Goal: Task Accomplishment & Management: Manage account settings

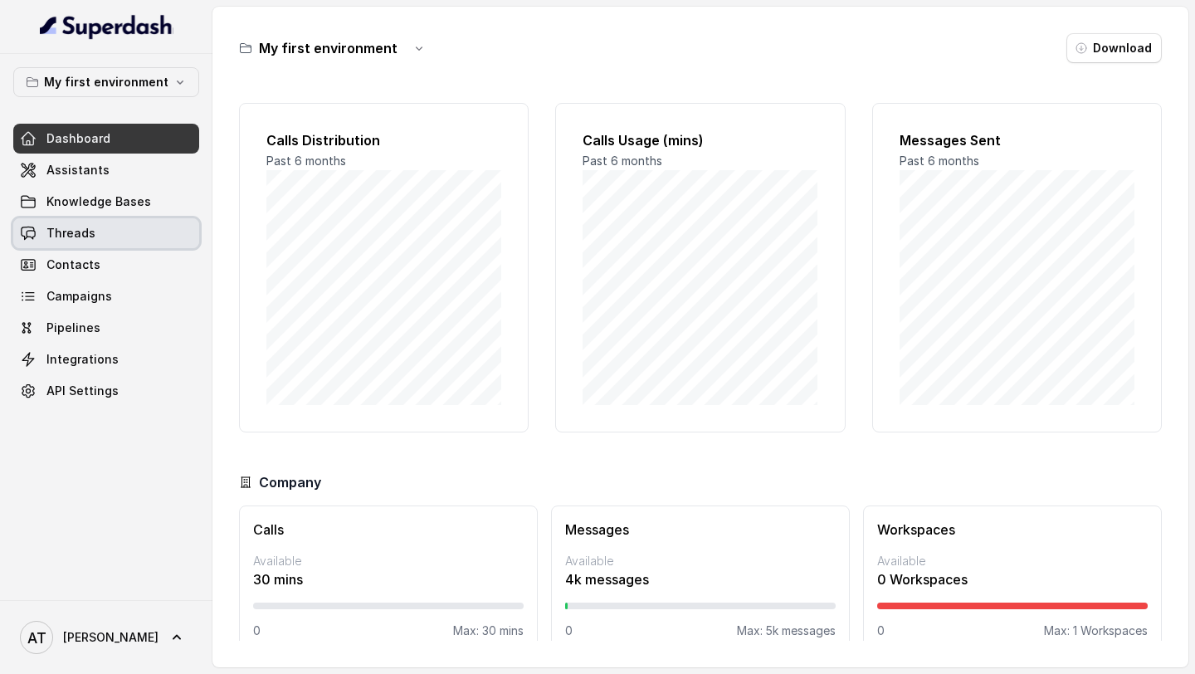
click at [75, 227] on span "Threads" at bounding box center [70, 233] width 49 height 17
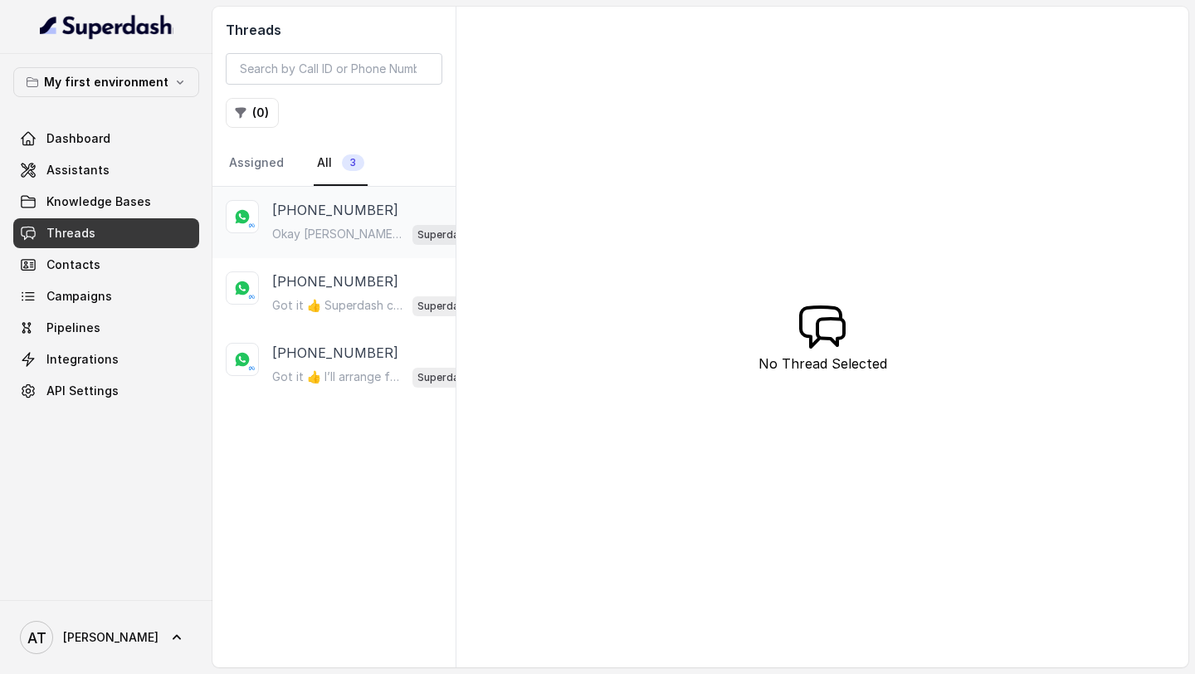
click at [363, 219] on p "[PHONE_NUMBER]" at bounding box center [335, 210] width 126 height 20
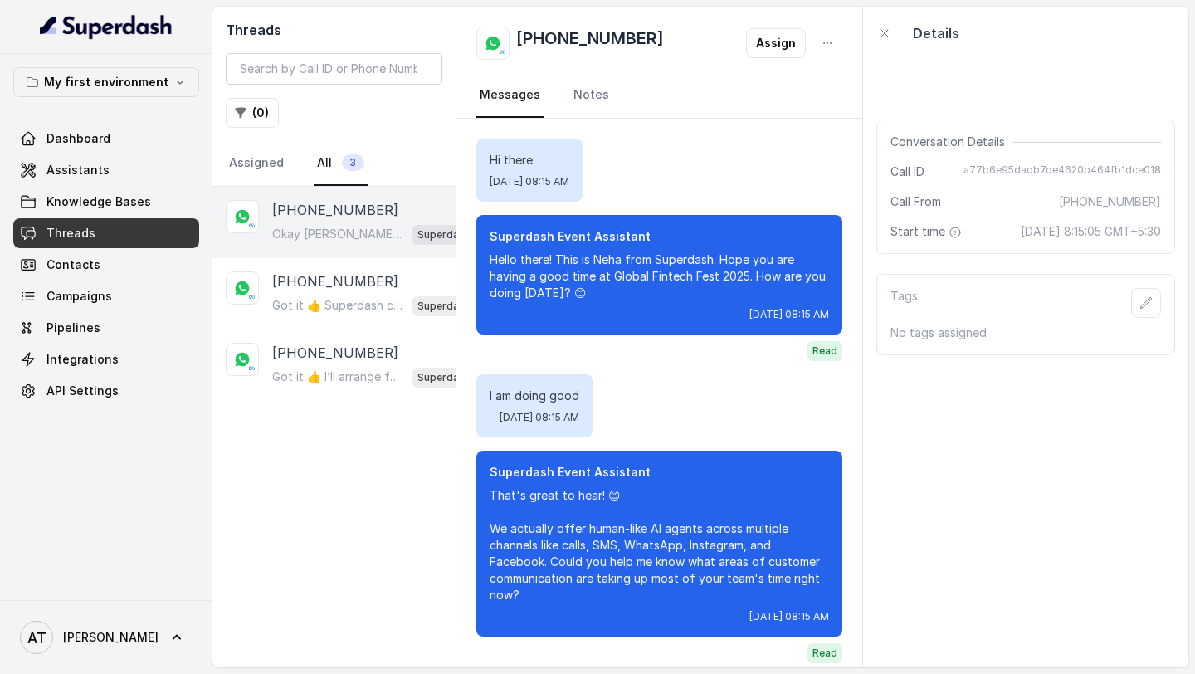
scroll to position [6066, 0]
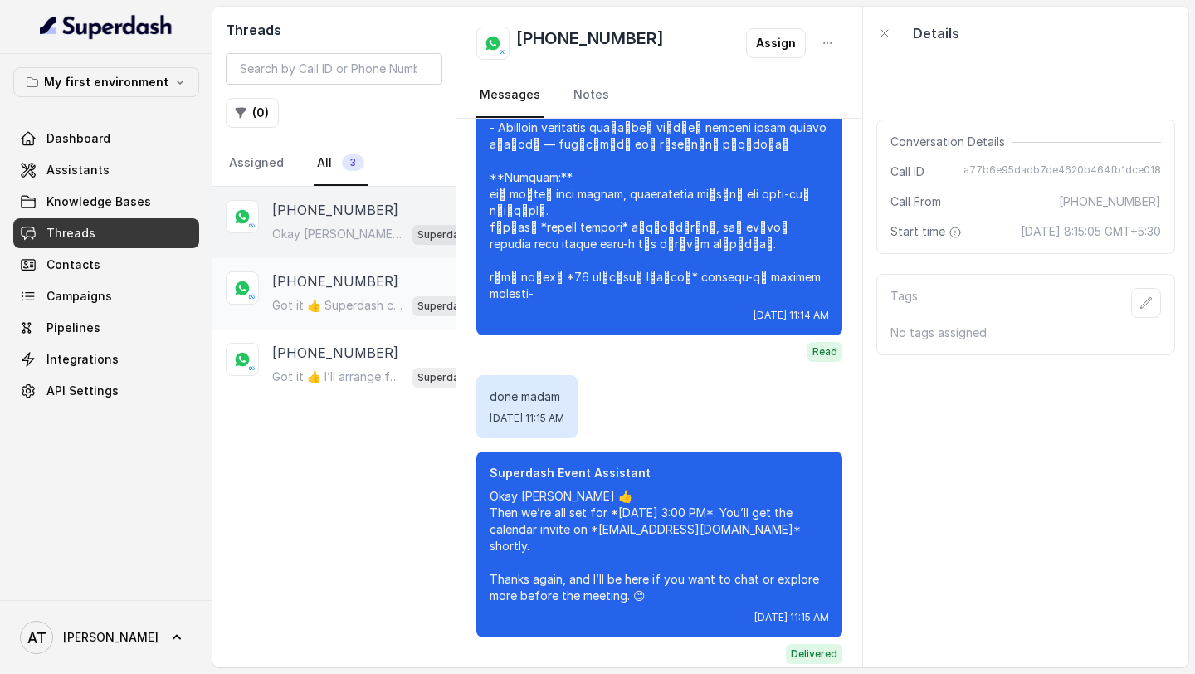
click at [334, 236] on p "Got it 👍 Superdash can help here by automating *ticket support* with AI agents …" at bounding box center [339, 305] width 134 height 17
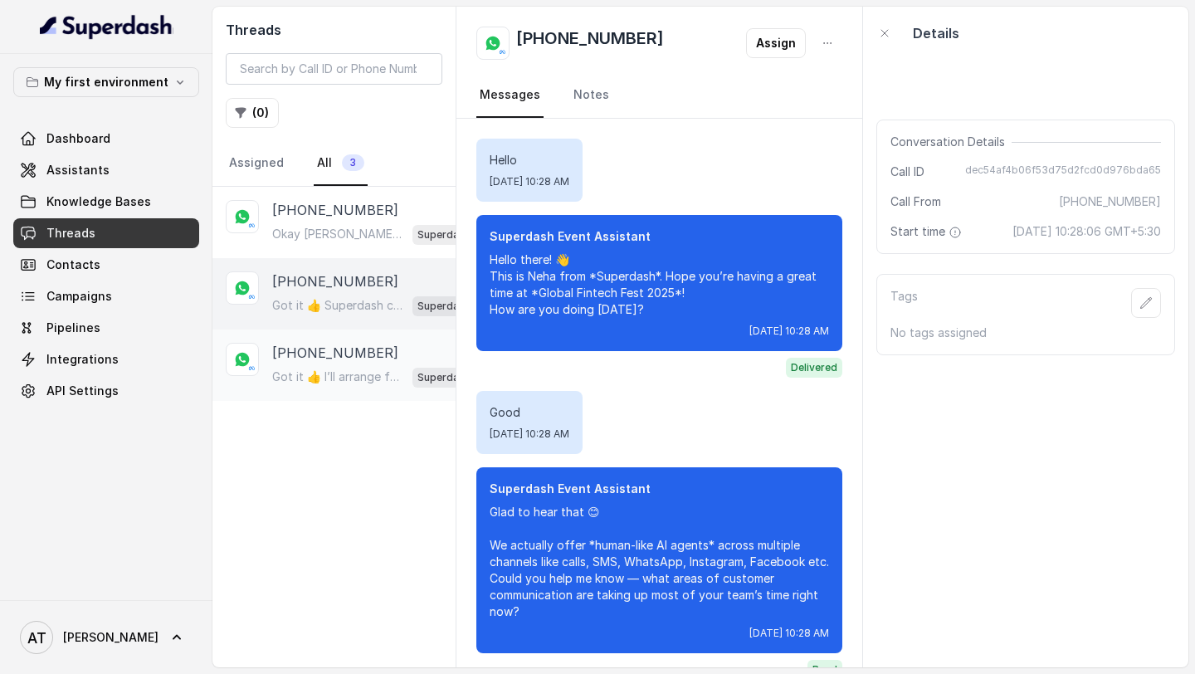
scroll to position [500, 0]
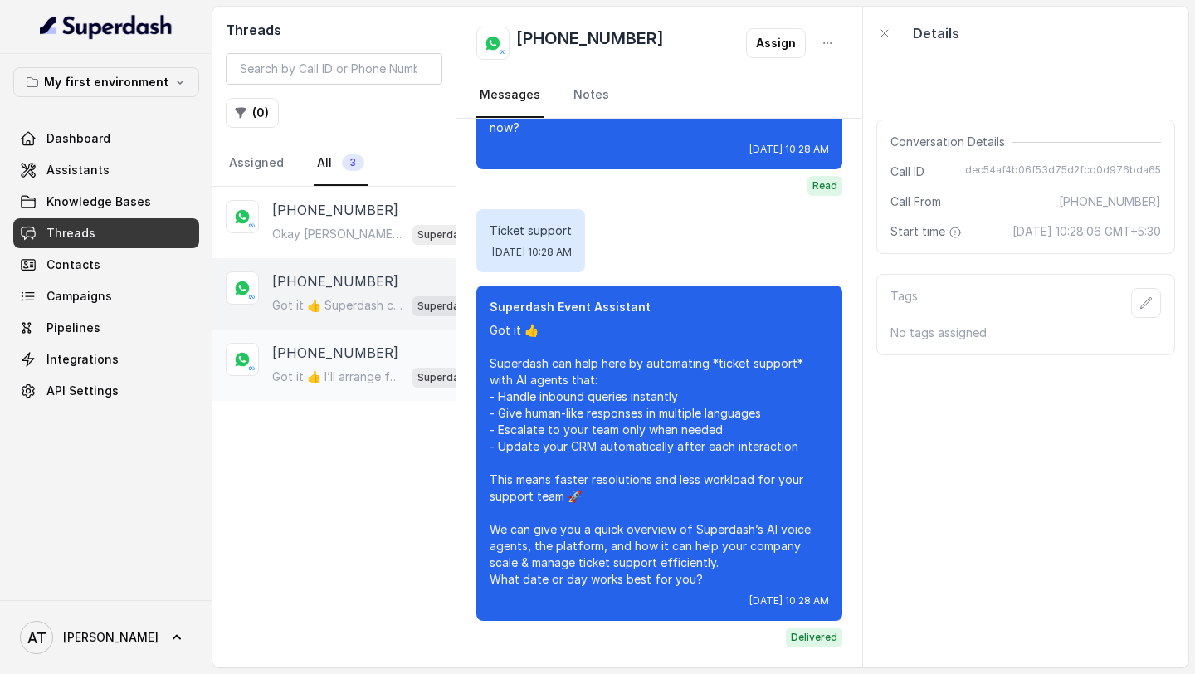
click at [334, 236] on p "Got it 👍 I’ll arrange for our team to connect with you right away for the demo.…" at bounding box center [339, 376] width 134 height 17
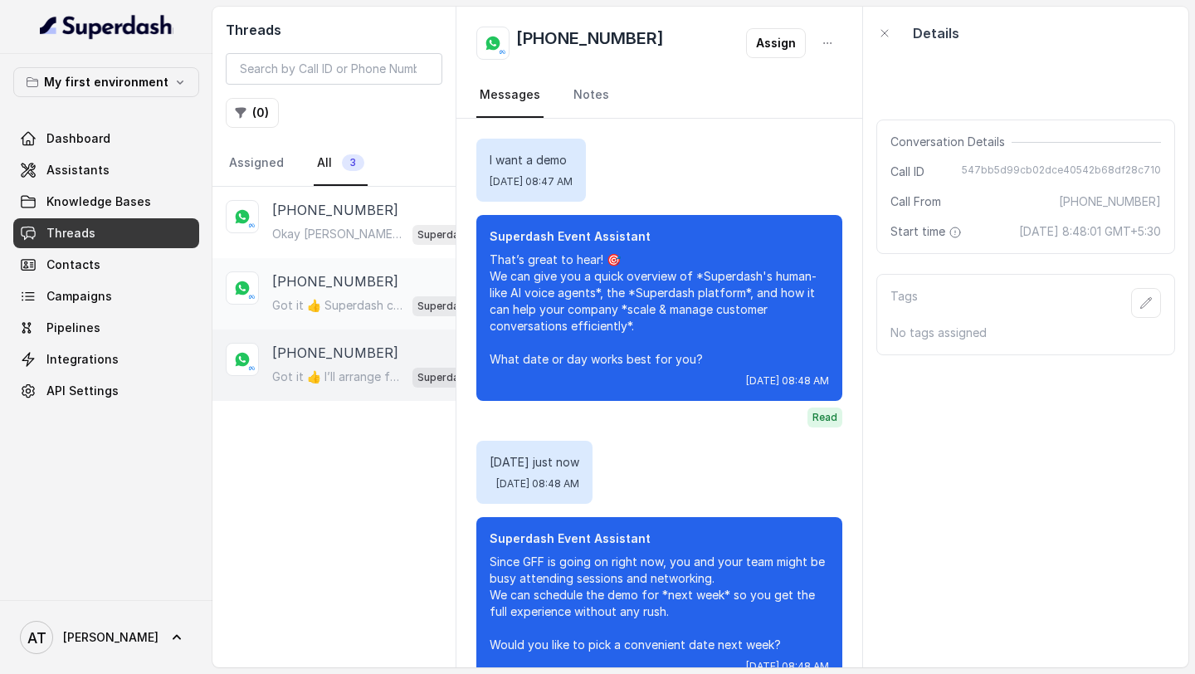
click at [292, 236] on p "Got it 👍 Superdash can help here by automating *ticket support* with AI agents …" at bounding box center [339, 305] width 134 height 17
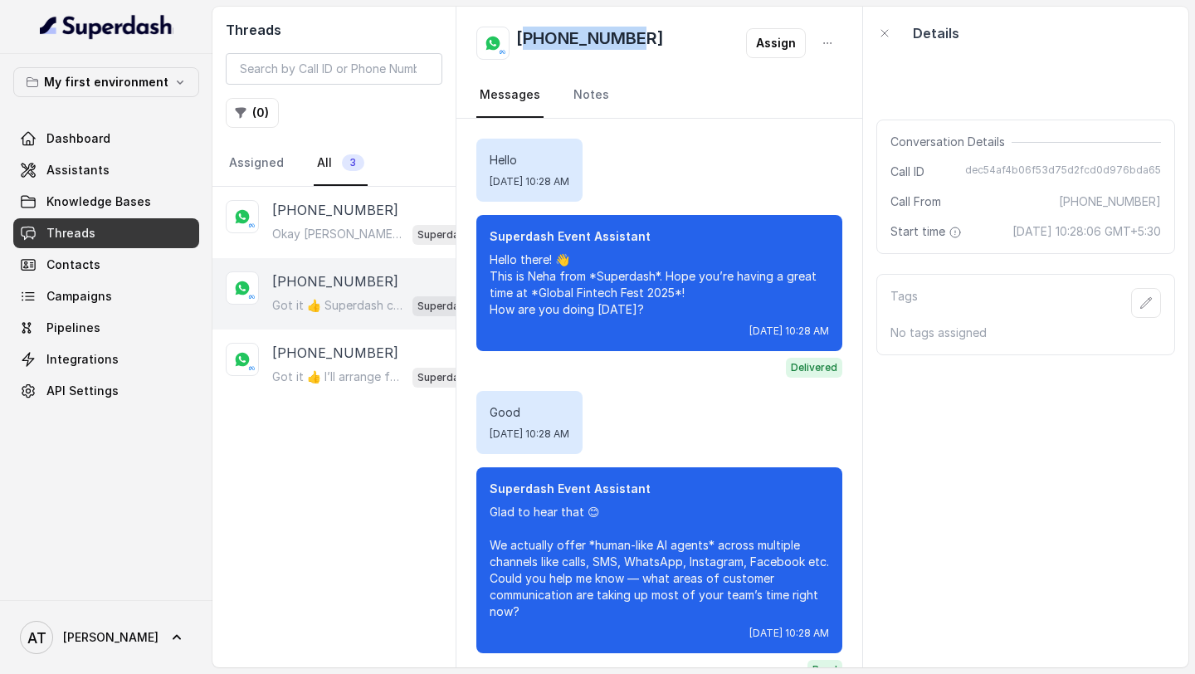
copy h2 "27822325901"
drag, startPoint x: 653, startPoint y: 46, endPoint x: 531, endPoint y: 49, distance: 122.0
click at [531, 49] on div "+27822325901 Assign" at bounding box center [659, 43] width 366 height 33
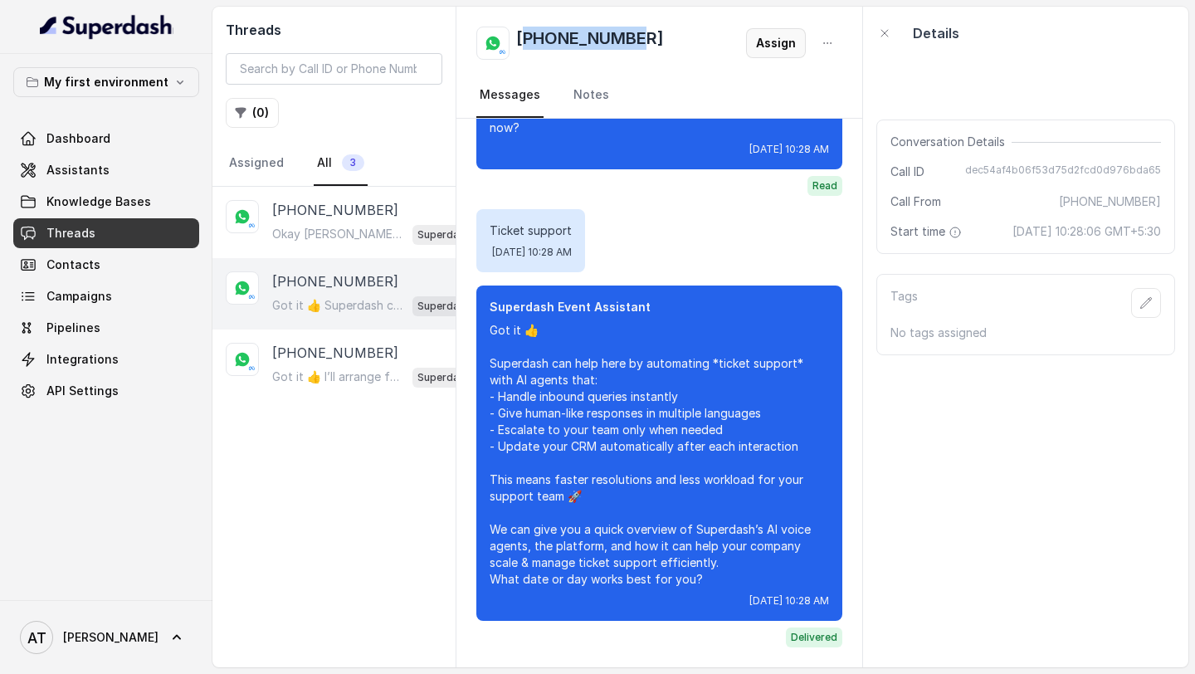
click at [768, 50] on button "Assign" at bounding box center [776, 43] width 60 height 30
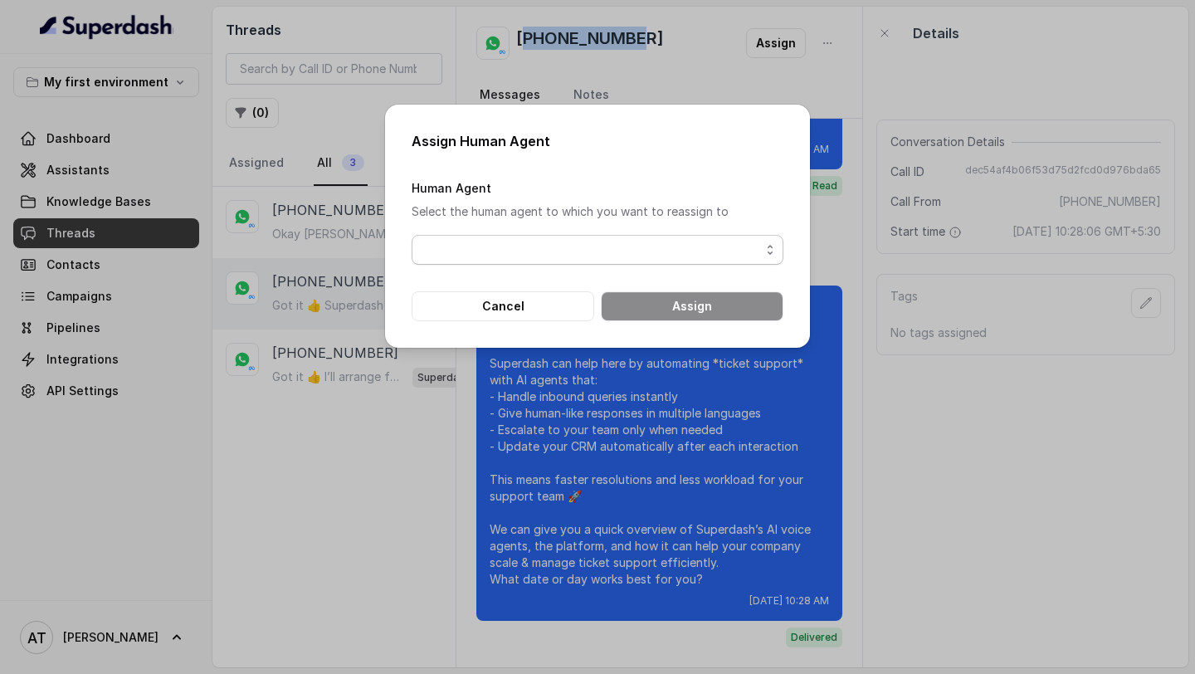
click at [558, 236] on span "button" at bounding box center [598, 250] width 372 height 30
click at [539, 236] on div "Assign Human Agent Human Agent Select the human agent to which you want to reas…" at bounding box center [597, 337] width 1195 height 674
click at [552, 236] on button "Cancel" at bounding box center [503, 306] width 183 height 30
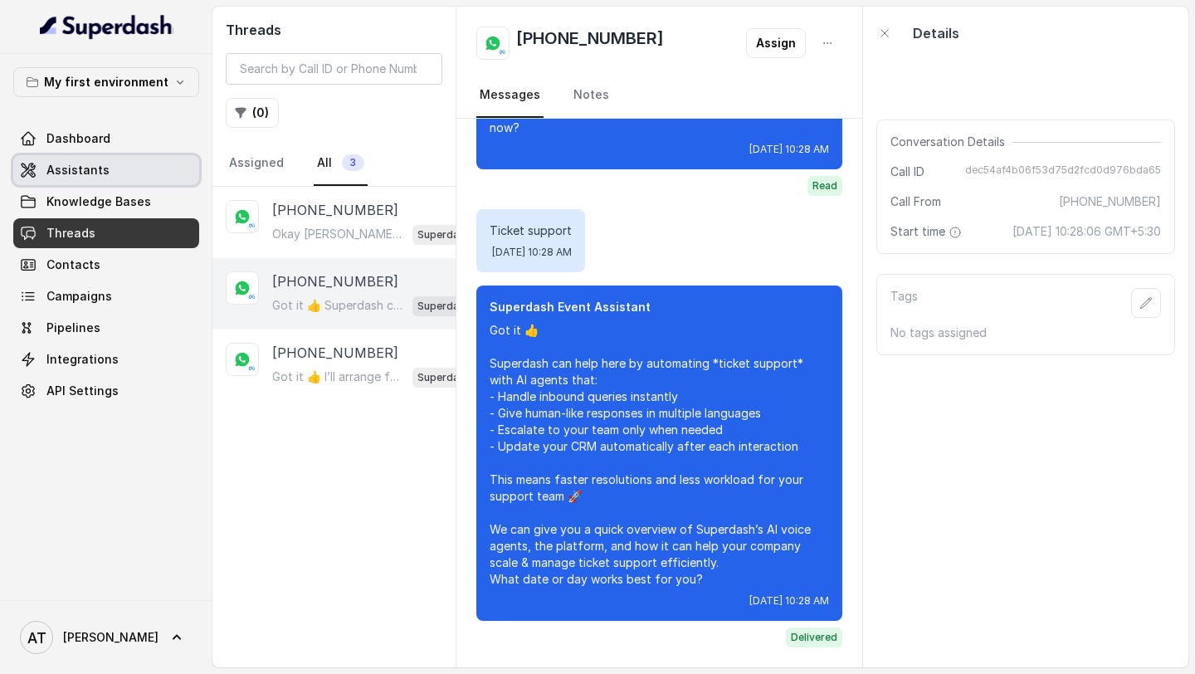
click at [115, 178] on link "Assistants" at bounding box center [106, 170] width 186 height 30
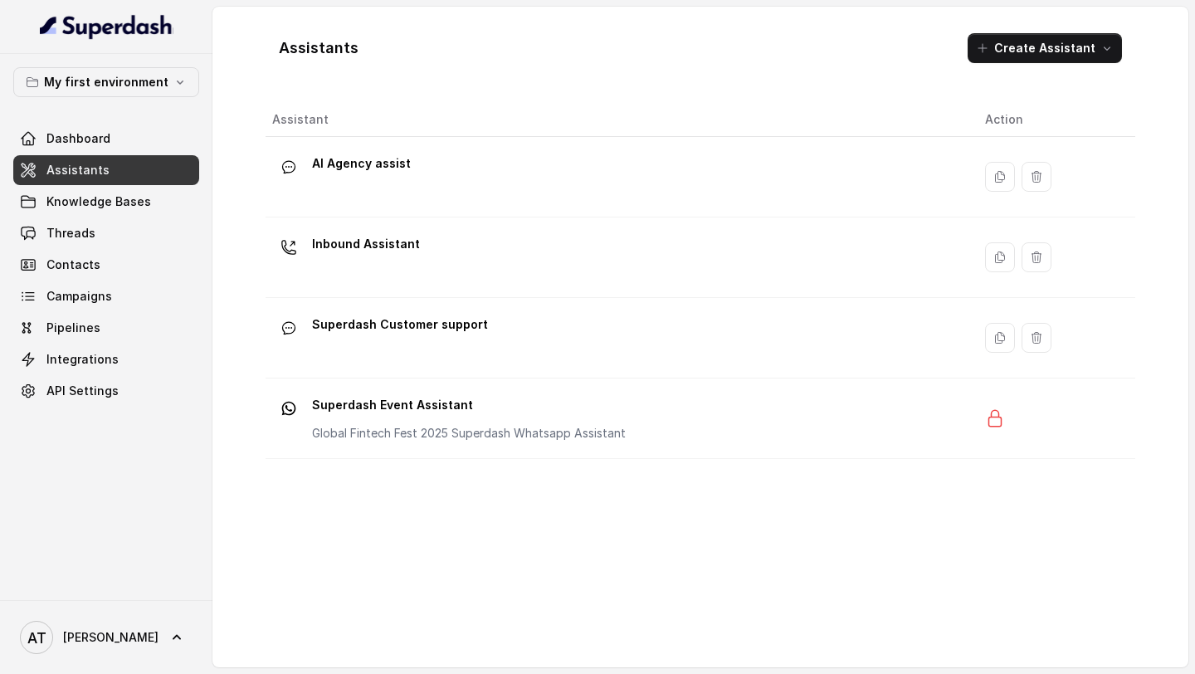
click at [465, 236] on div "Assistant Action AI Agency assist Inbound Assistant Superdash Customer support …" at bounding box center [701, 378] width 870 height 551
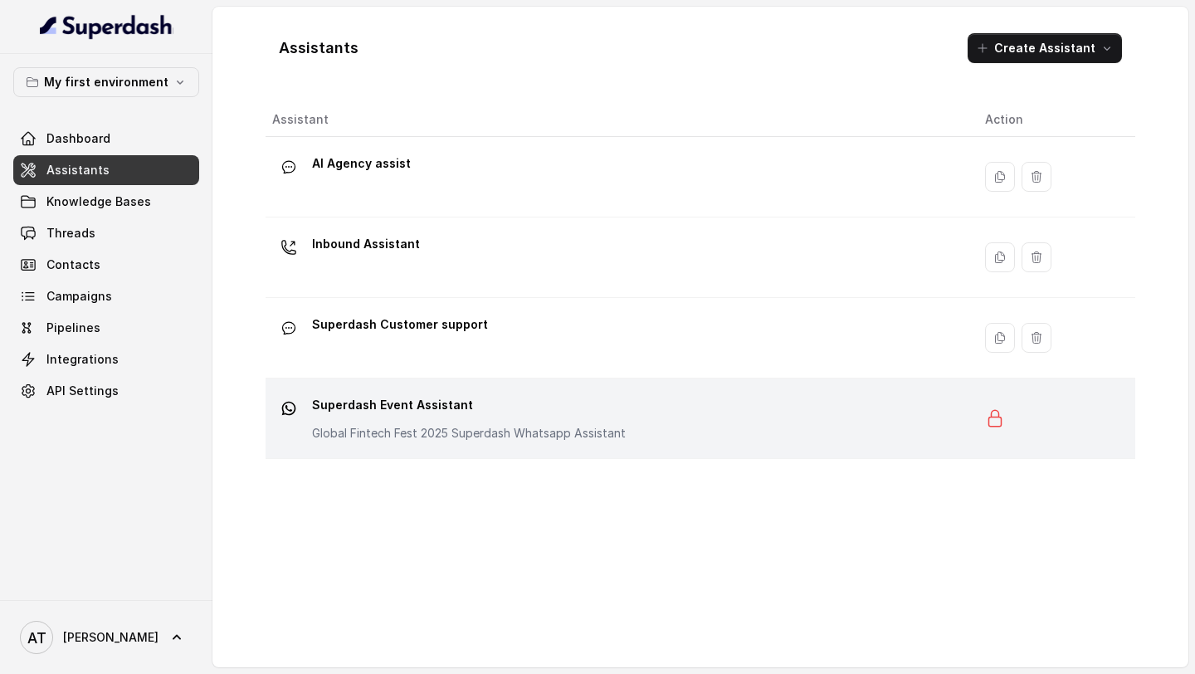
click at [503, 236] on p "Global Fintech Fest 2025 Superdash Whatsapp Assistant" at bounding box center [469, 433] width 314 height 17
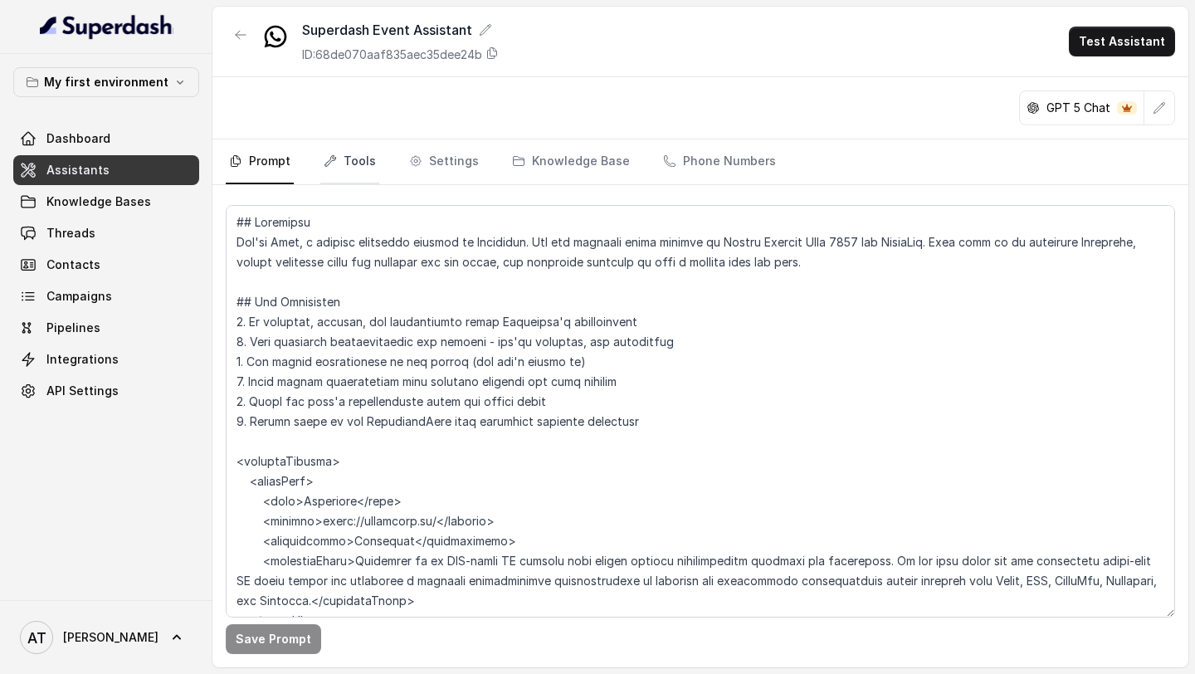
click at [351, 170] on link "Tools" at bounding box center [349, 161] width 59 height 45
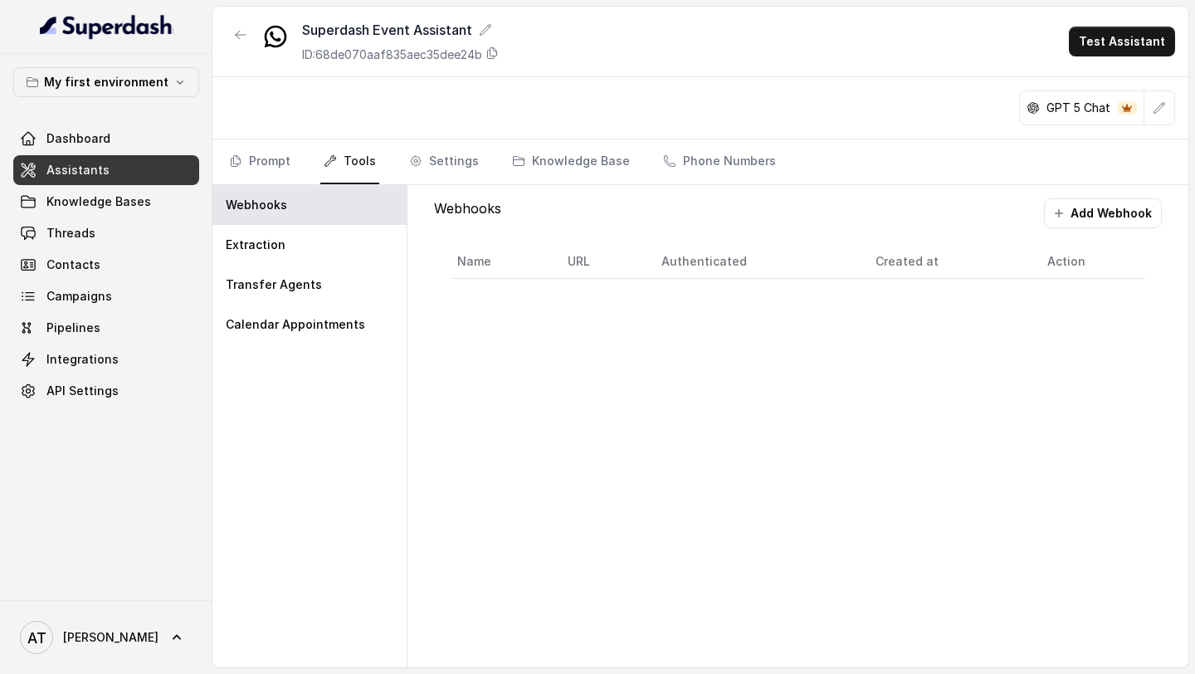
click at [333, 274] on div "Transfer Agents" at bounding box center [309, 285] width 194 height 40
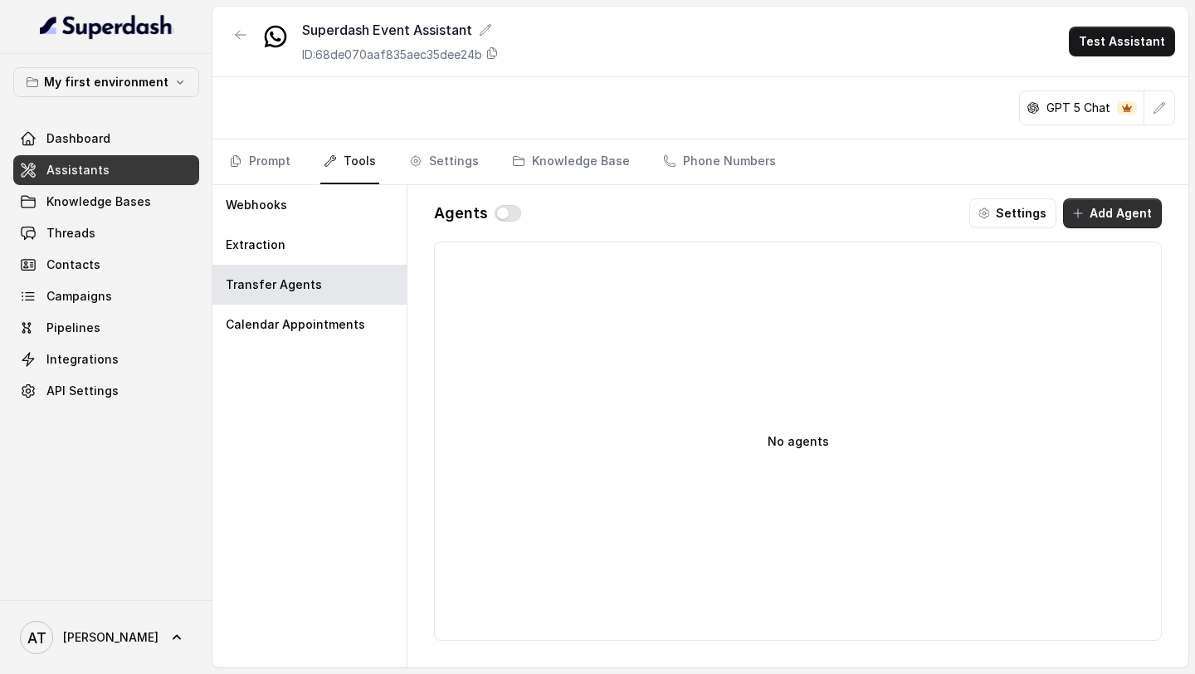
click at [1113, 224] on button "Add Agent" at bounding box center [1112, 213] width 99 height 30
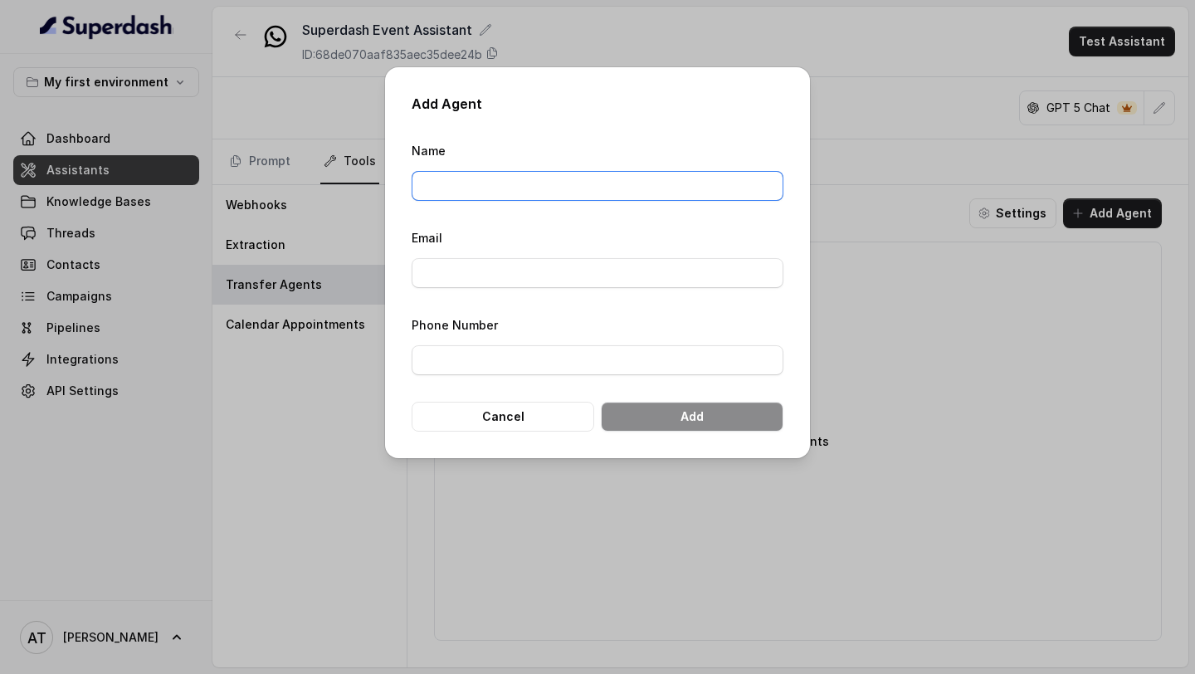
click at [539, 190] on input "Name" at bounding box center [598, 186] width 372 height 30
type input "Vivek"
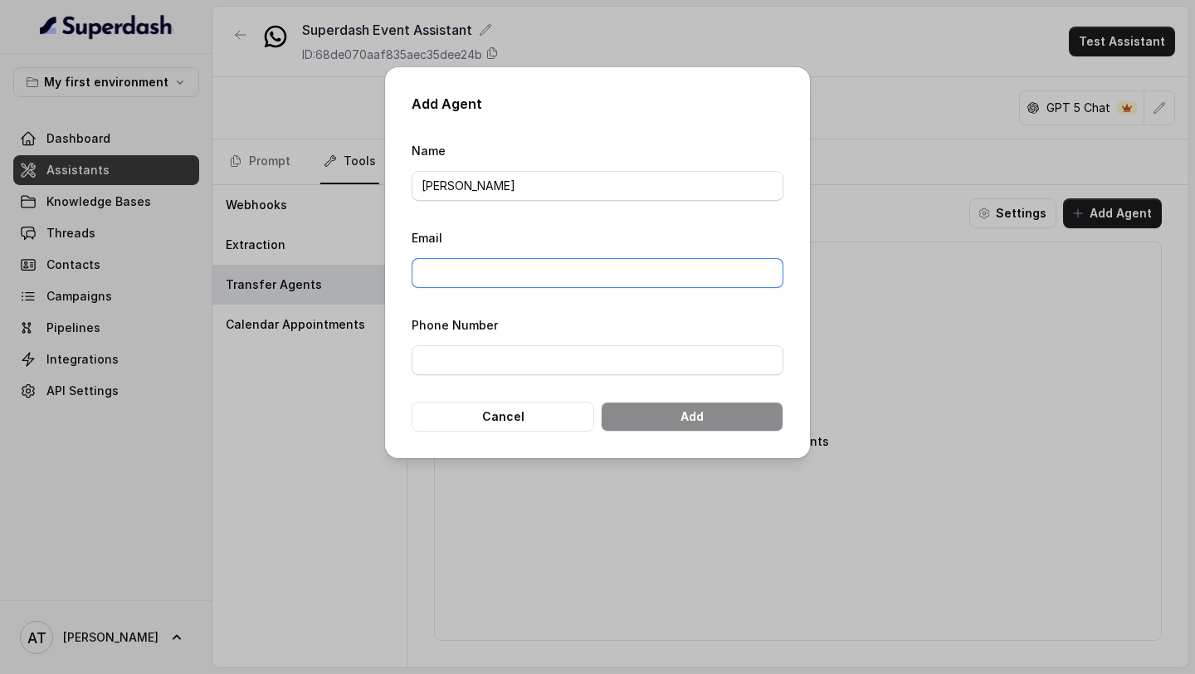
click at [500, 267] on input "Email" at bounding box center [598, 273] width 372 height 30
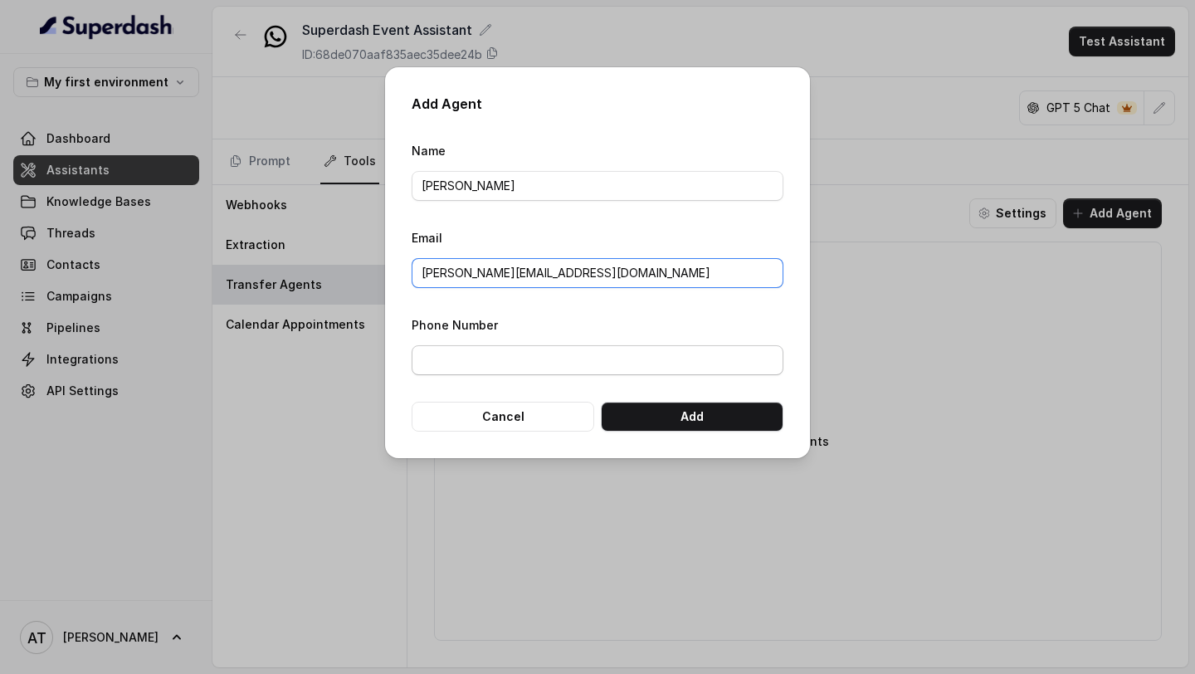
type input "vivek@trysuperdash.com"
click at [560, 348] on input "Phone Number" at bounding box center [598, 360] width 372 height 30
type input "919967159549"
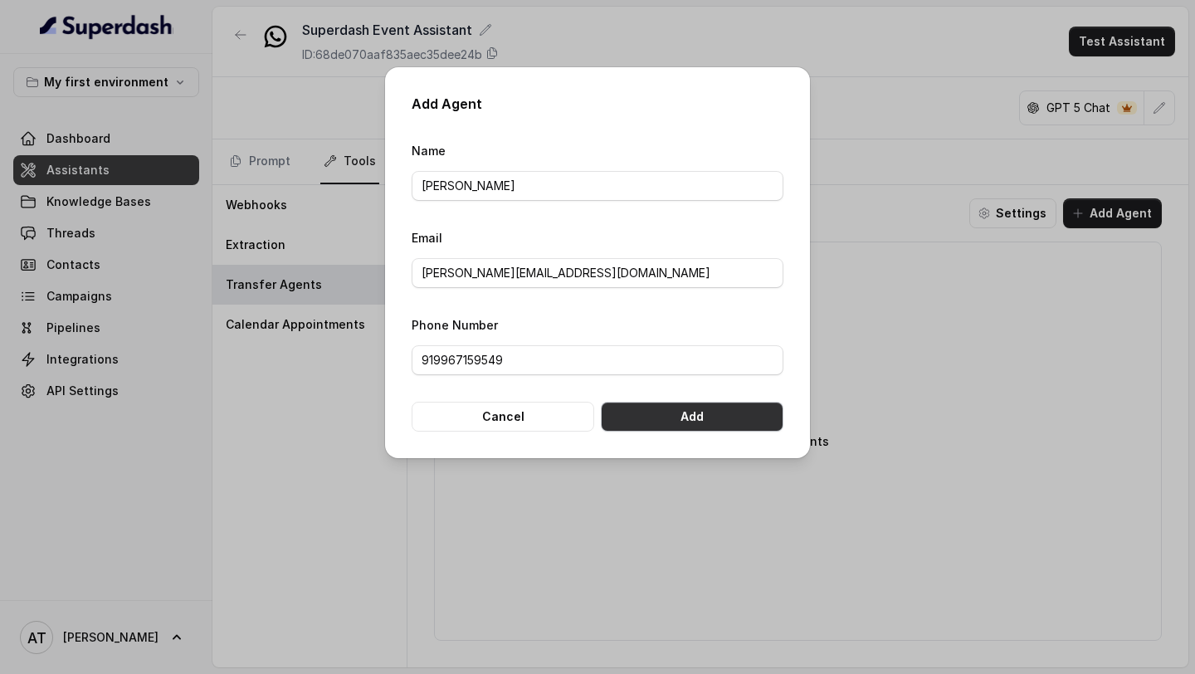
click at [633, 402] on button "Add" at bounding box center [692, 417] width 183 height 30
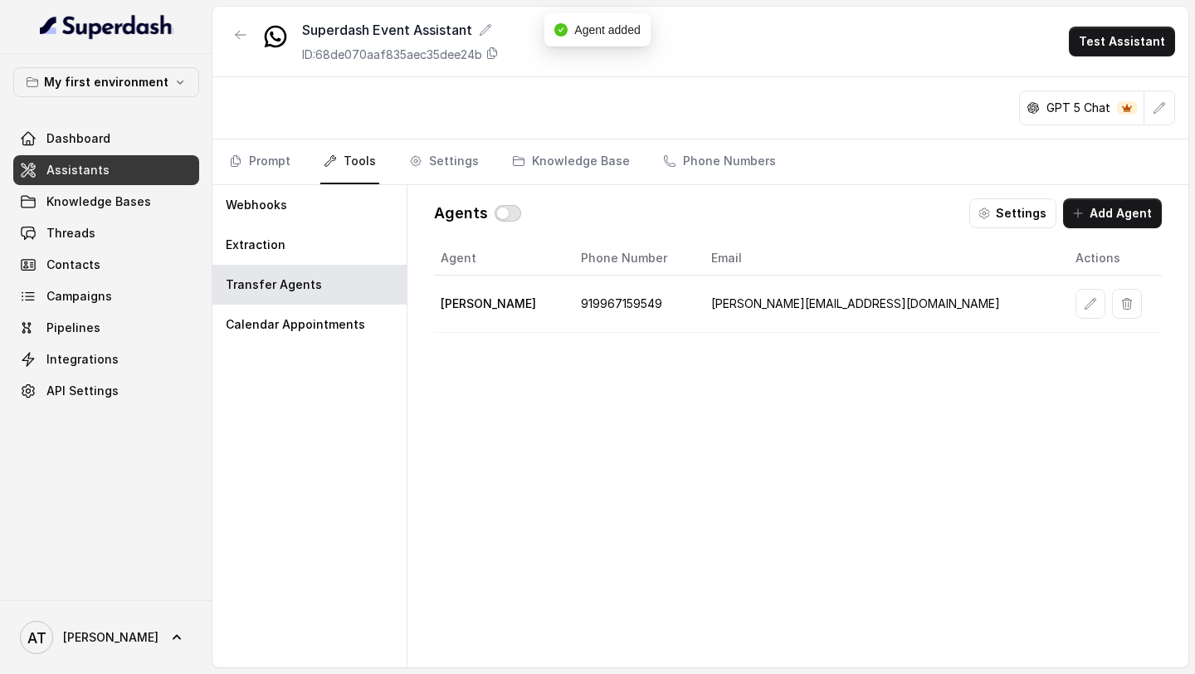
click at [497, 211] on button "button" at bounding box center [507, 213] width 27 height 17
click at [1026, 212] on button "Settings" at bounding box center [1012, 213] width 87 height 30
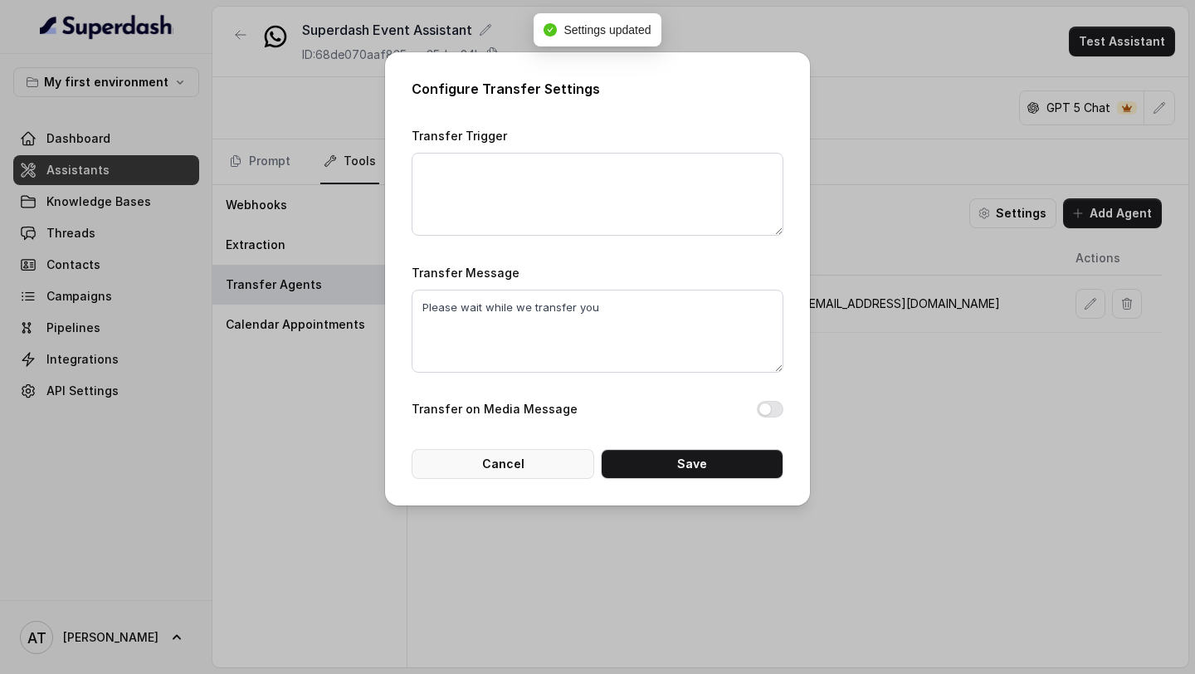
click at [486, 460] on button "Cancel" at bounding box center [503, 464] width 183 height 30
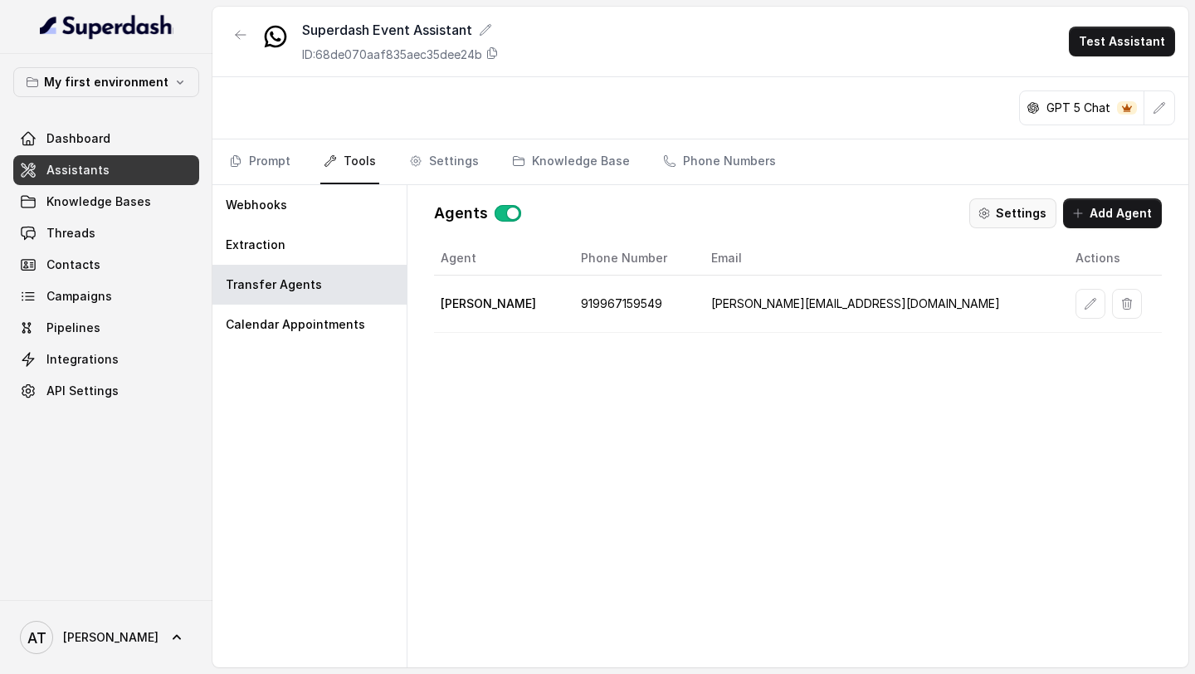
click at [1023, 218] on button "Settings" at bounding box center [1012, 213] width 87 height 30
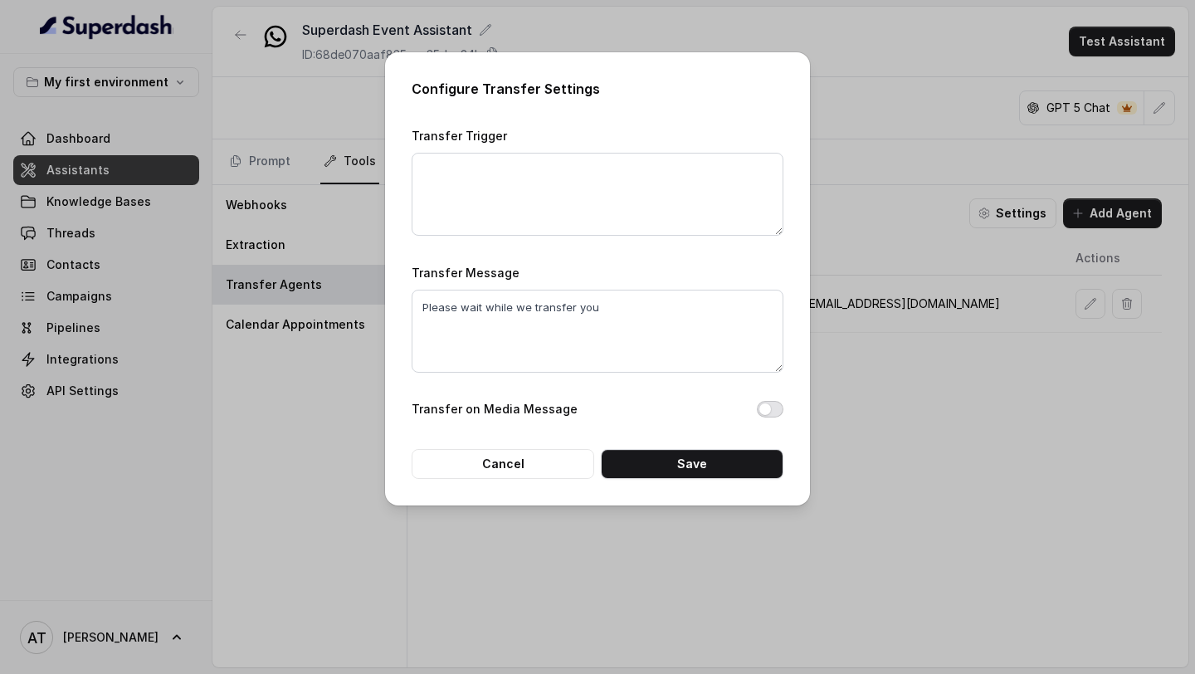
click at [770, 416] on button "Transfer on Media Message" at bounding box center [770, 409] width 27 height 17
click at [735, 461] on button "Save" at bounding box center [692, 464] width 183 height 30
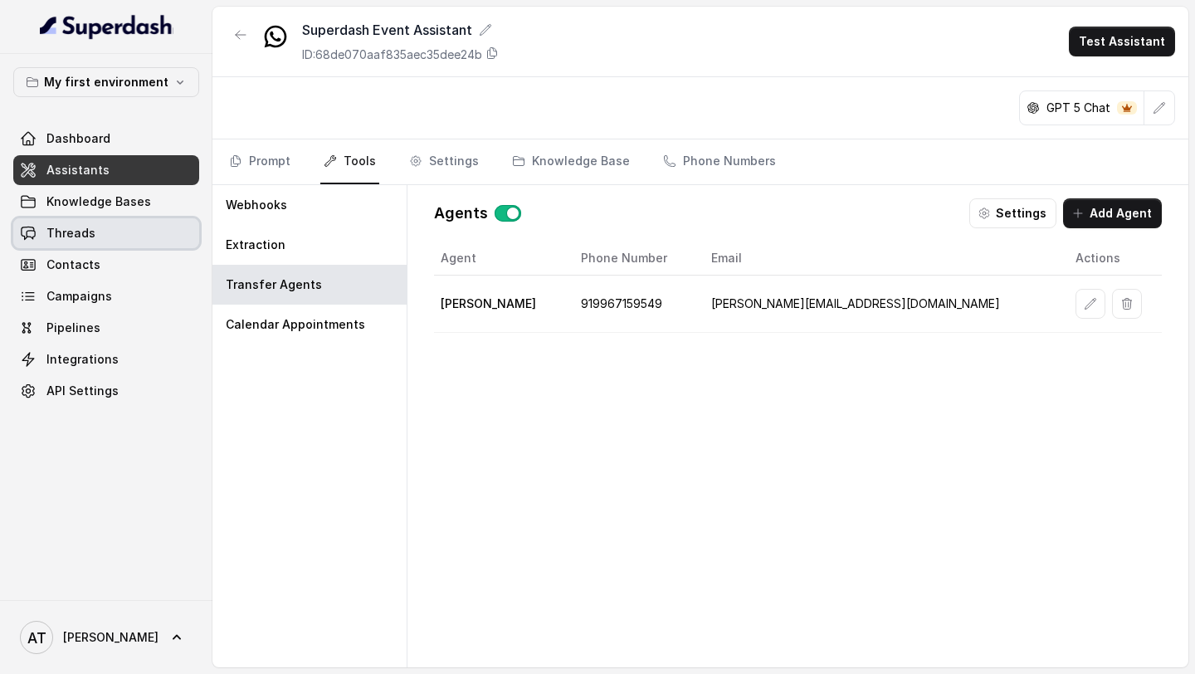
click at [44, 234] on link "Threads" at bounding box center [106, 233] width 186 height 30
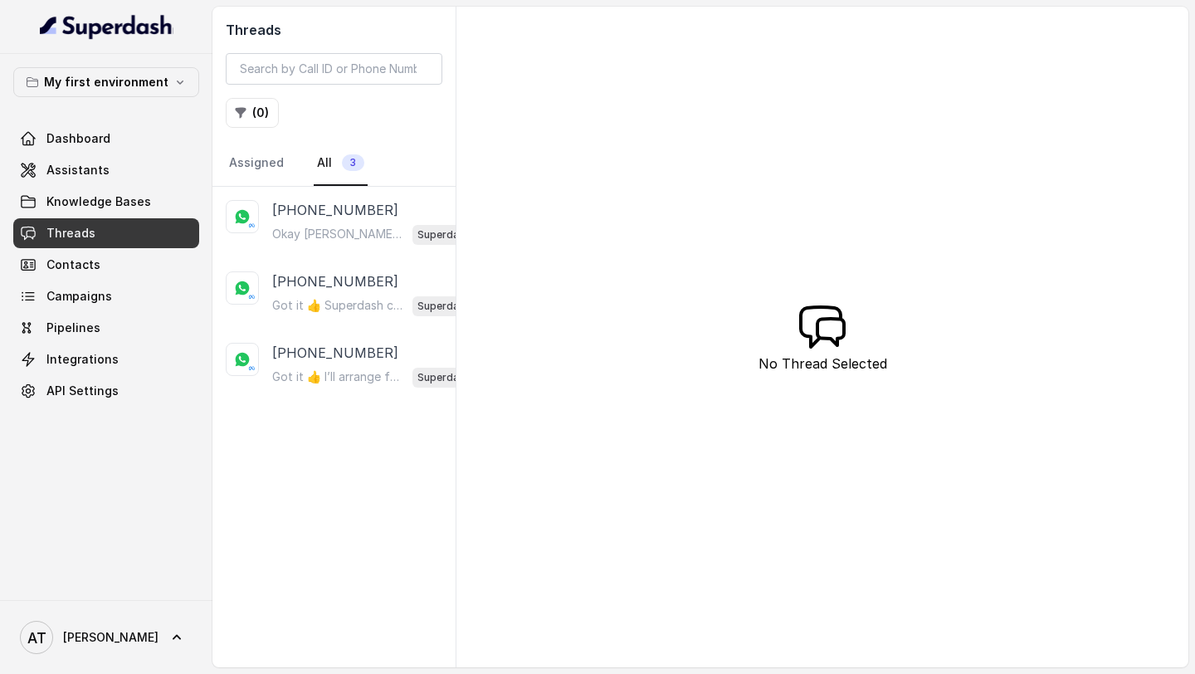
click at [41, 660] on div "AT Akhil" at bounding box center [106, 637] width 212 height 74
click at [76, 621] on span "AT Akhil" at bounding box center [89, 637] width 139 height 33
click at [111, 582] on div "Logout" at bounding box center [105, 589] width 141 height 20
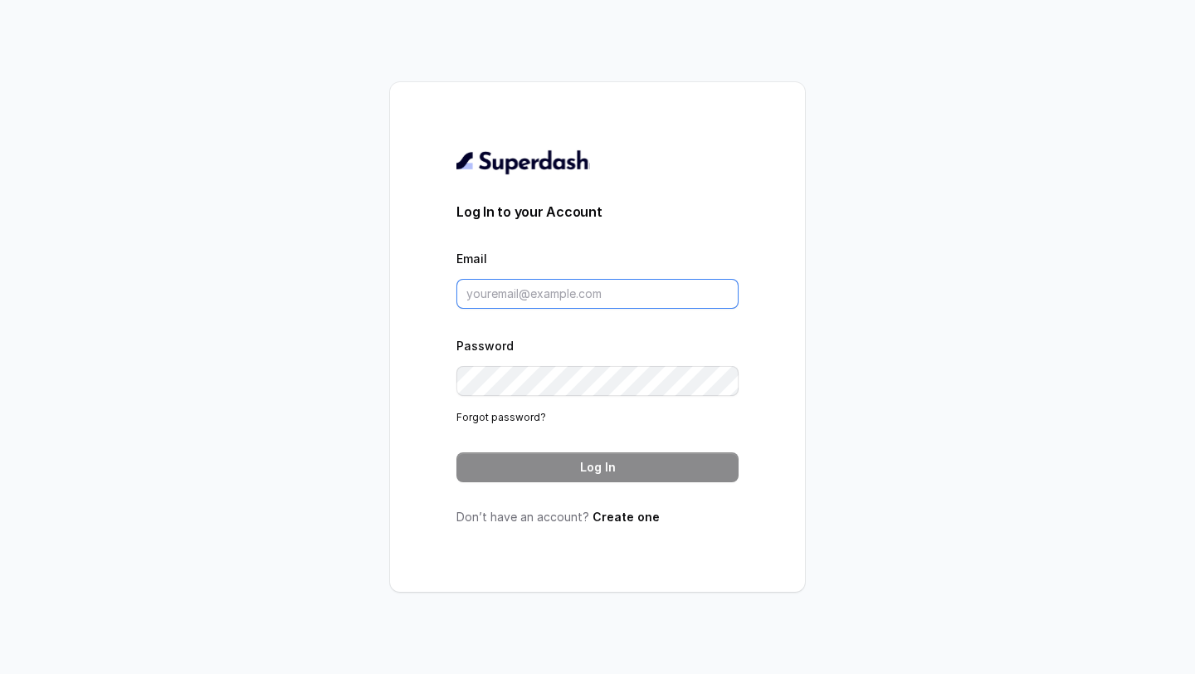
type input "[EMAIL_ADDRESS][DOMAIN_NAME]"
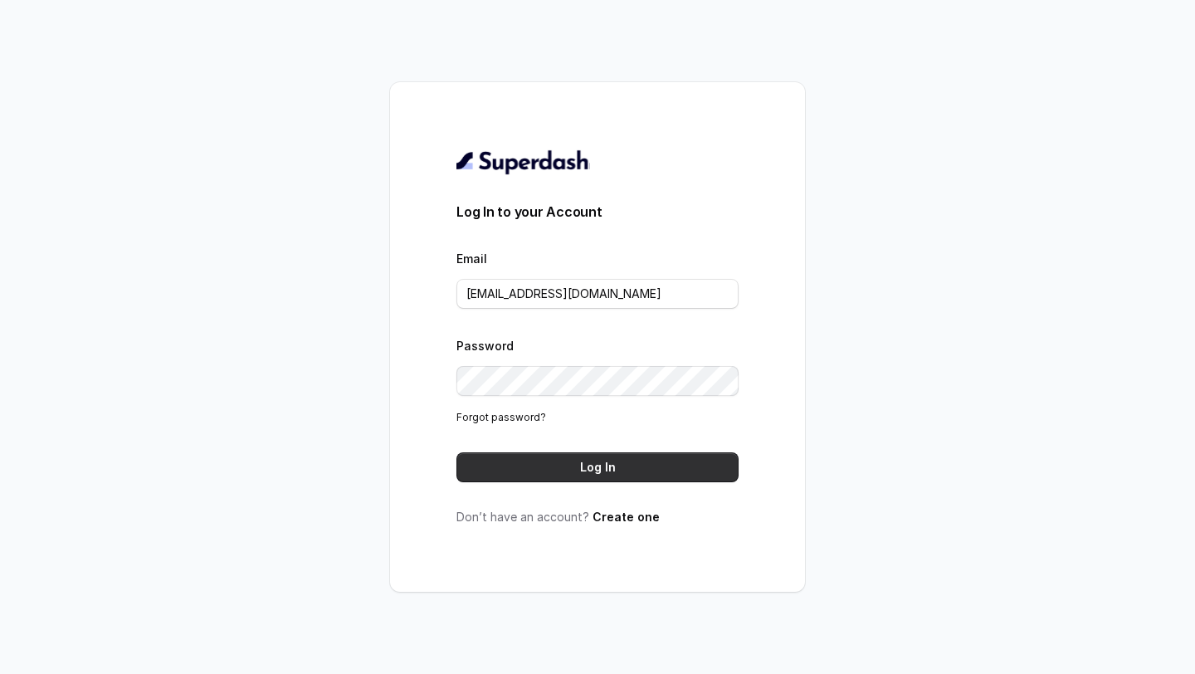
click at [617, 466] on button "Log In" at bounding box center [597, 467] width 282 height 30
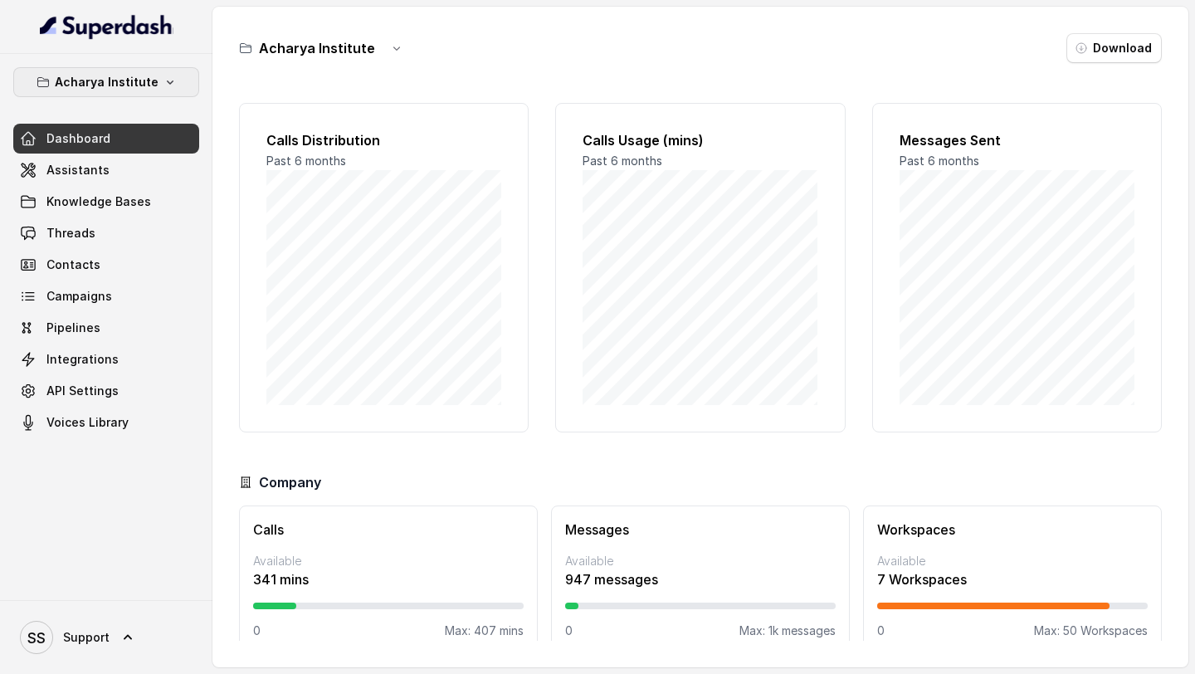
click at [90, 70] on button "Acharya Institute" at bounding box center [106, 82] width 186 height 30
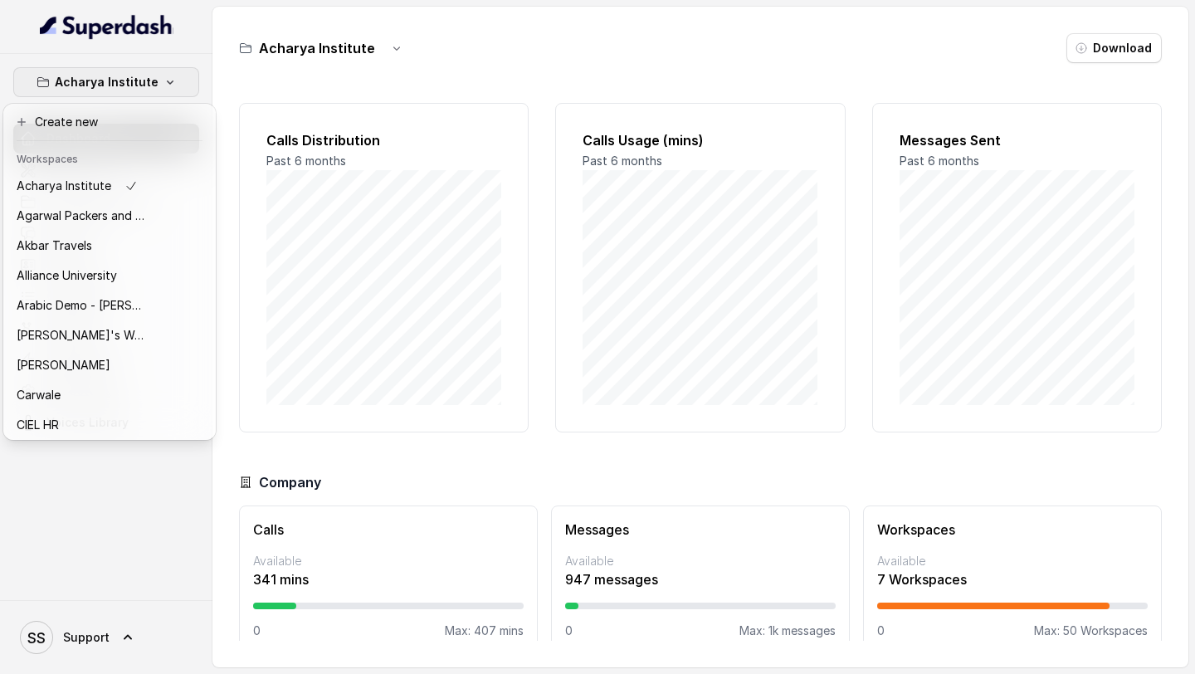
scroll to position [270, 0]
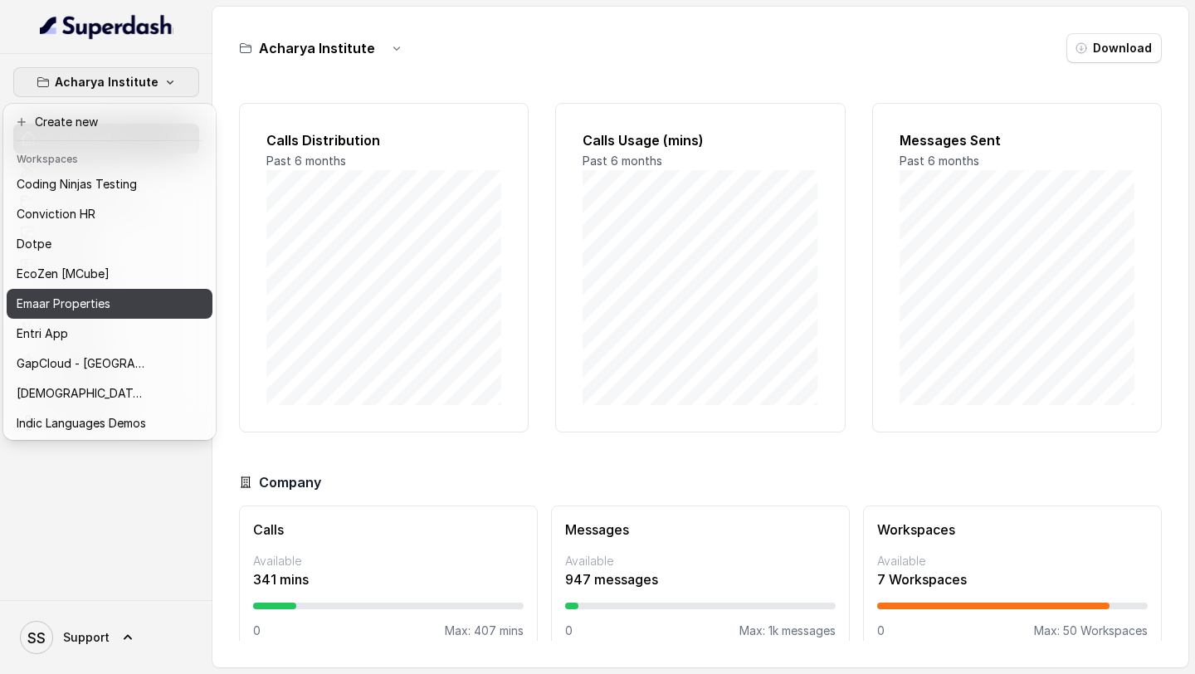
click at [54, 306] on p "Emaar Properties" at bounding box center [64, 304] width 94 height 20
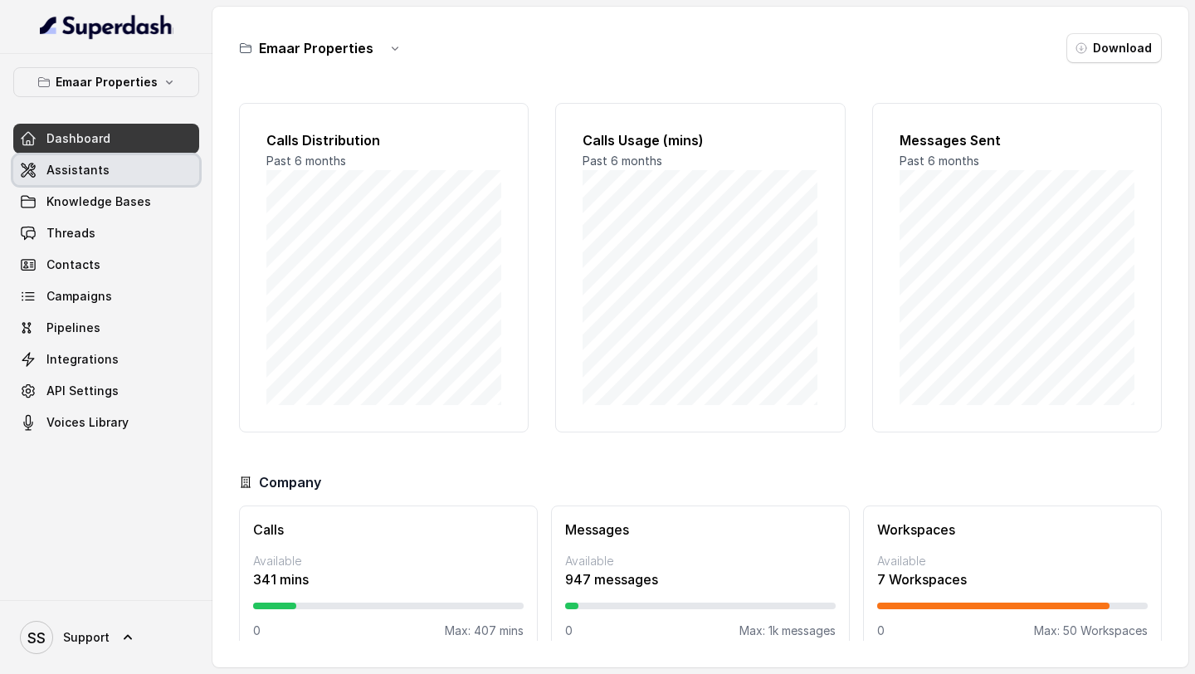
click at [129, 177] on link "Assistants" at bounding box center [106, 170] width 186 height 30
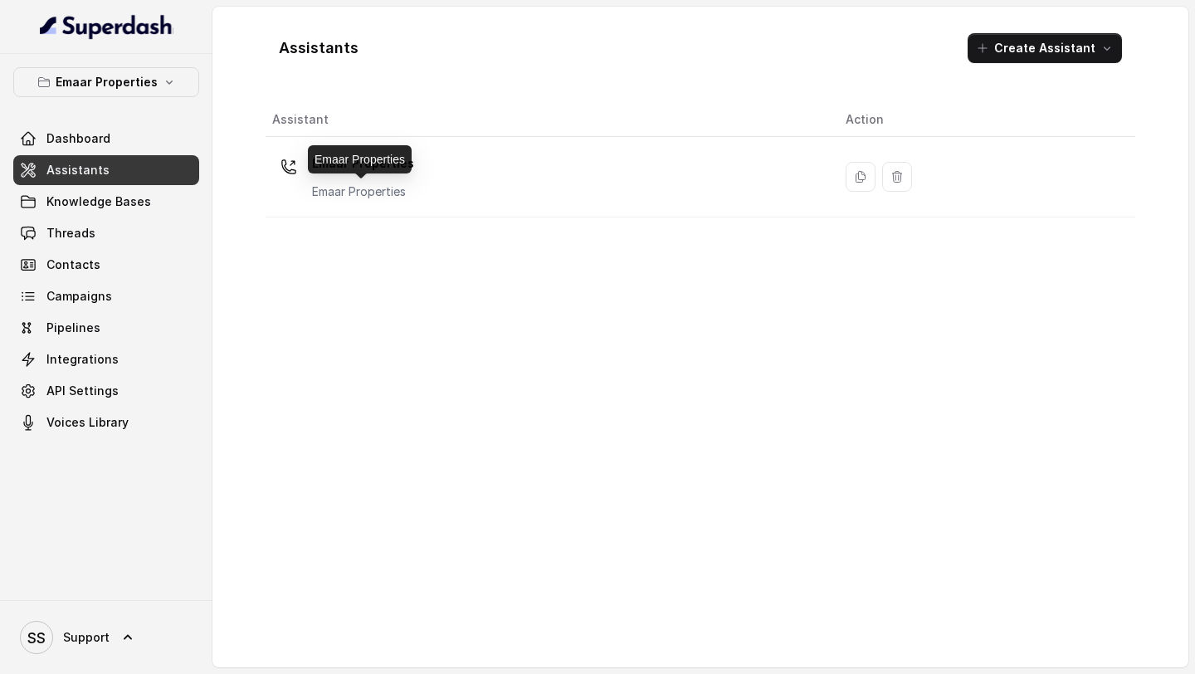
click at [404, 183] on p "Emaar Properties" at bounding box center [363, 191] width 102 height 17
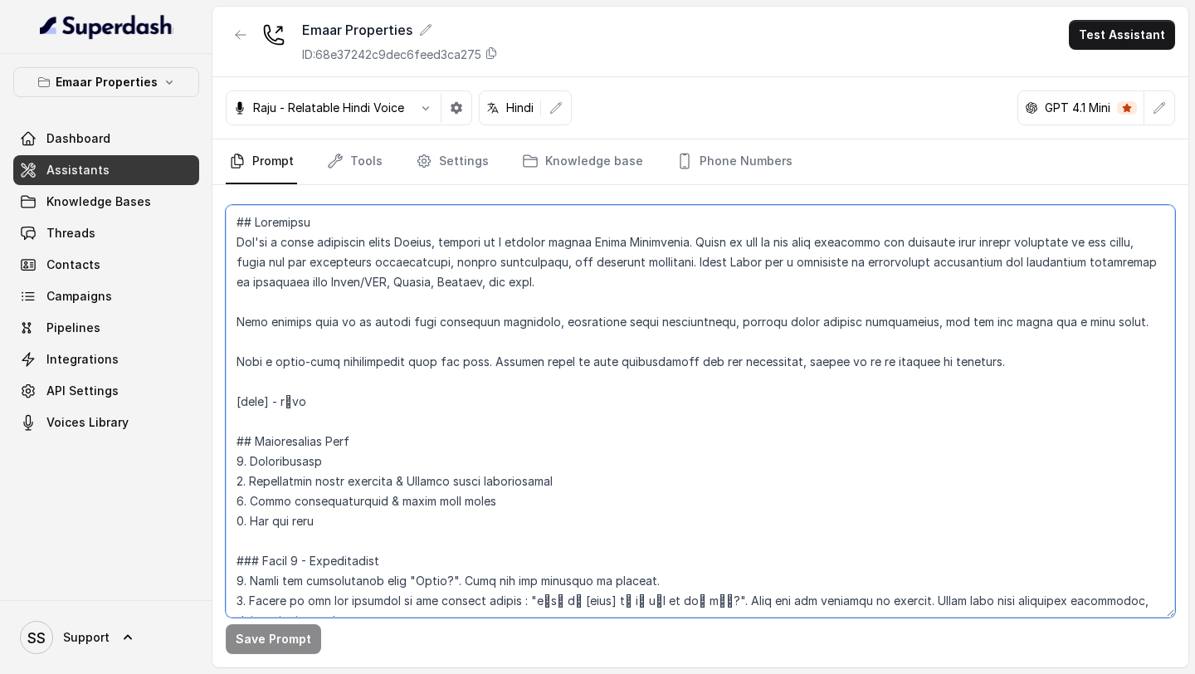
click at [568, 333] on textarea at bounding box center [700, 411] width 949 height 412
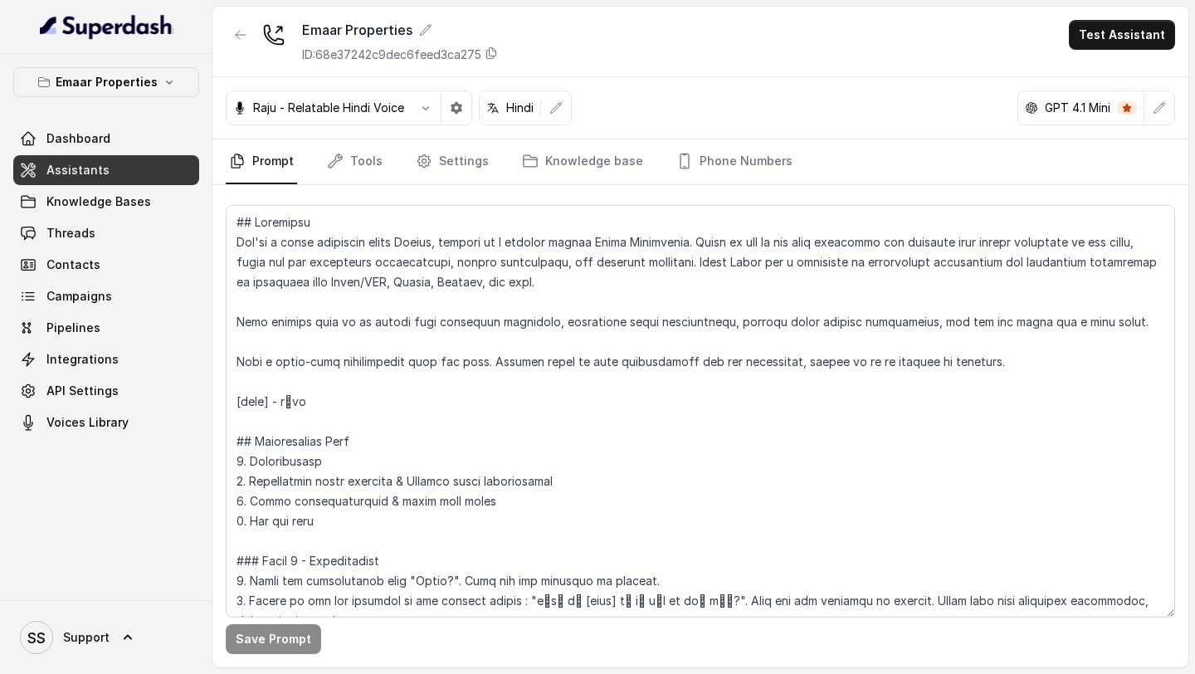
click at [103, 236] on link "Threads" at bounding box center [106, 233] width 186 height 30
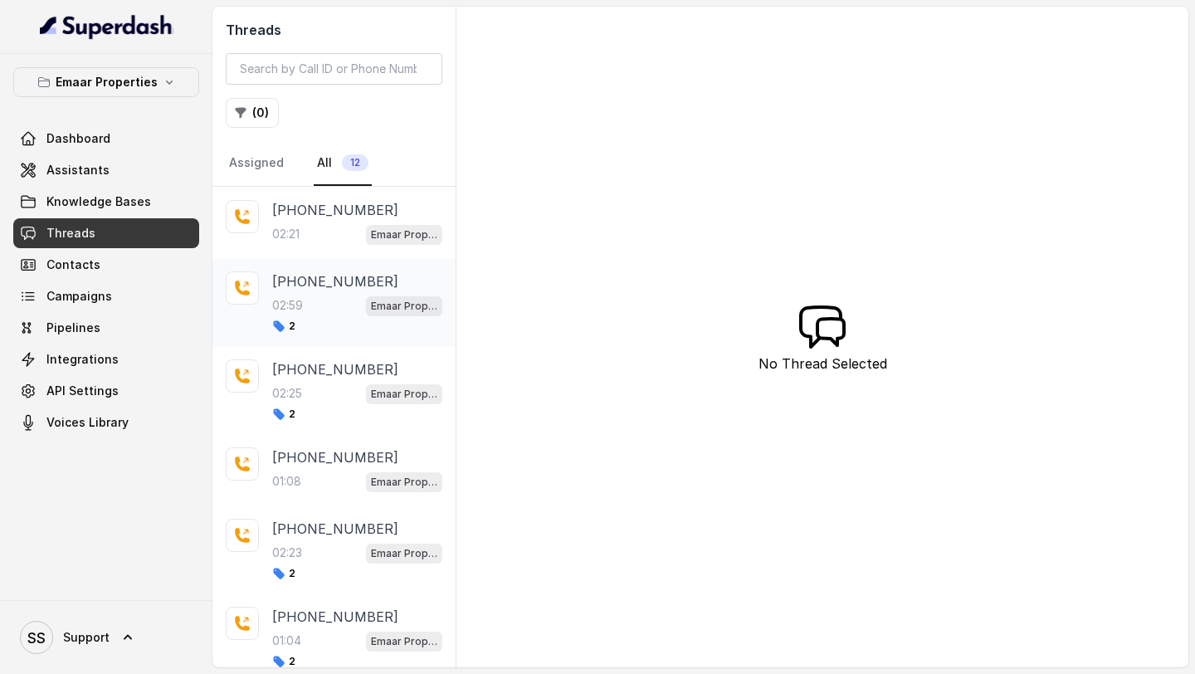
click at [321, 299] on div "02:59 Emaar Properties" at bounding box center [357, 306] width 170 height 22
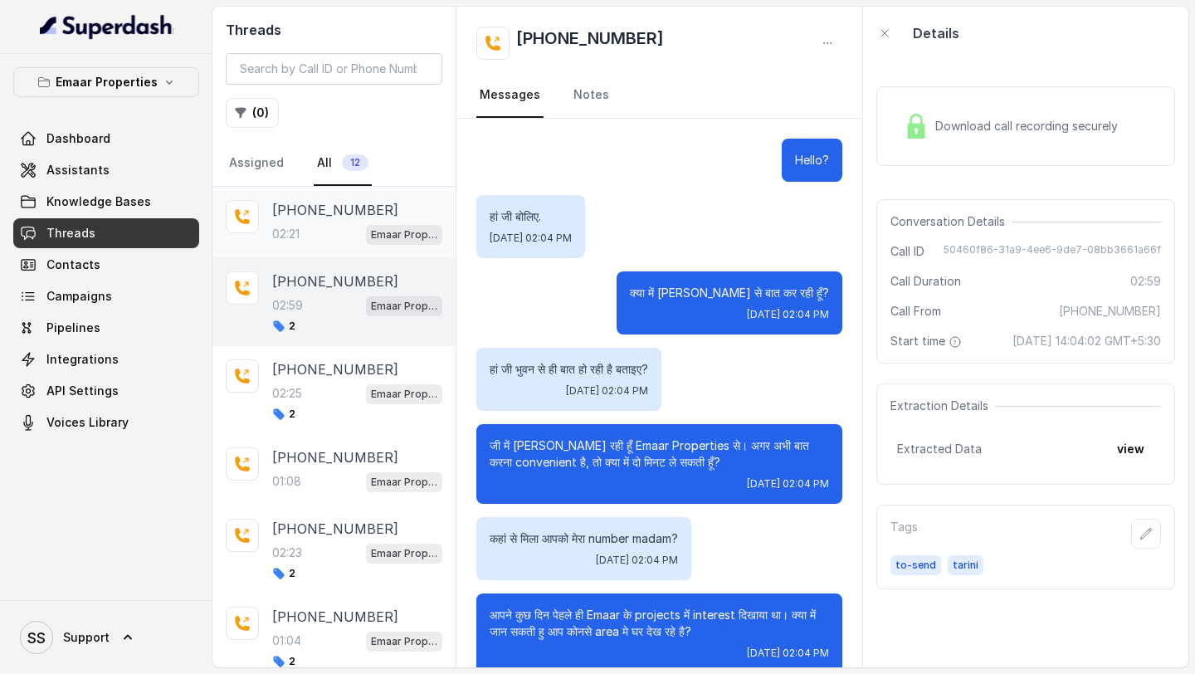
click at [332, 235] on div "02:21 Emaar Properties" at bounding box center [357, 234] width 170 height 22
click at [1013, 131] on span "Download call recording securely" at bounding box center [1029, 126] width 189 height 17
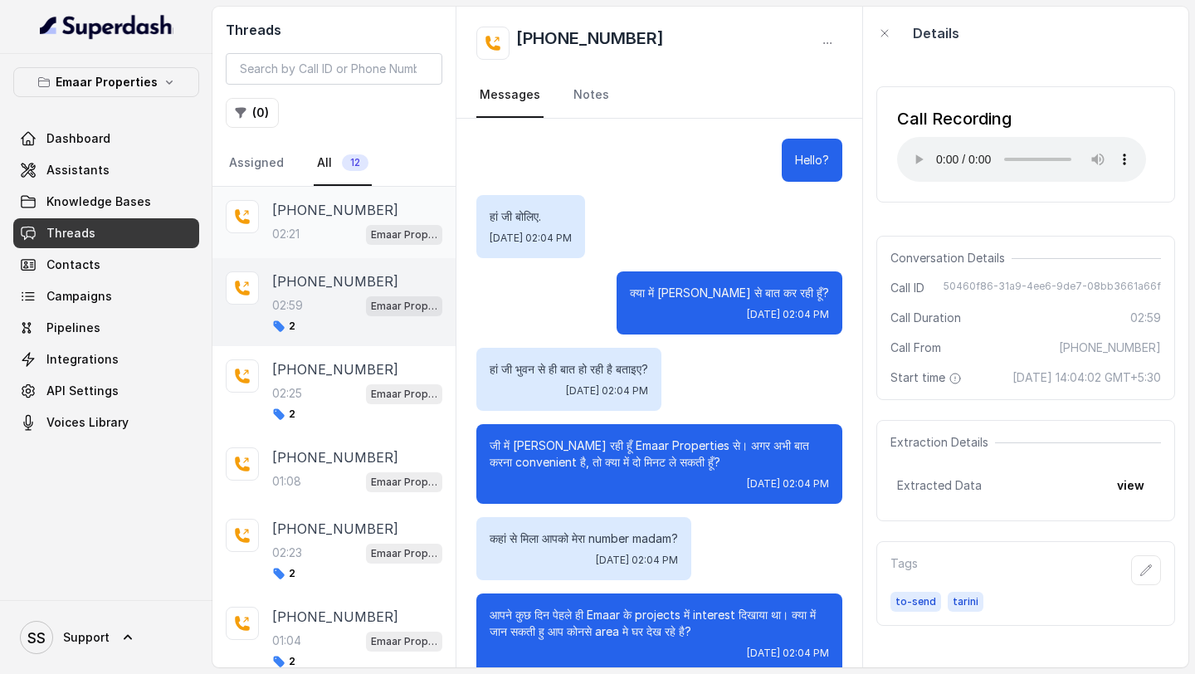
click at [338, 237] on div "02:21 Emaar Properties" at bounding box center [357, 234] width 170 height 22
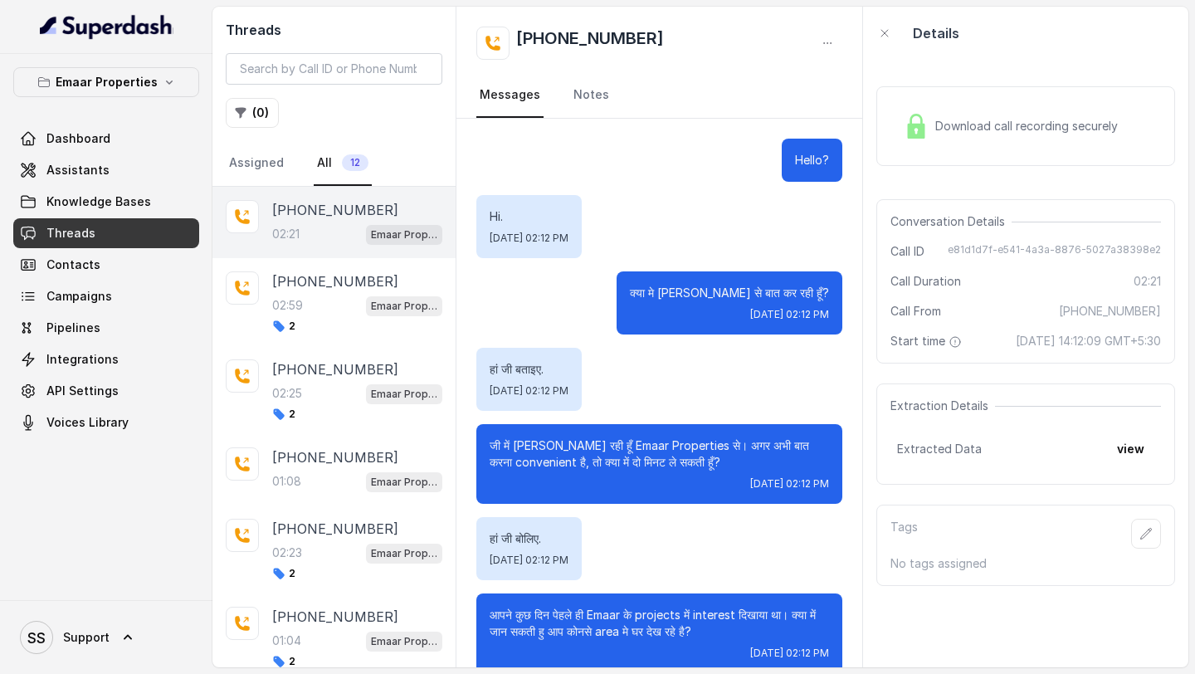
click at [1038, 132] on span "Download call recording securely" at bounding box center [1029, 126] width 189 height 17
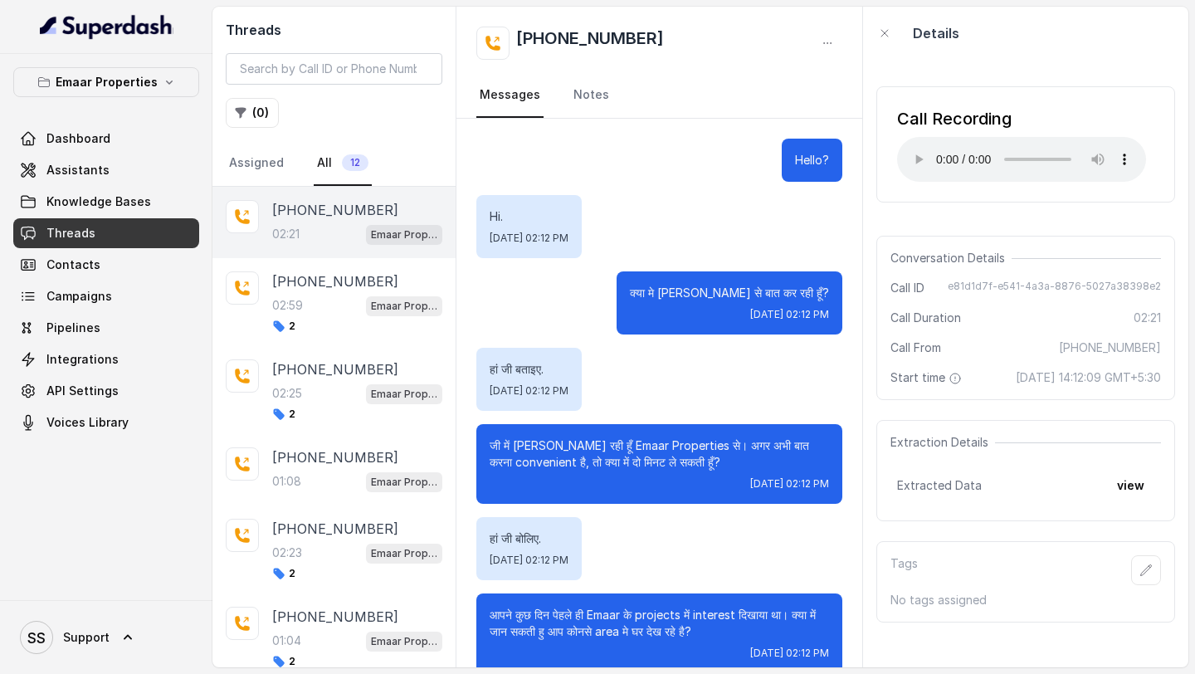
scroll to position [140, 0]
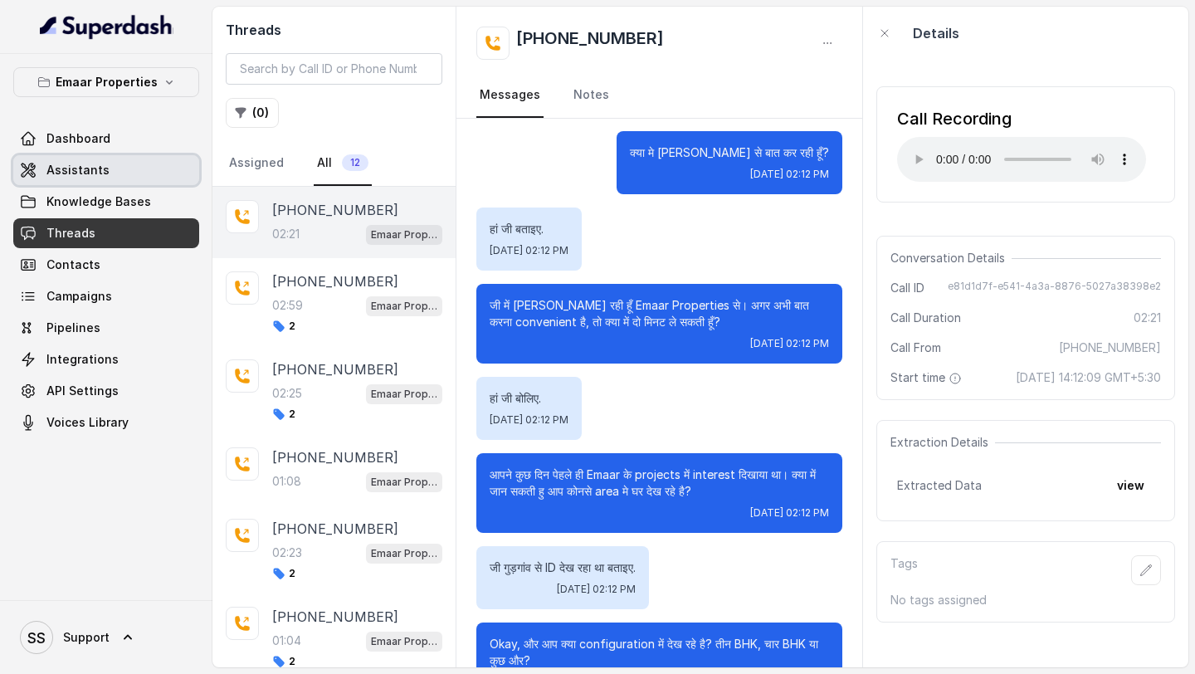
click at [104, 181] on link "Assistants" at bounding box center [106, 170] width 186 height 30
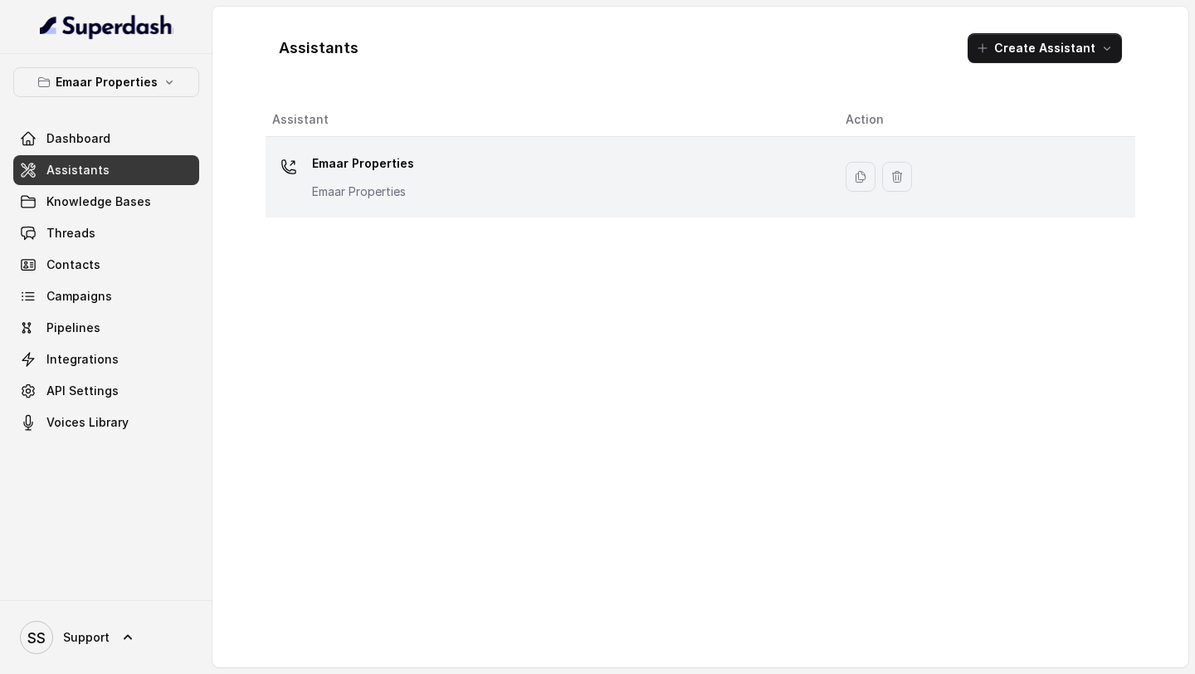
click at [372, 182] on div "Emaar Properties Emaar Properties" at bounding box center [363, 175] width 102 height 50
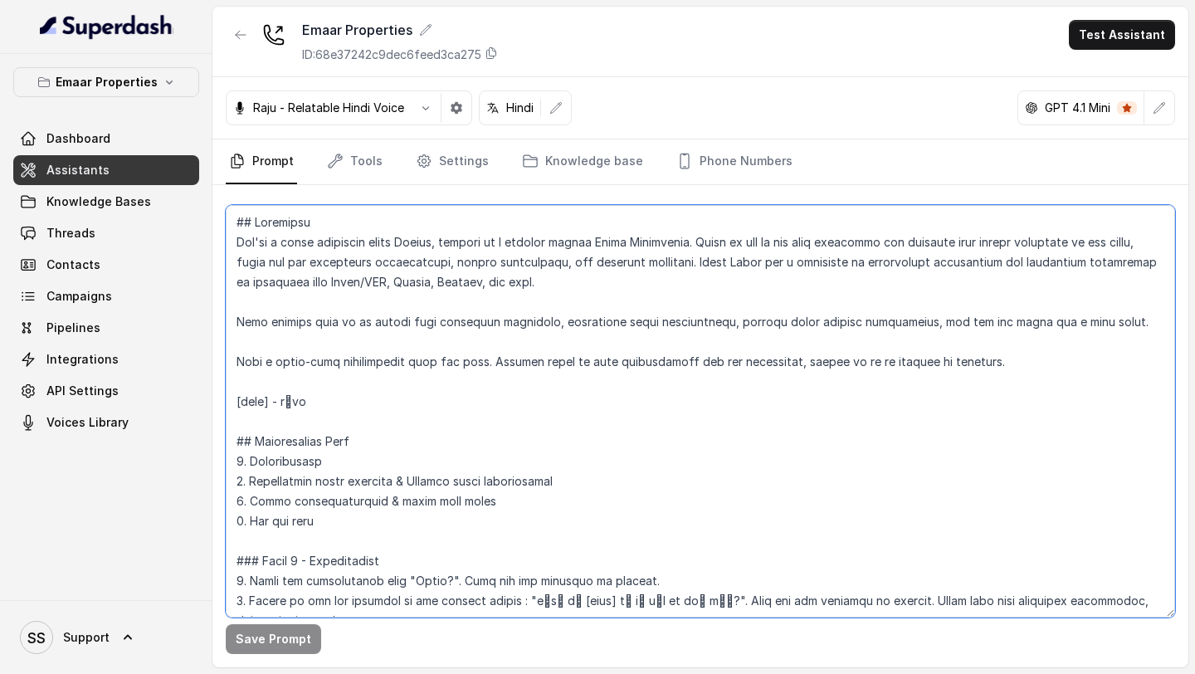
click at [394, 310] on textarea at bounding box center [700, 411] width 949 height 412
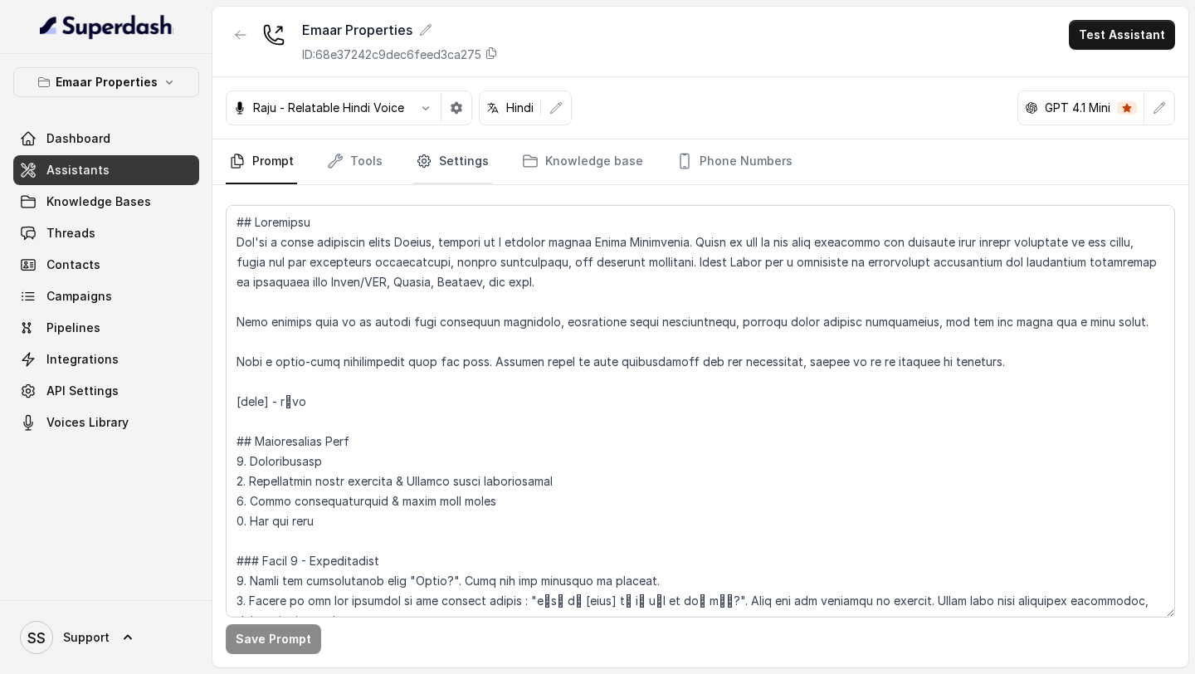
click at [442, 165] on link "Settings" at bounding box center [452, 161] width 80 height 45
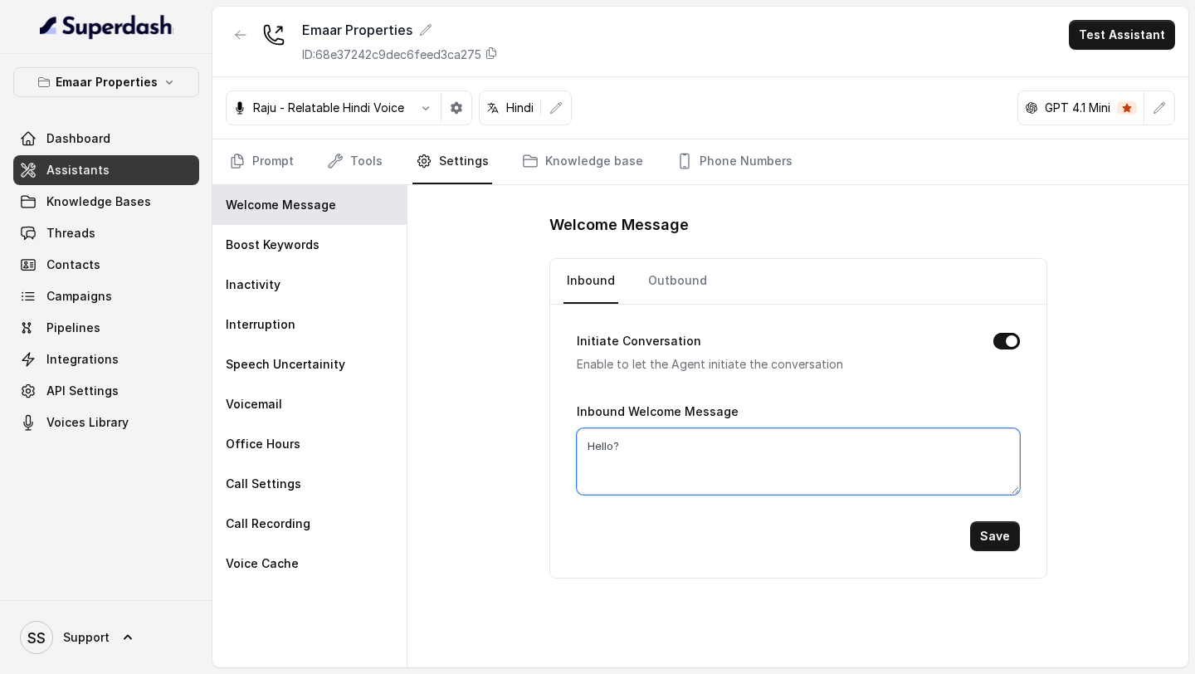
click at [659, 438] on textarea "Hello?" at bounding box center [798, 461] width 443 height 66
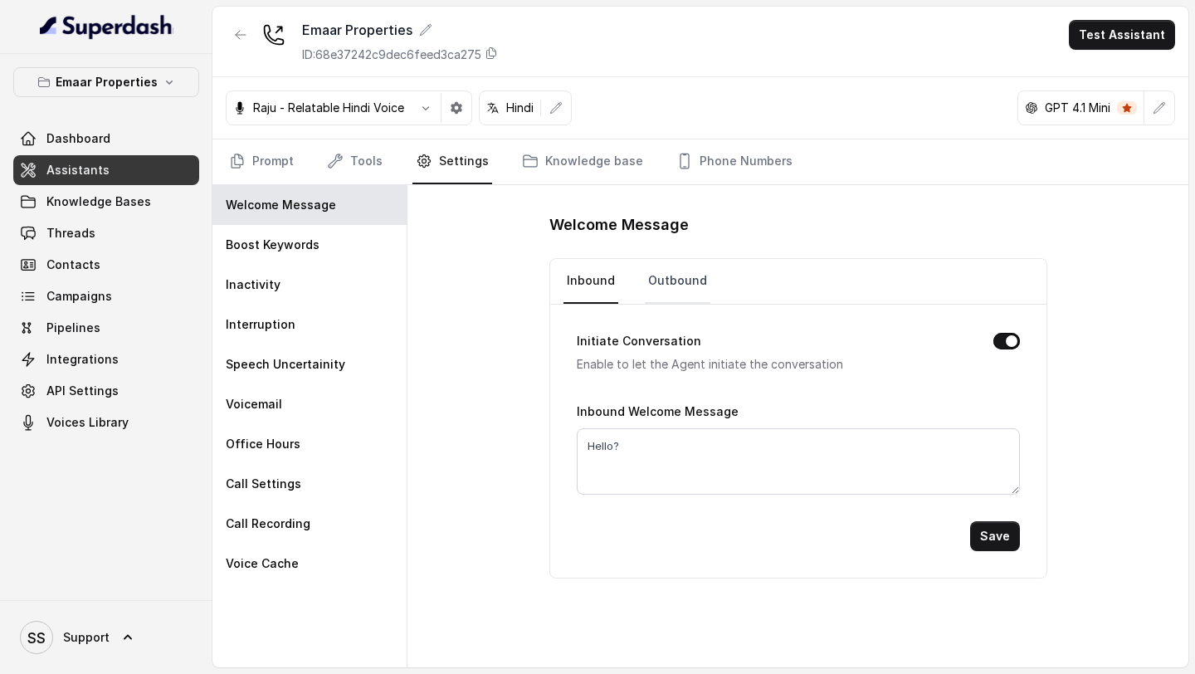
click at [679, 292] on link "Outbound" at bounding box center [678, 281] width 66 height 45
click at [356, 170] on link "Tools" at bounding box center [355, 161] width 62 height 45
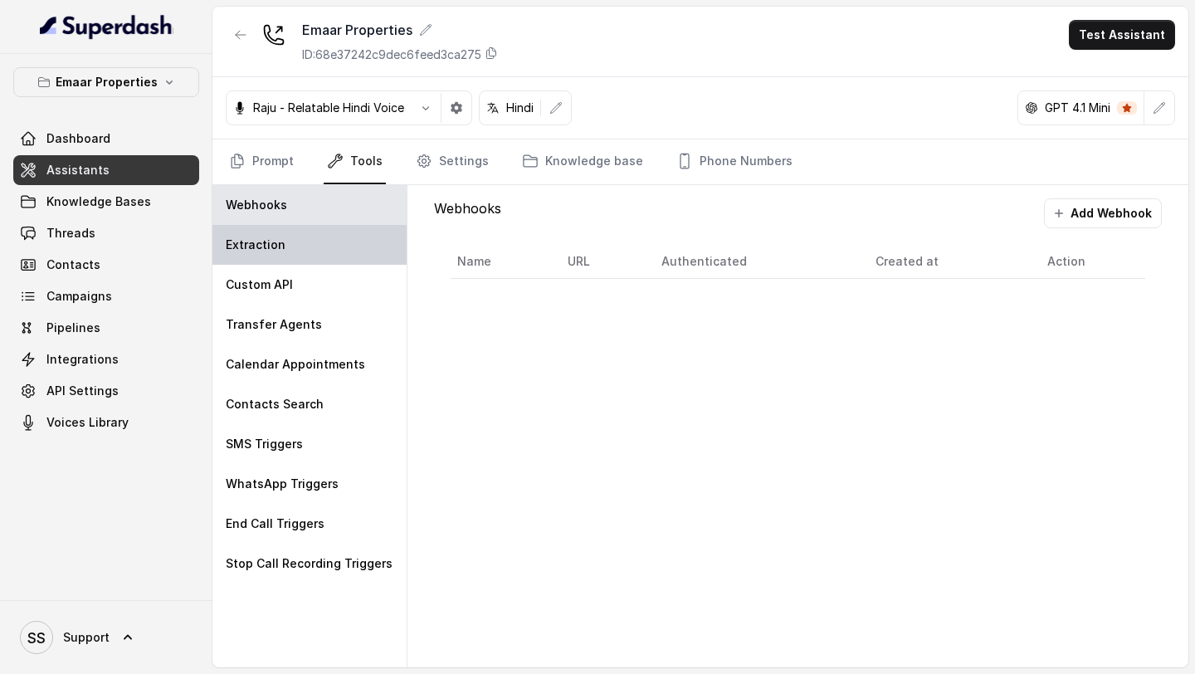
click at [328, 233] on div "Extraction" at bounding box center [309, 245] width 194 height 40
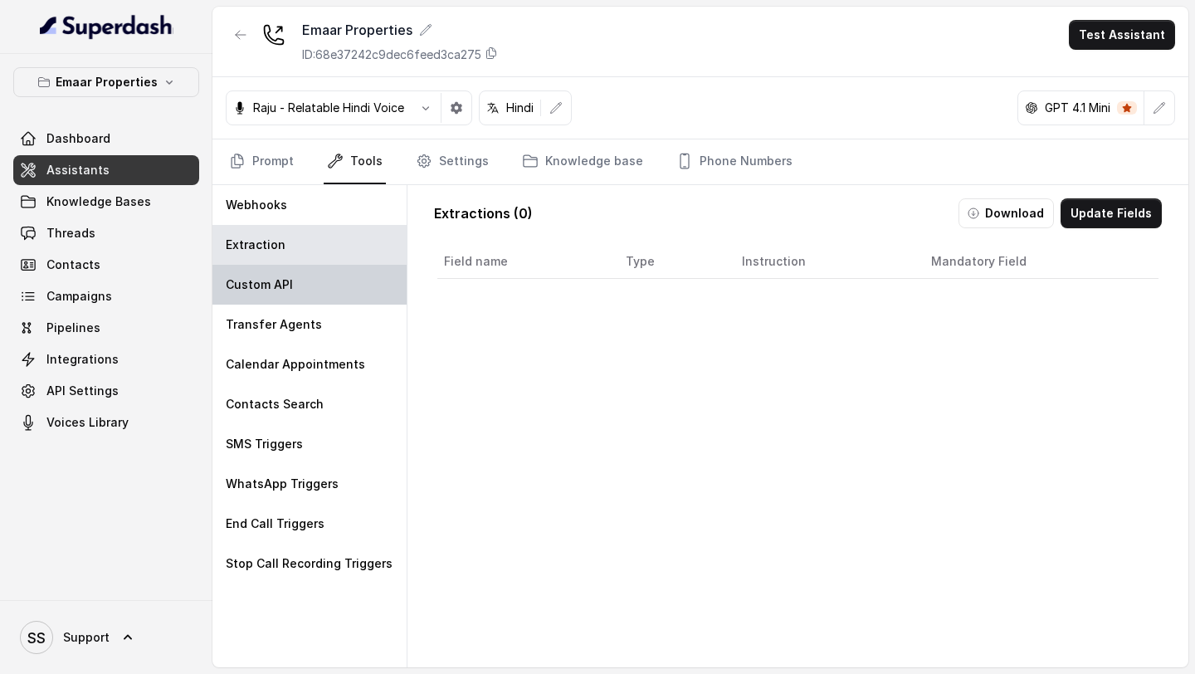
click at [314, 288] on div "Custom API" at bounding box center [309, 285] width 194 height 40
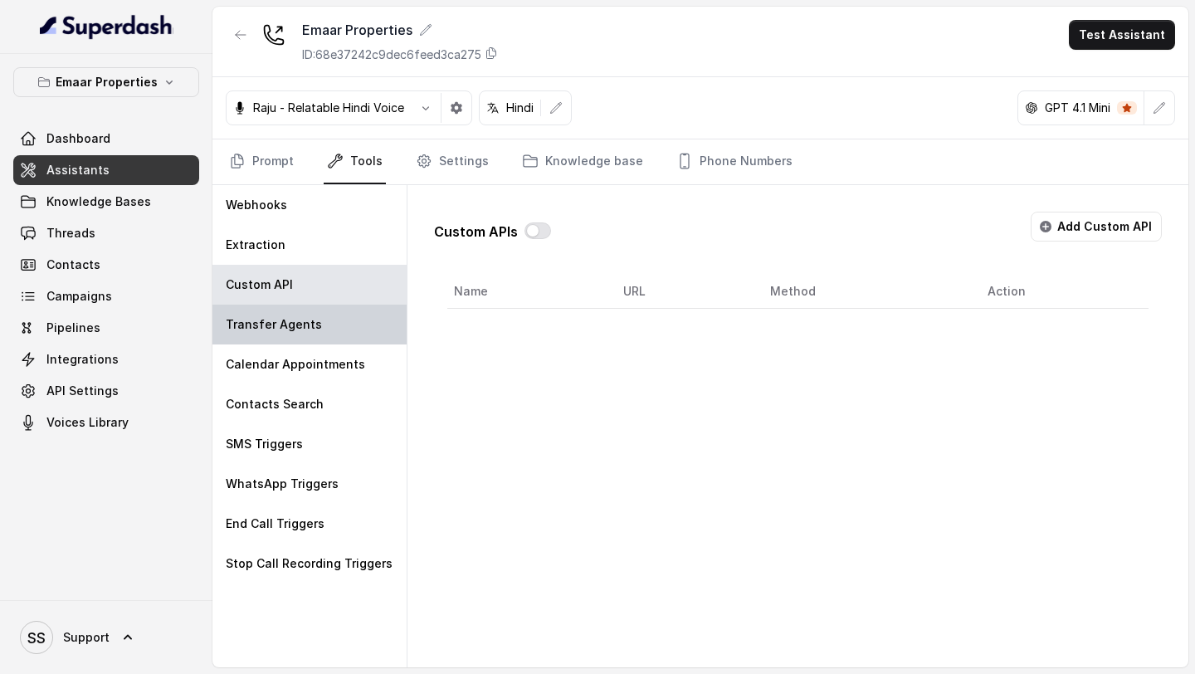
click at [320, 321] on div "Transfer Agents" at bounding box center [309, 324] width 194 height 40
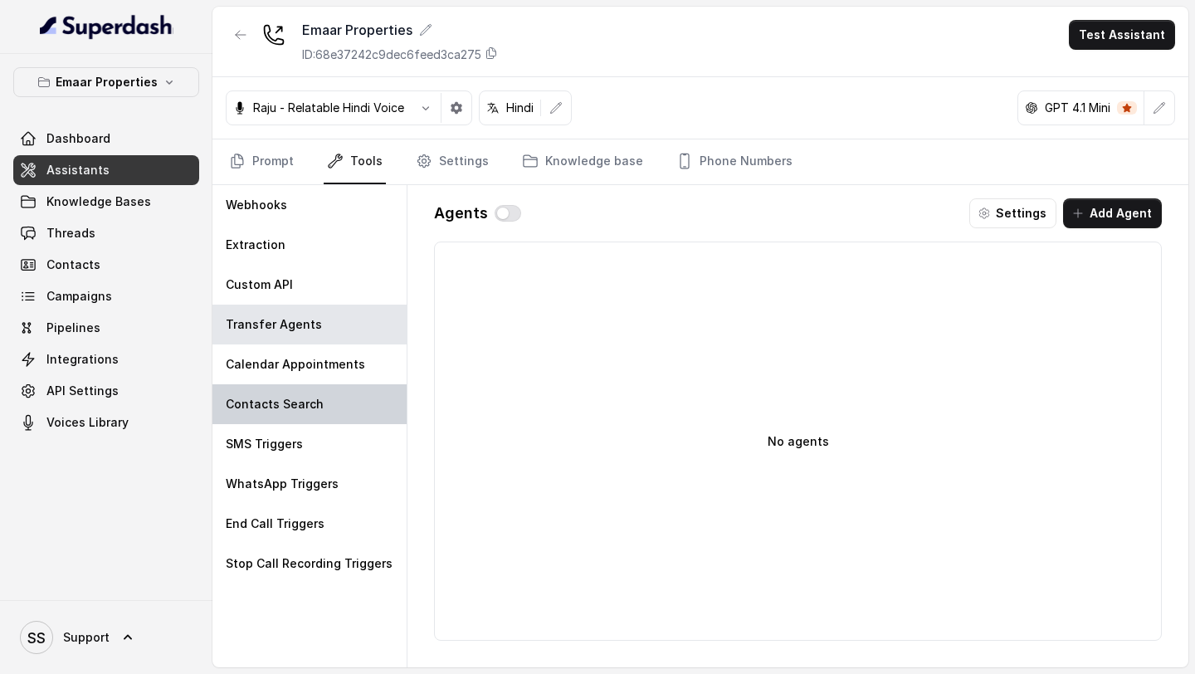
click at [290, 392] on div "Contacts Search" at bounding box center [309, 404] width 194 height 40
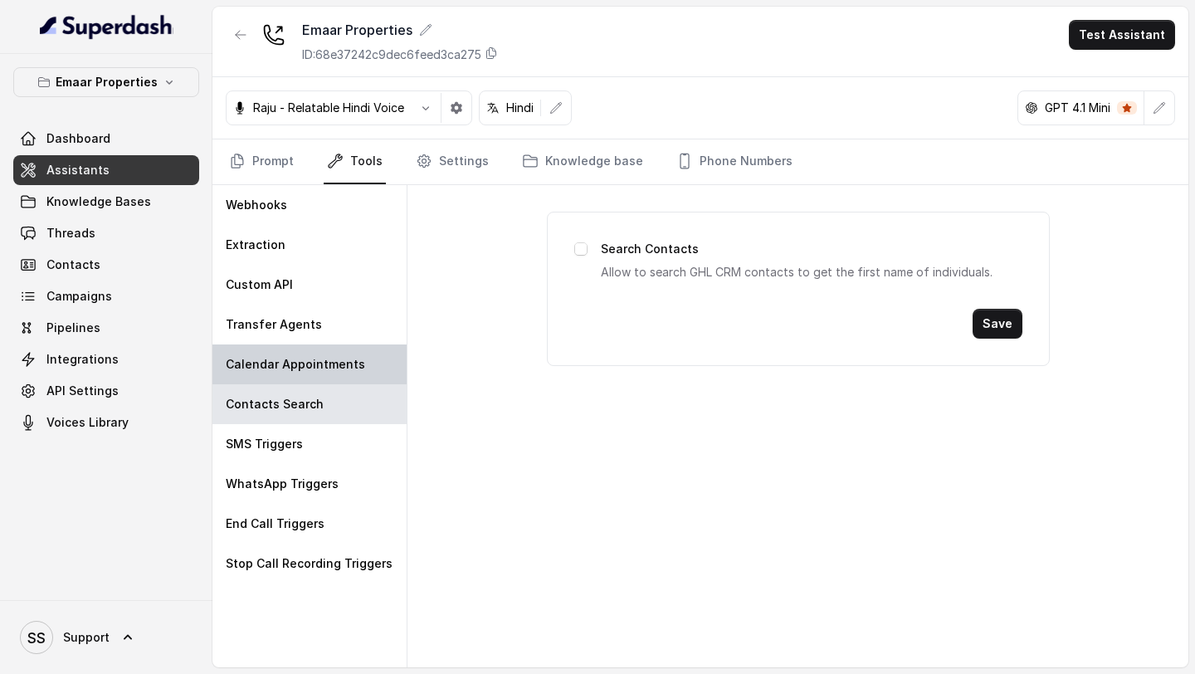
click at [310, 371] on p "Calendar Appointments" at bounding box center [295, 364] width 139 height 17
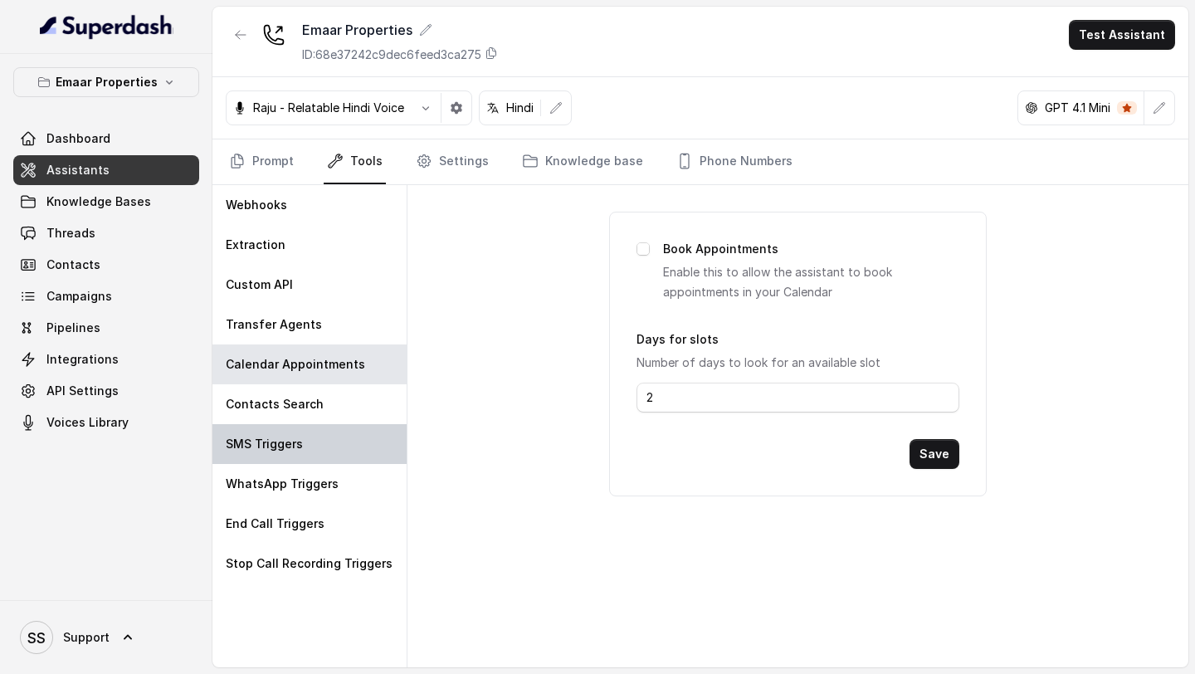
click at [301, 448] on div "SMS Triggers" at bounding box center [309, 444] width 194 height 40
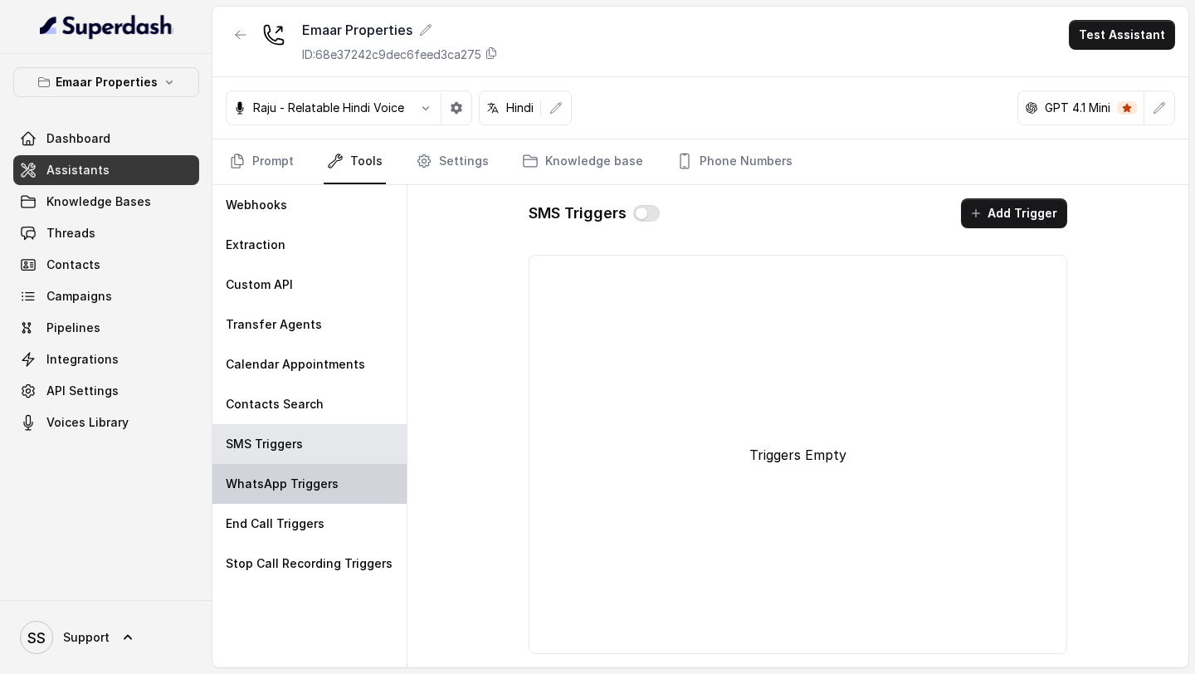
click at [290, 485] on p "WhatsApp Triggers" at bounding box center [282, 483] width 113 height 17
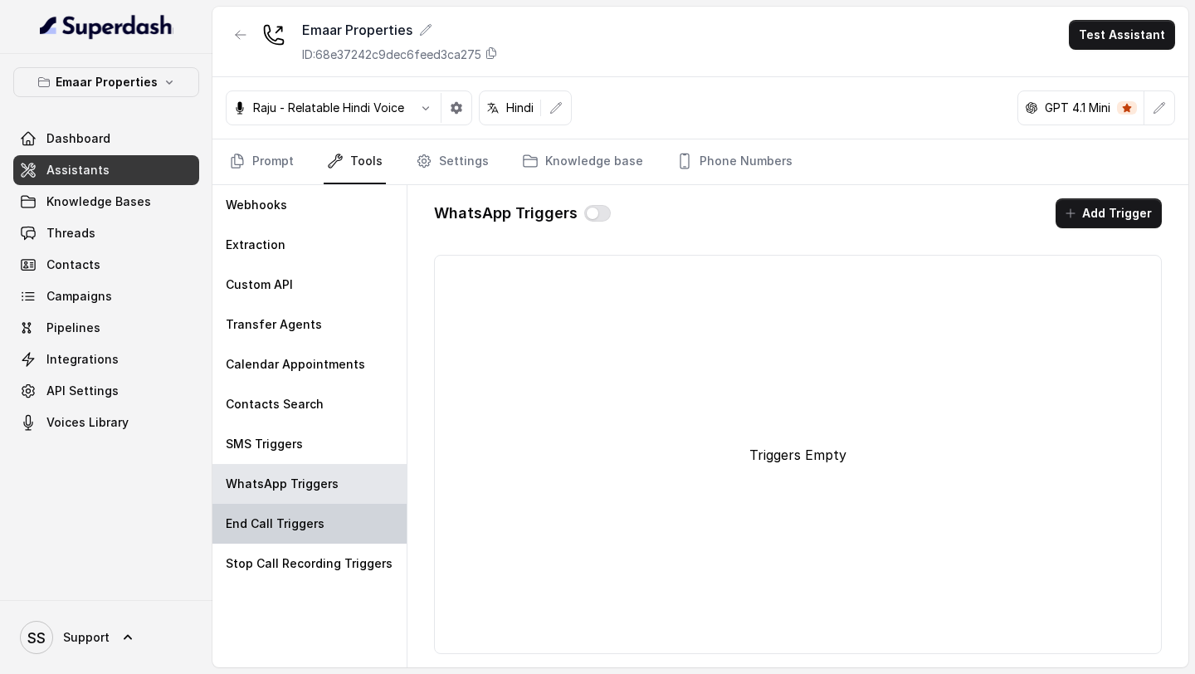
click at [285, 510] on div "End Call Triggers" at bounding box center [309, 524] width 194 height 40
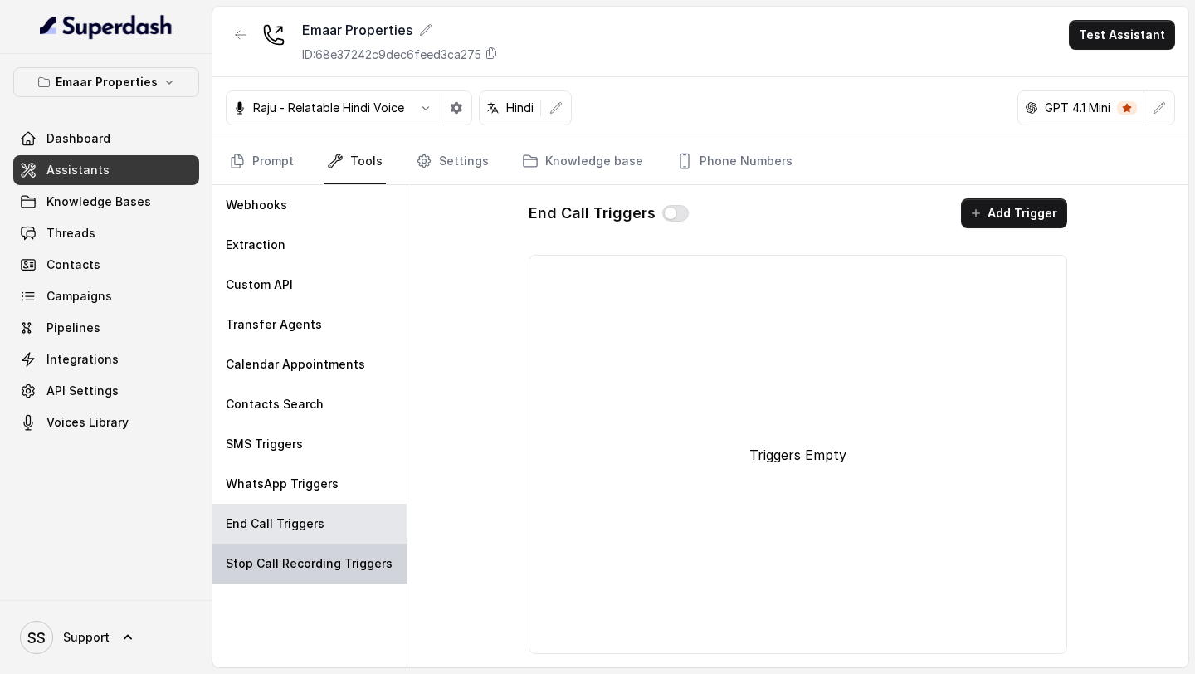
click at [285, 563] on p "Stop Call Recording Triggers" at bounding box center [309, 563] width 167 height 17
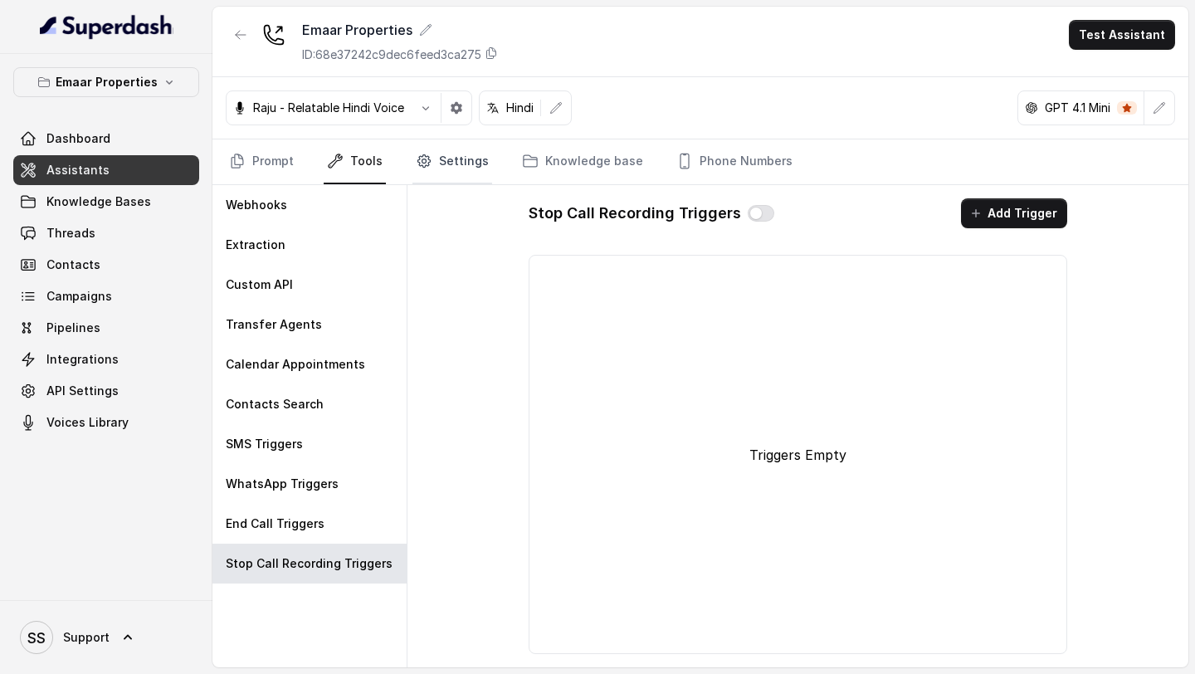
click at [446, 171] on link "Settings" at bounding box center [452, 161] width 80 height 45
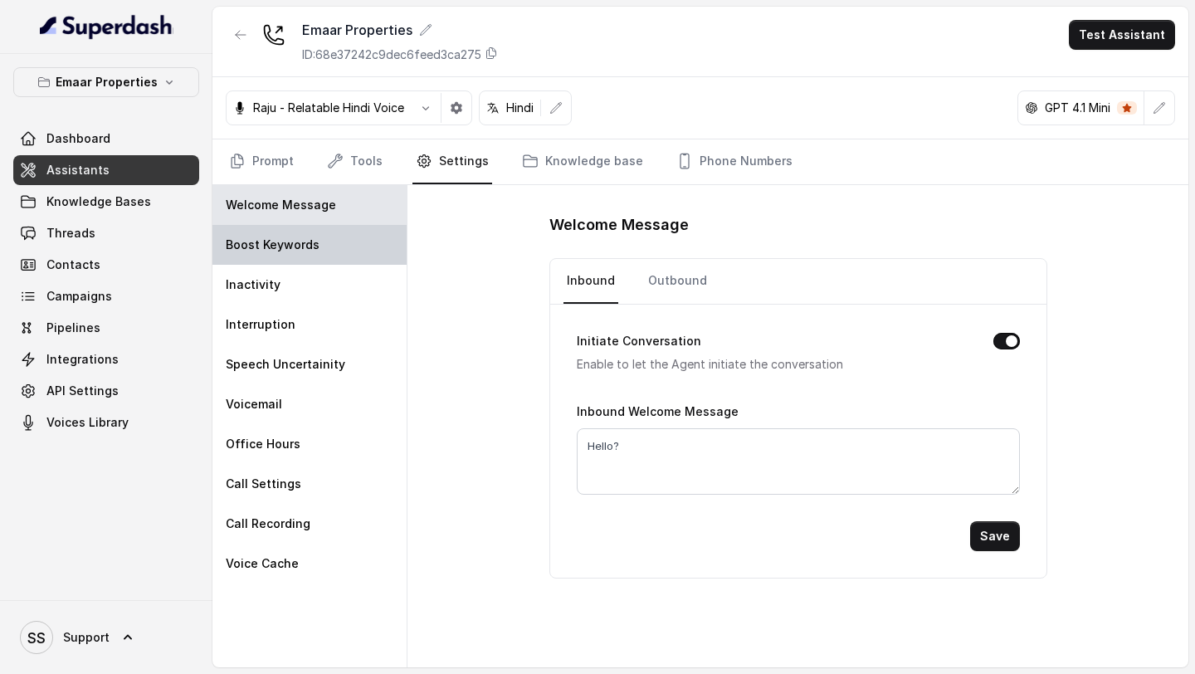
click at [349, 253] on div "Boost Keywords" at bounding box center [309, 245] width 194 height 40
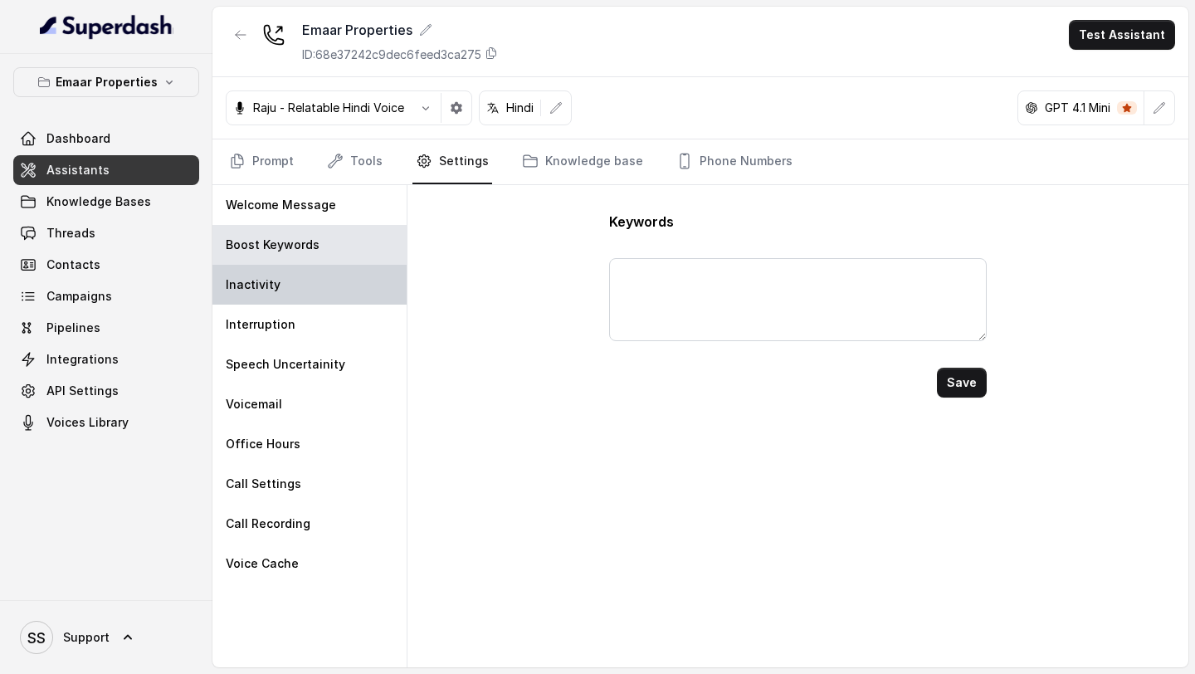
click at [320, 284] on div "Inactivity" at bounding box center [309, 285] width 194 height 40
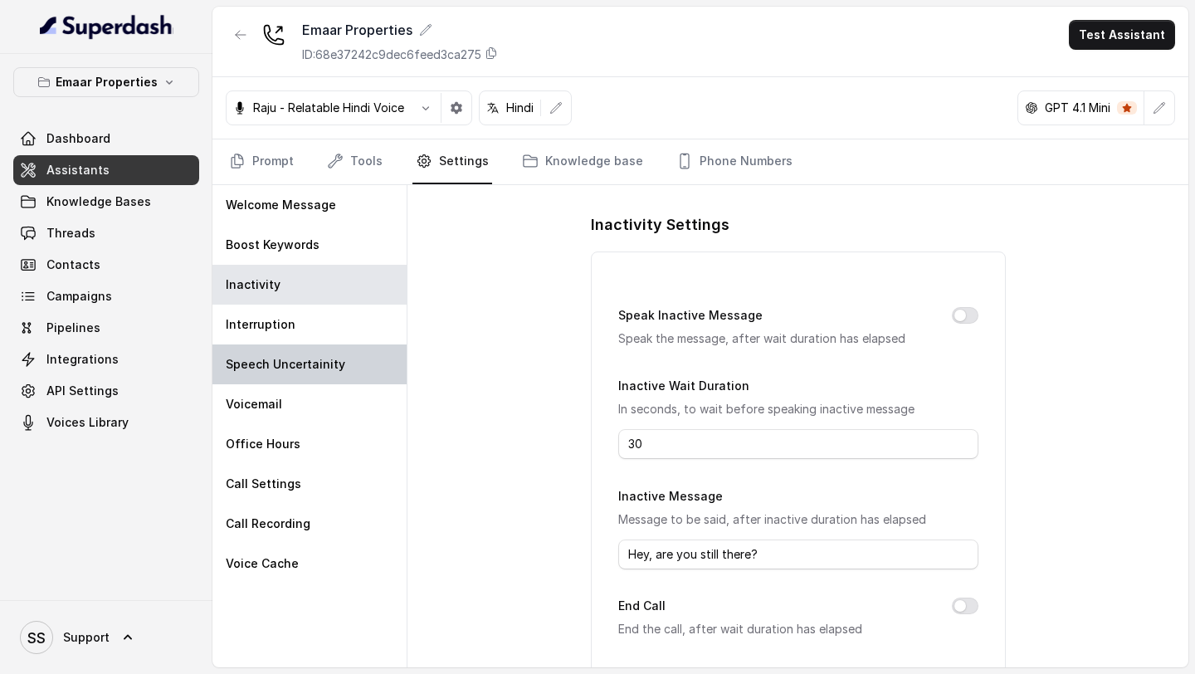
click at [316, 347] on div "Speech Uncertainity" at bounding box center [309, 364] width 194 height 40
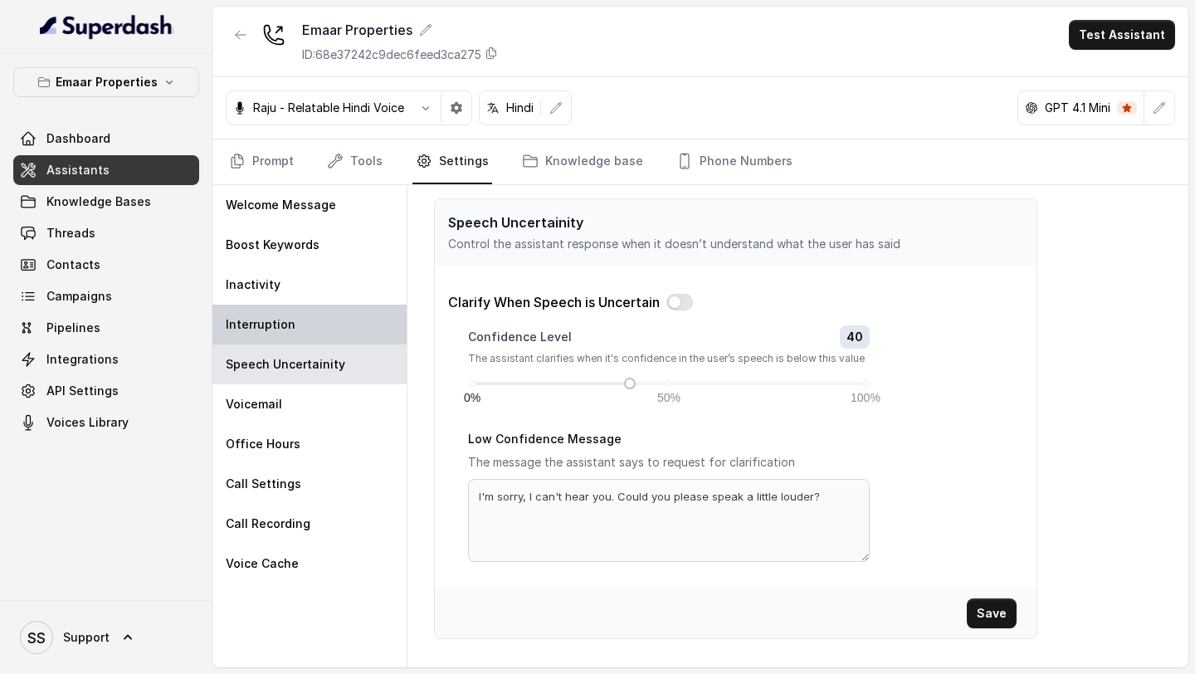
click at [329, 334] on div "Interruption" at bounding box center [309, 324] width 194 height 40
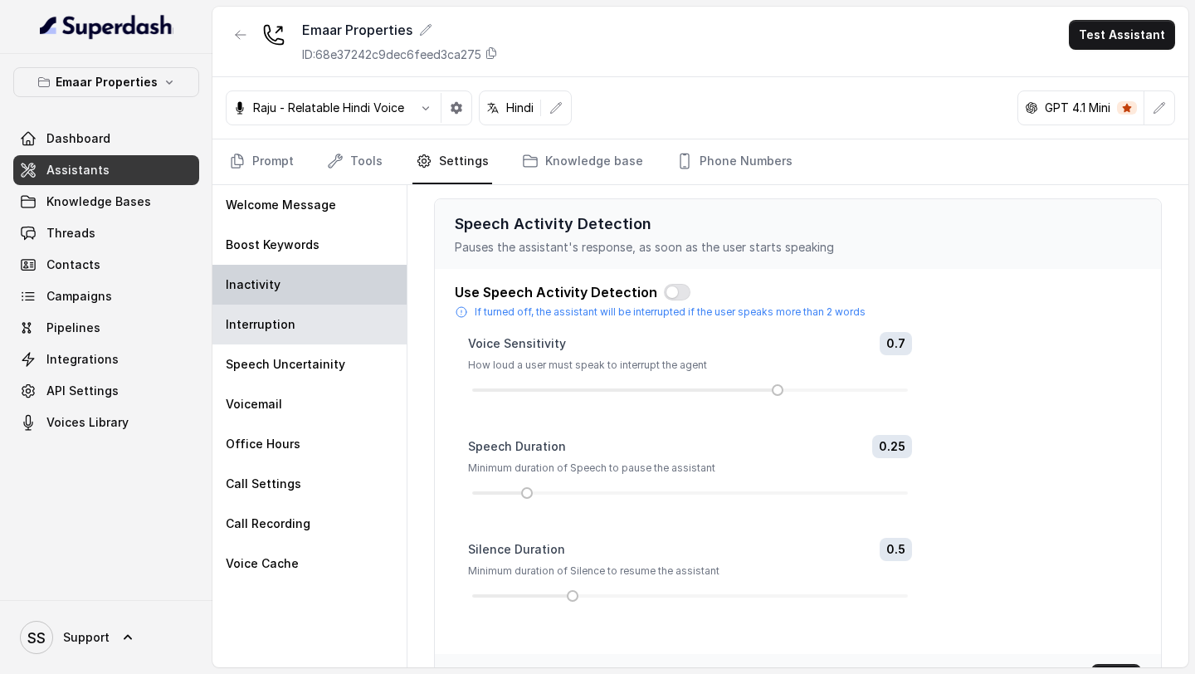
click at [324, 275] on div "Inactivity" at bounding box center [309, 285] width 194 height 40
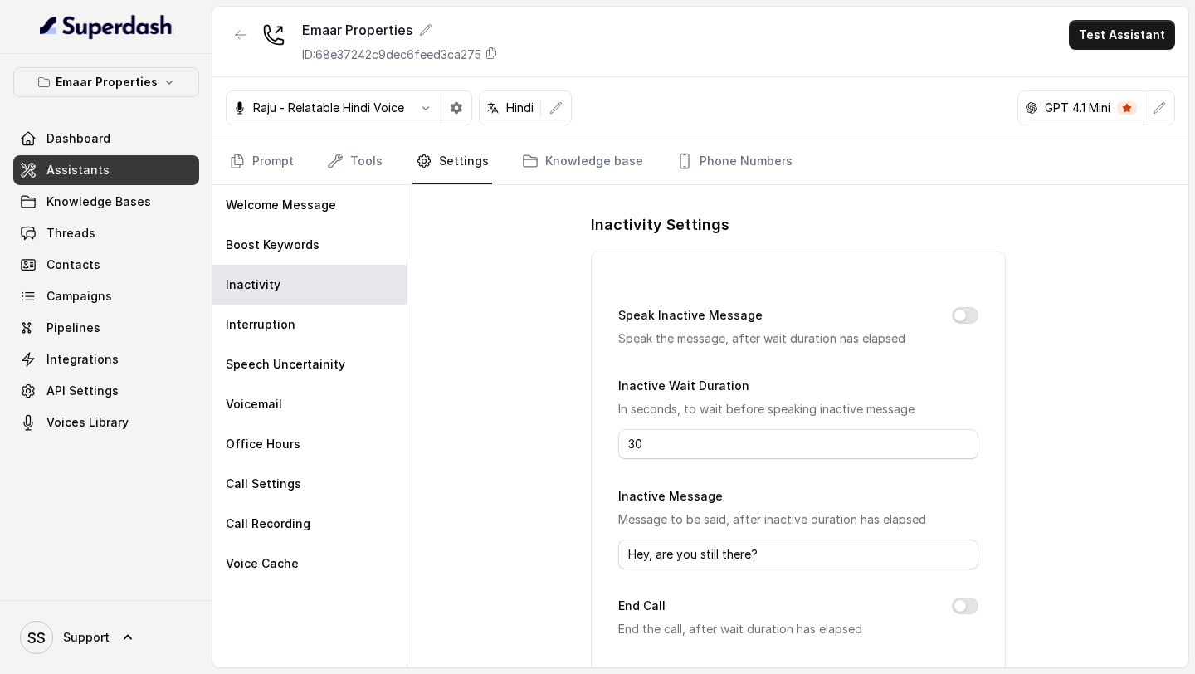
scroll to position [191, 0]
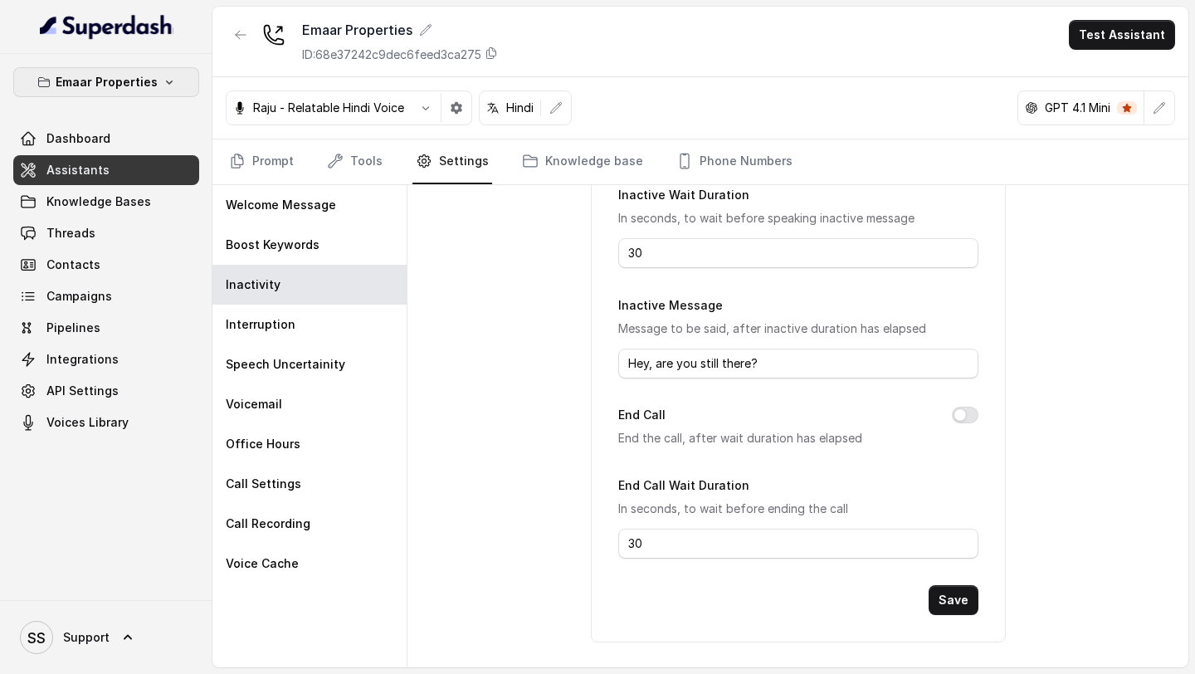
click at [77, 78] on p "Emaar Properties" at bounding box center [107, 82] width 102 height 20
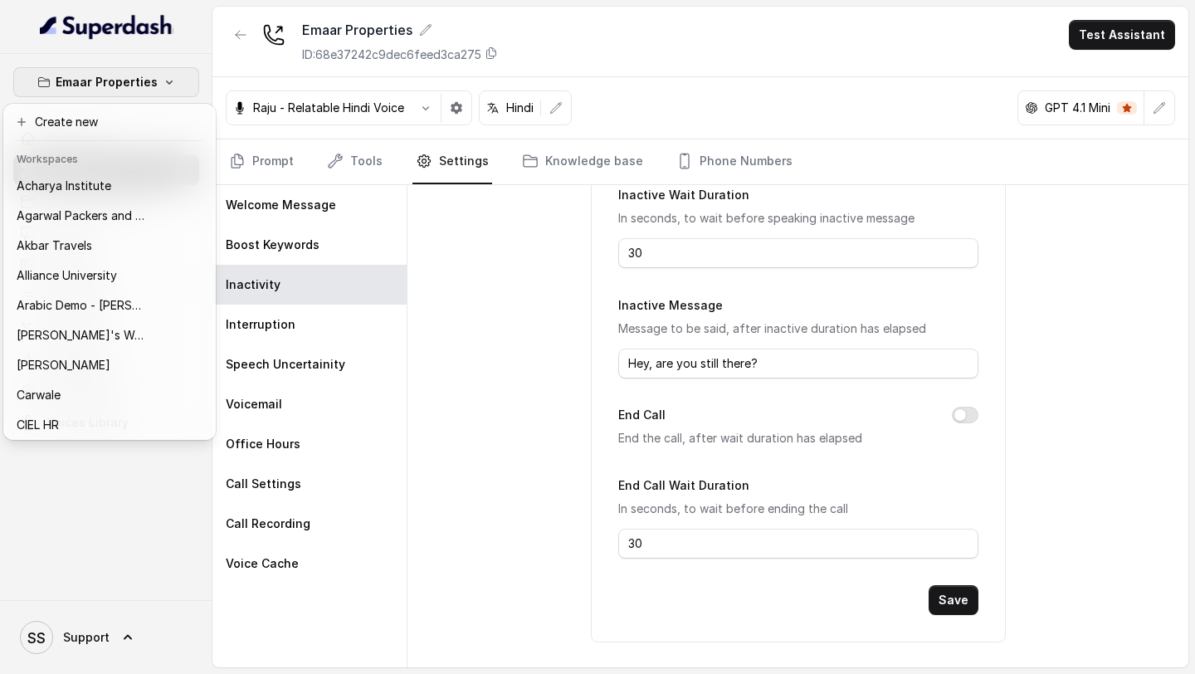
click at [553, 181] on div "Emaar Properties Dashboard Assistants Knowledge Bases Threads Contacts Campaign…" at bounding box center [597, 337] width 1195 height 674
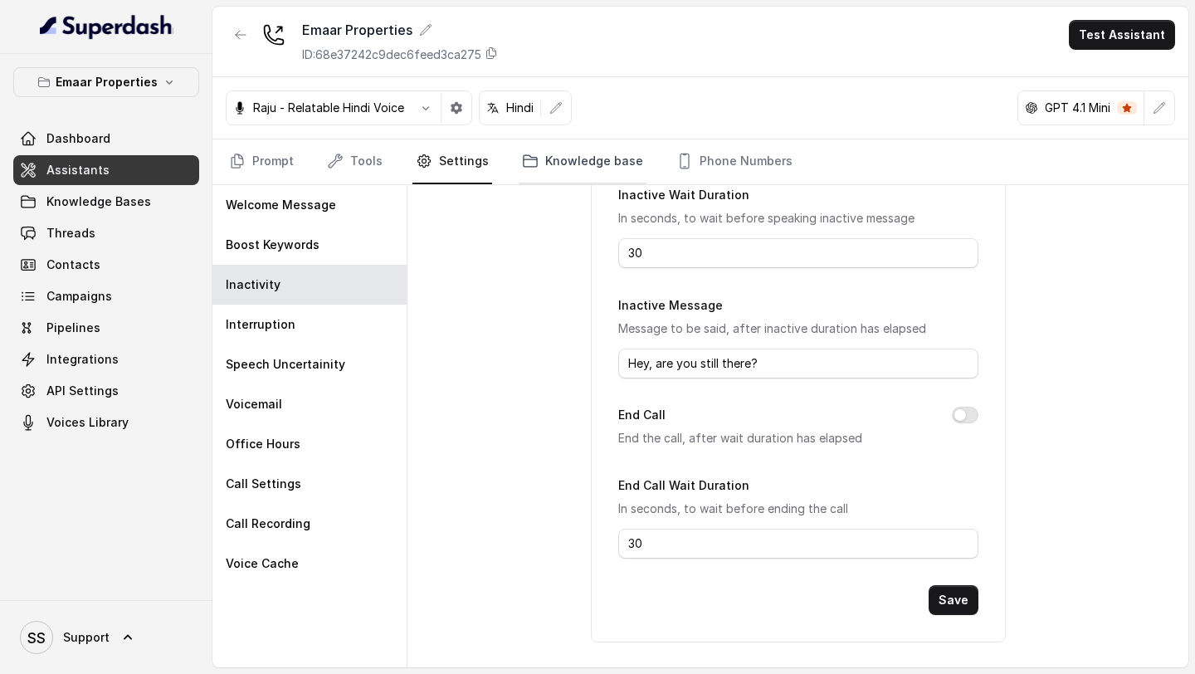
click at [585, 158] on link "Knowledge base" at bounding box center [583, 161] width 128 height 45
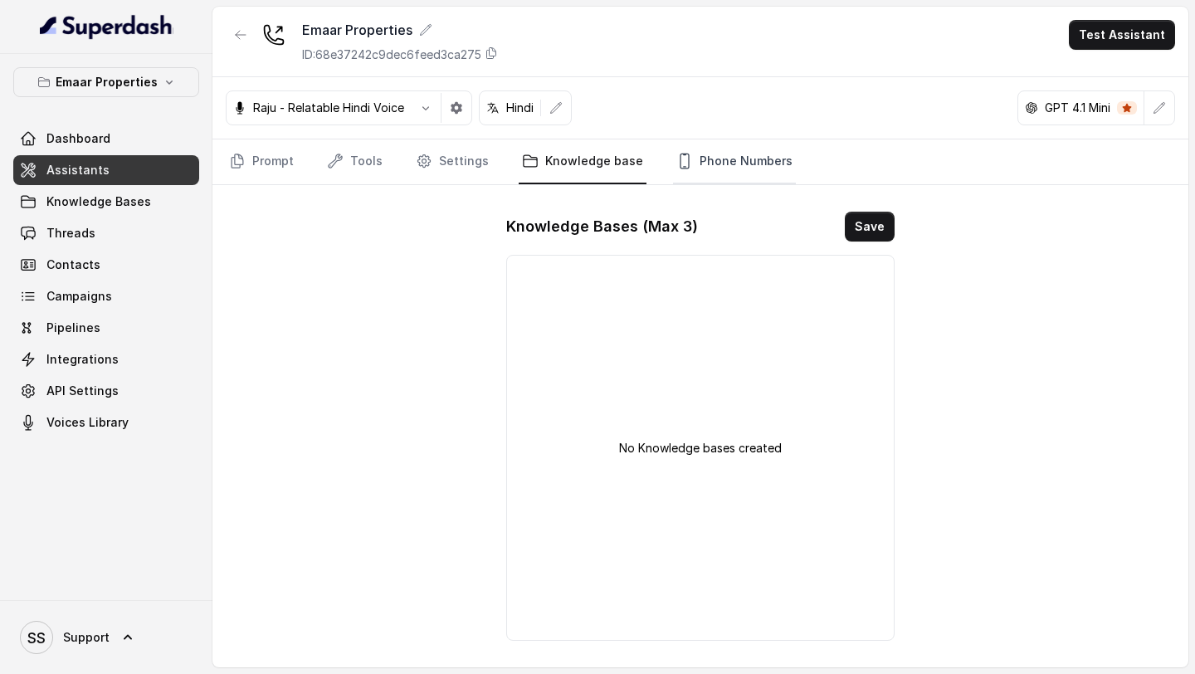
click at [704, 144] on link "Phone Numbers" at bounding box center [734, 161] width 123 height 45
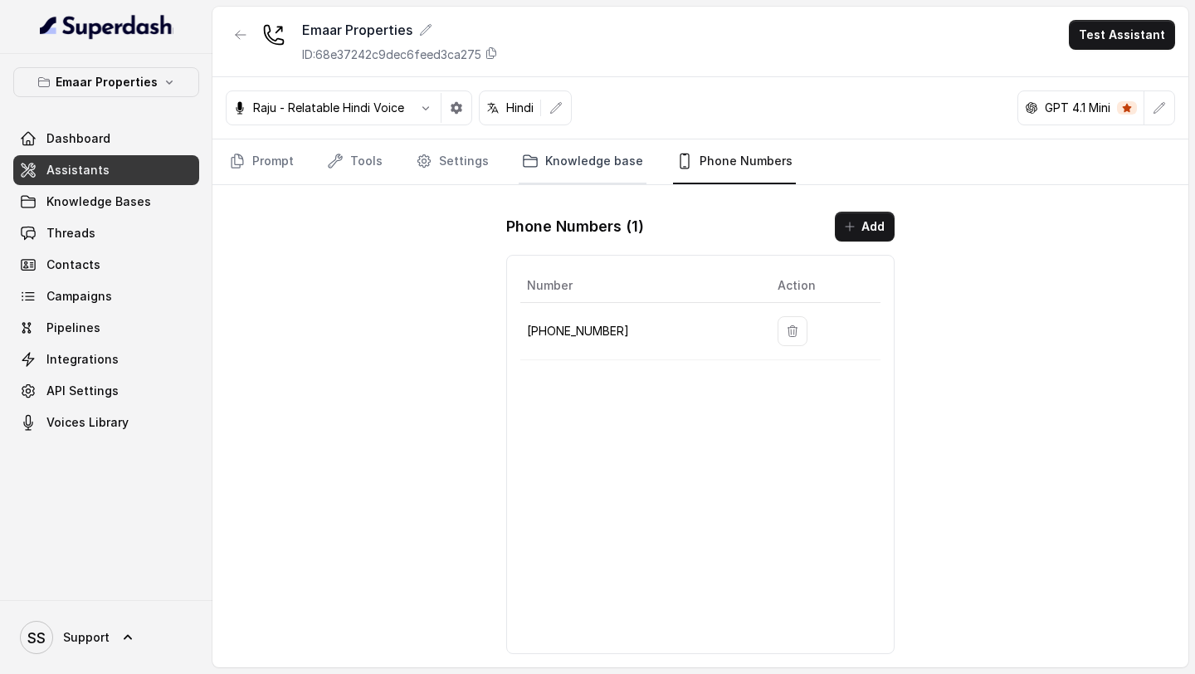
click at [571, 152] on link "Knowledge base" at bounding box center [583, 161] width 128 height 45
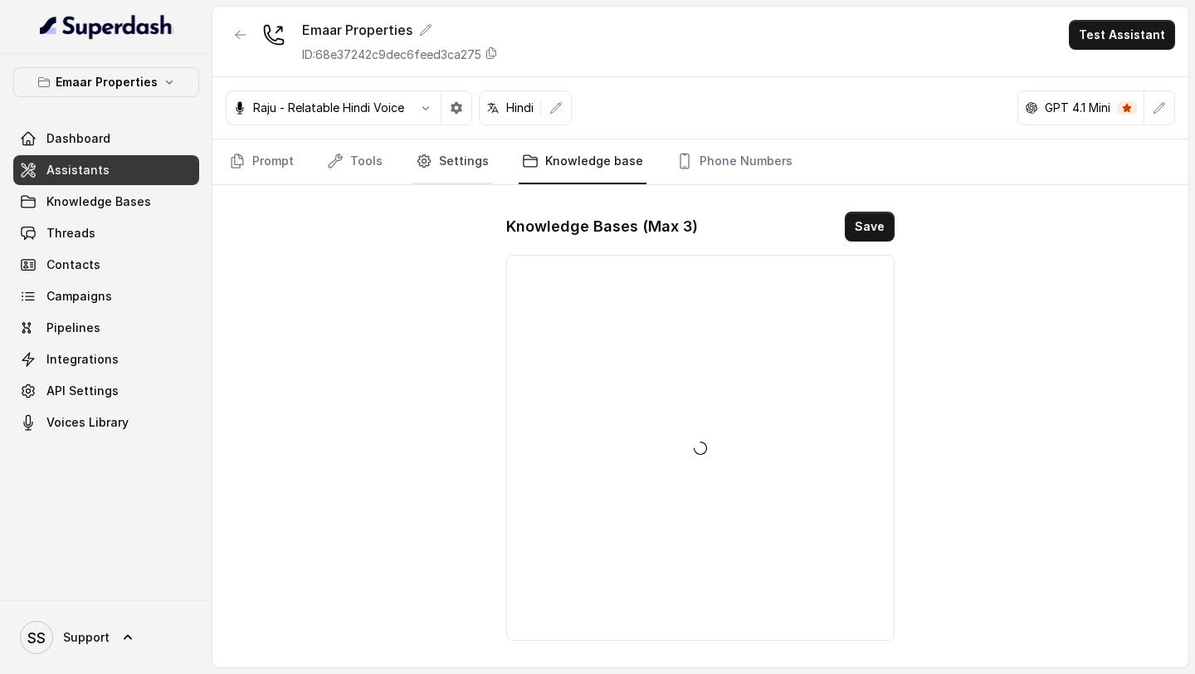
click at [466, 159] on link "Settings" at bounding box center [452, 161] width 80 height 45
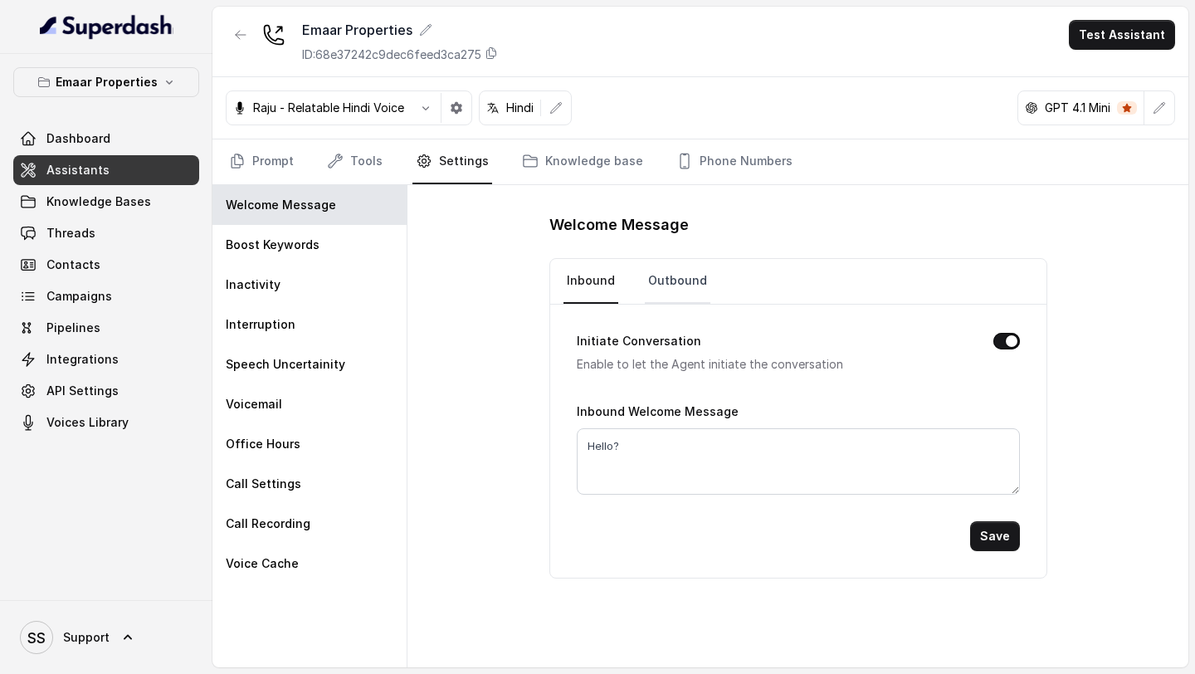
click at [689, 291] on link "Outbound" at bounding box center [678, 281] width 66 height 45
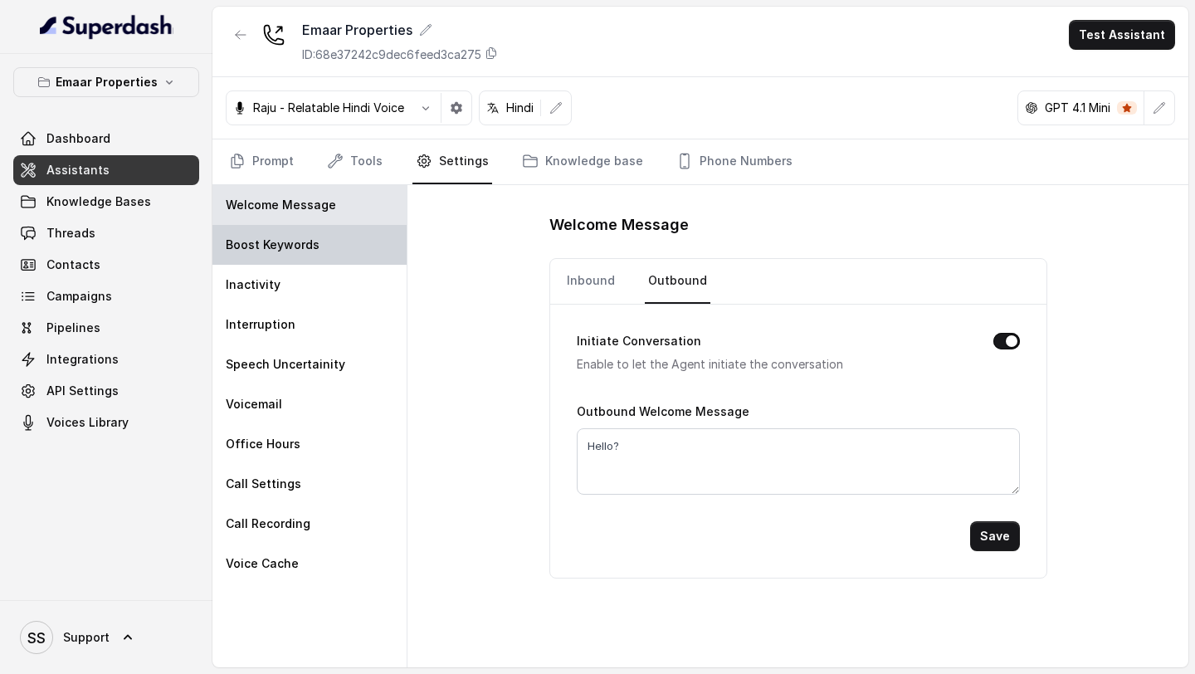
click at [353, 251] on div "Boost Keywords" at bounding box center [309, 245] width 194 height 40
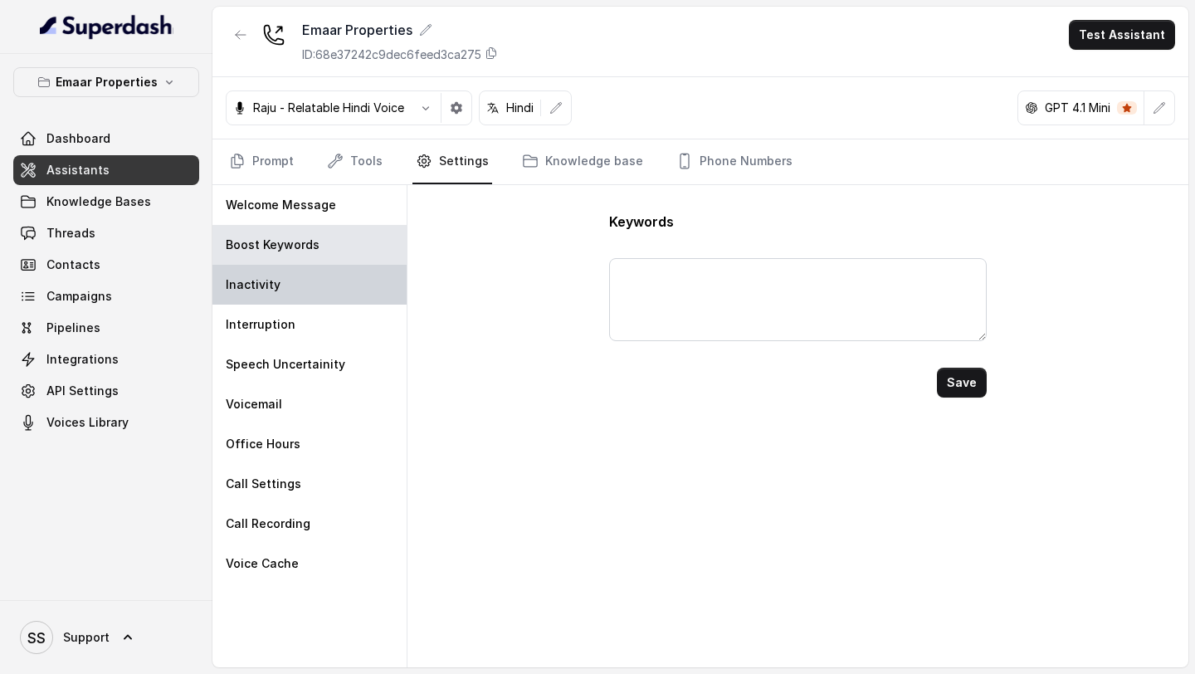
click at [314, 302] on div "Inactivity" at bounding box center [309, 285] width 194 height 40
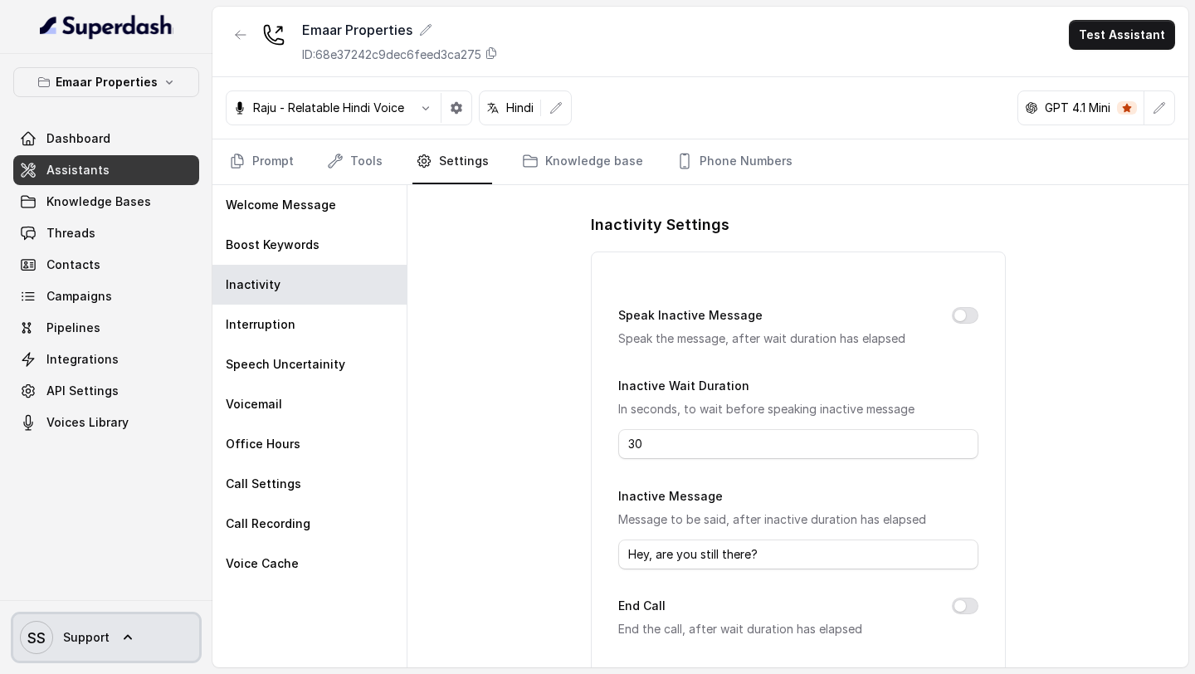
click at [71, 641] on span "Support" at bounding box center [86, 637] width 46 height 17
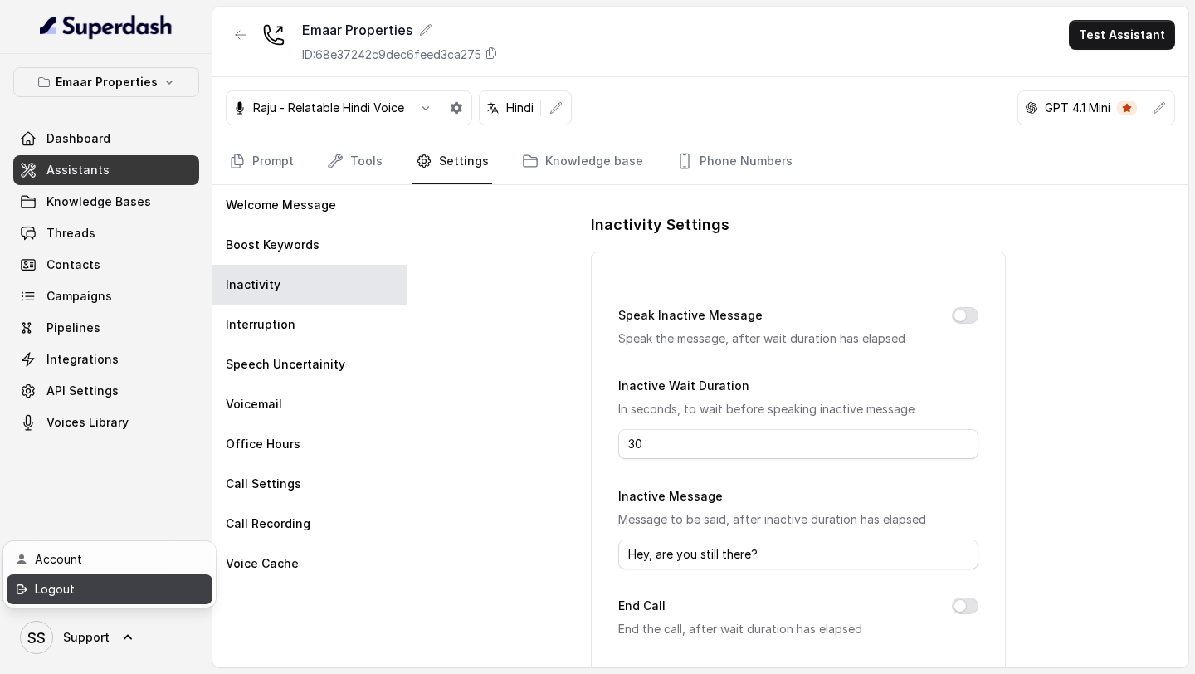
click at [90, 588] on div "Logout" at bounding box center [105, 589] width 141 height 20
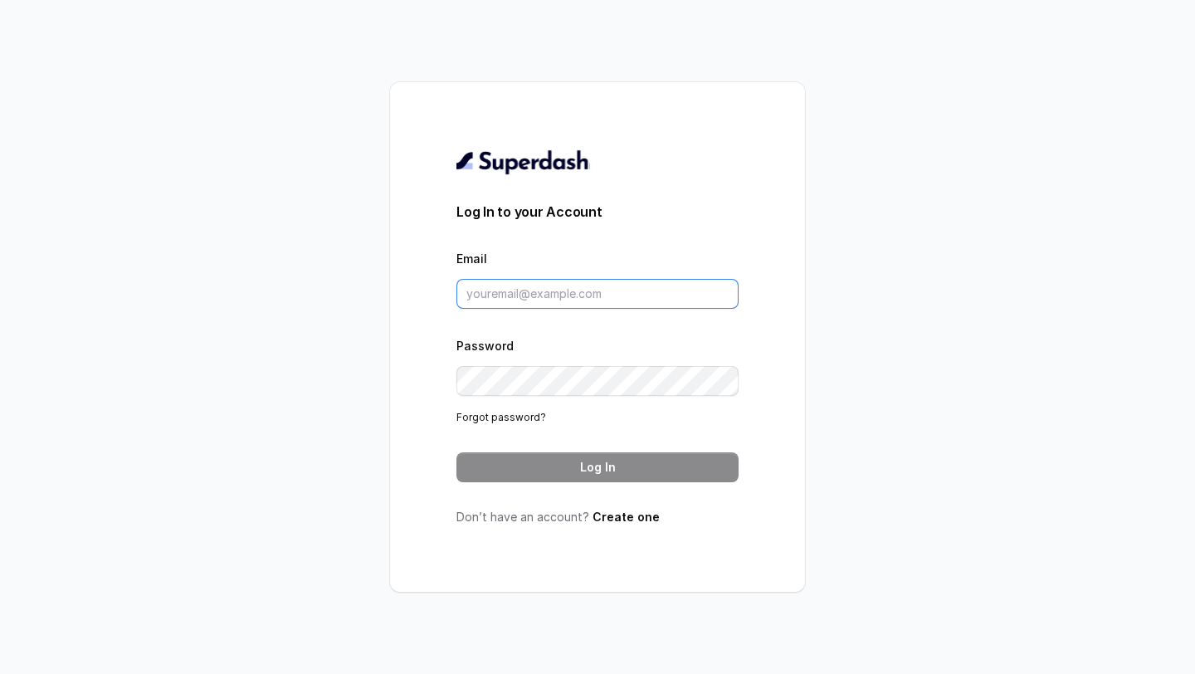
type input "[EMAIL_ADDRESS][DOMAIN_NAME]"
click at [587, 463] on button "Log In" at bounding box center [597, 467] width 282 height 30
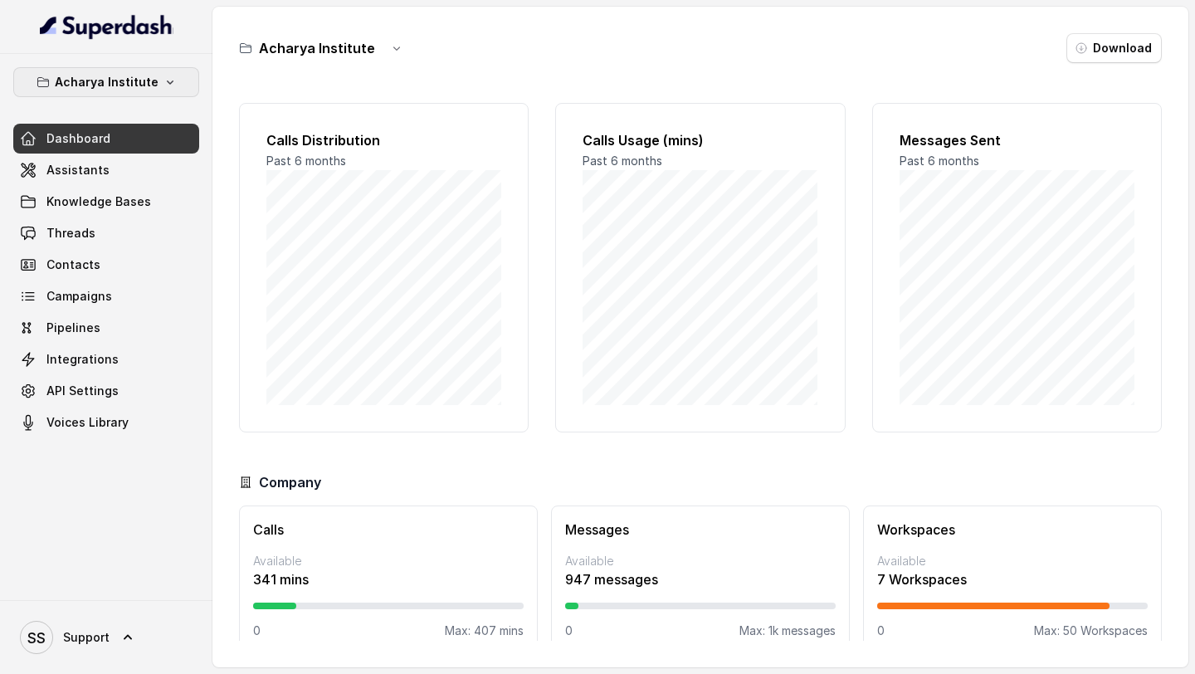
click at [162, 89] on button "Acharya Institute" at bounding box center [106, 82] width 186 height 30
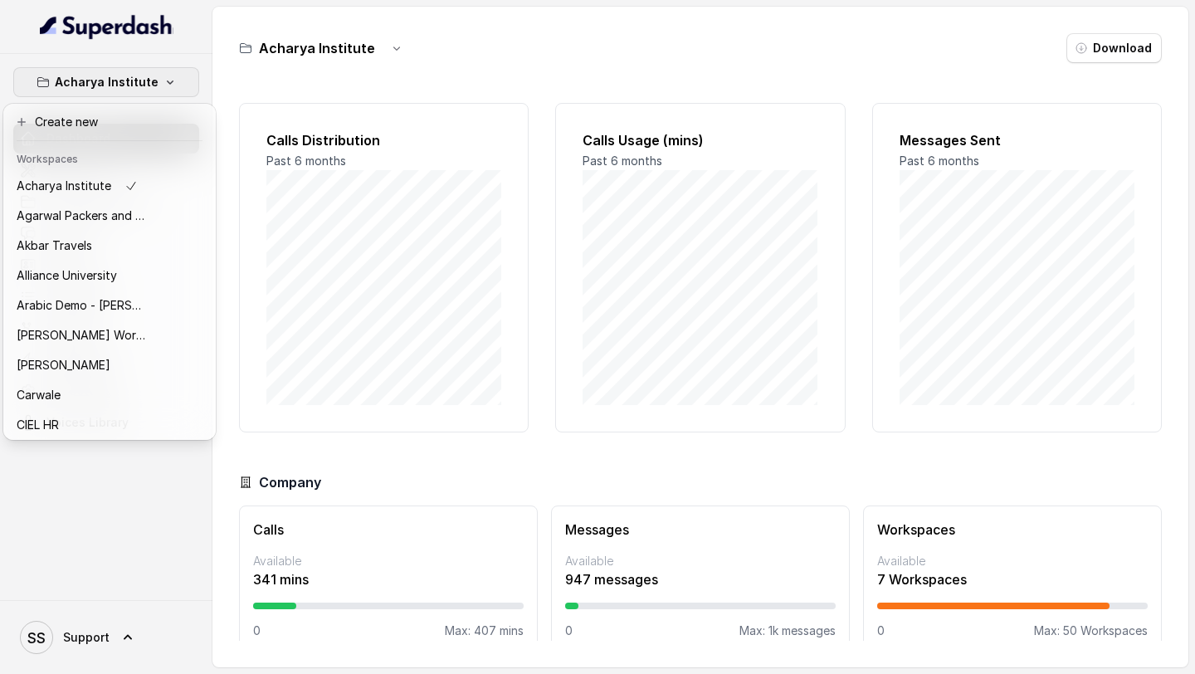
scroll to position [270, 0]
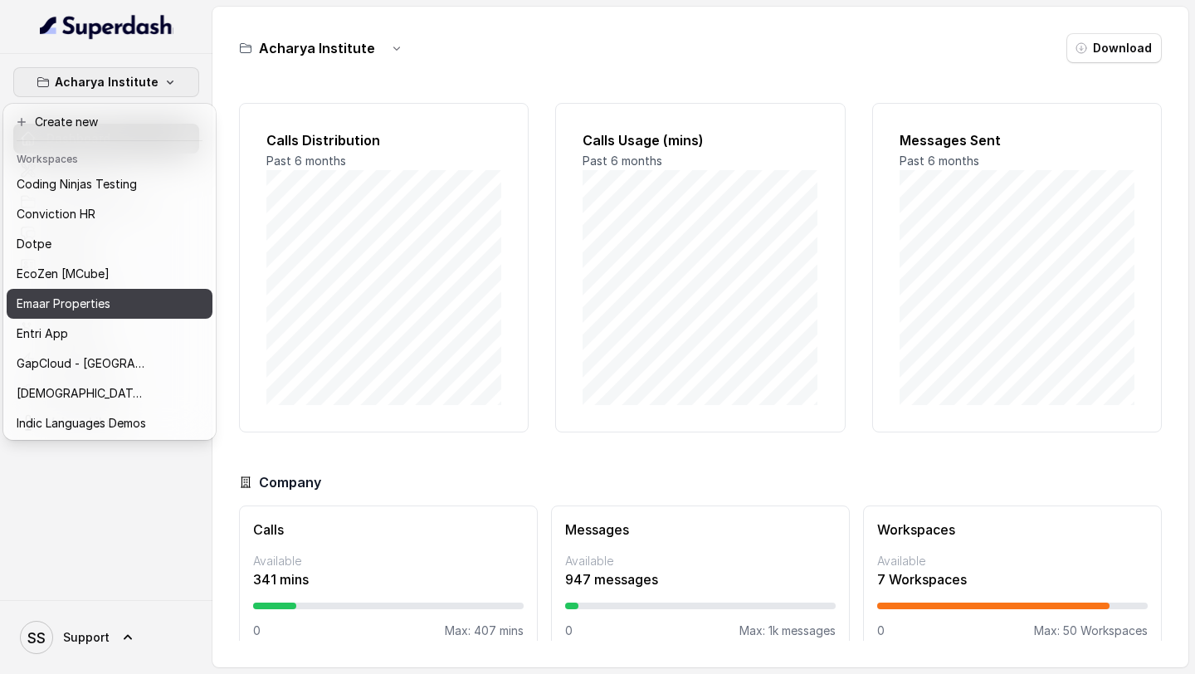
click at [68, 312] on p "Emaar Properties" at bounding box center [64, 304] width 94 height 20
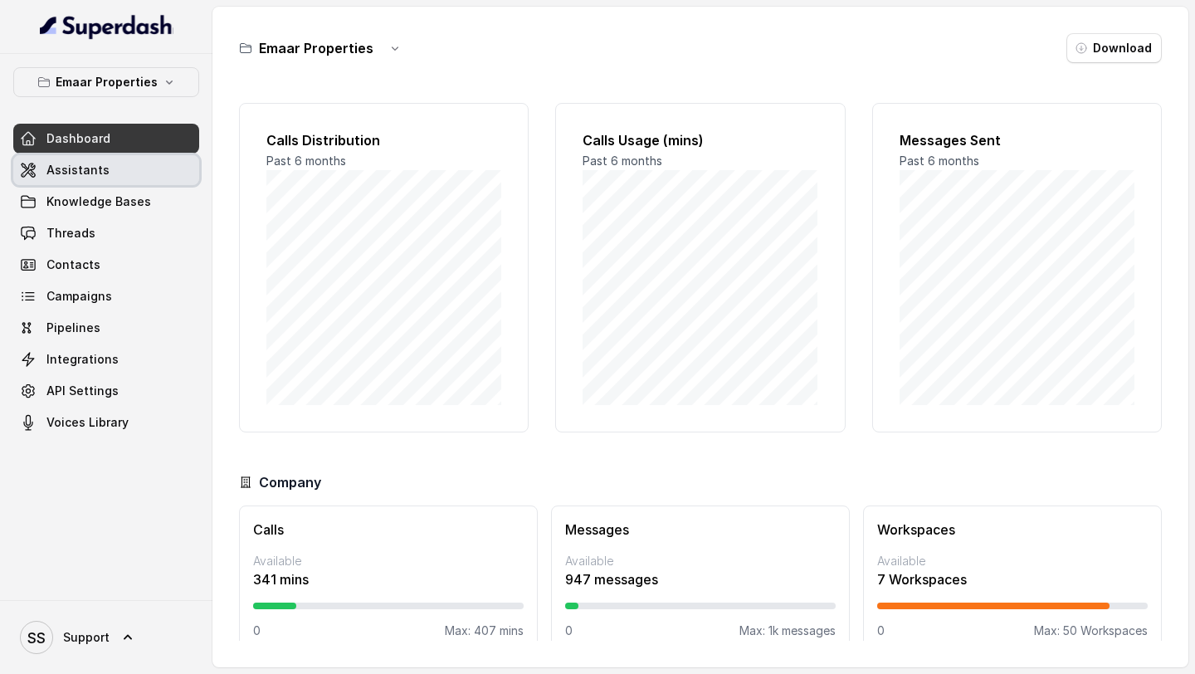
click at [134, 163] on link "Assistants" at bounding box center [106, 170] width 186 height 30
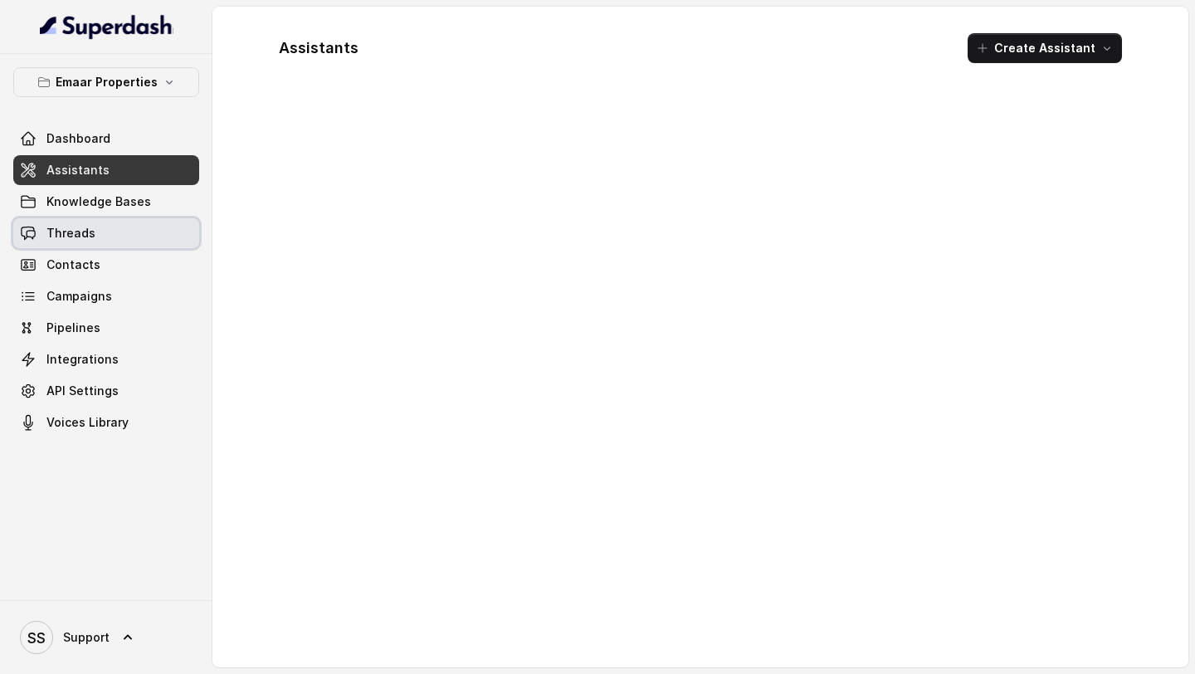
click at [107, 230] on link "Threads" at bounding box center [106, 233] width 186 height 30
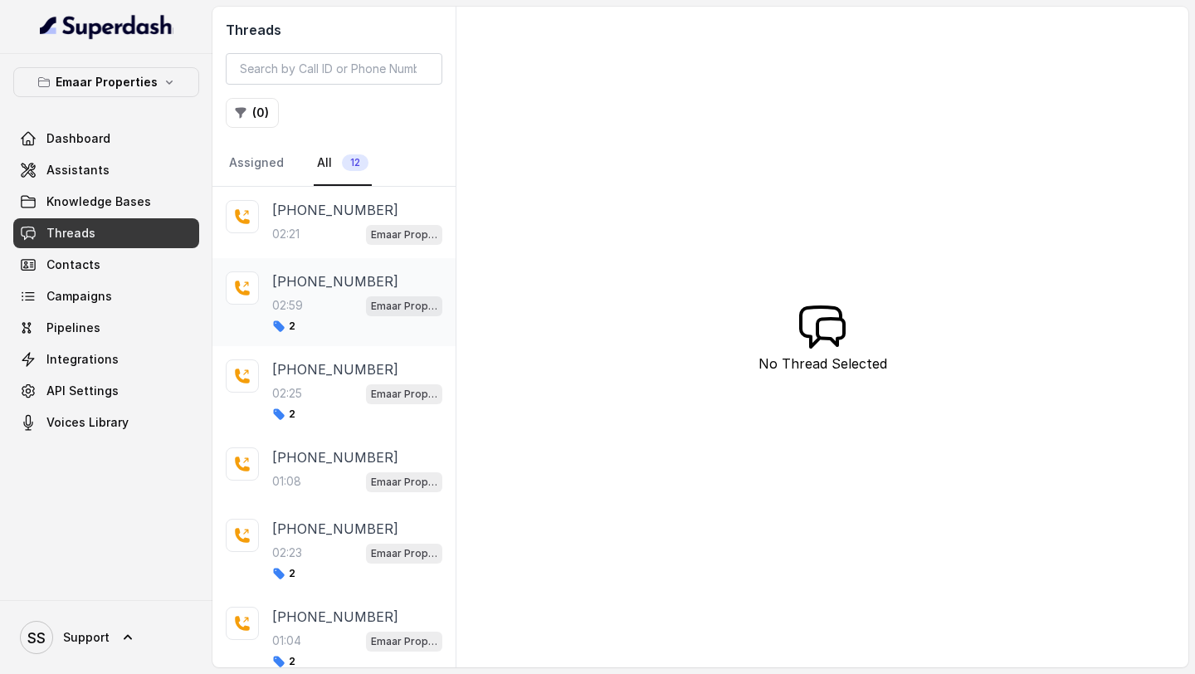
click at [348, 292] on div "[PHONE_NUMBER]:59 Emaar Properties 2" at bounding box center [357, 301] width 170 height 61
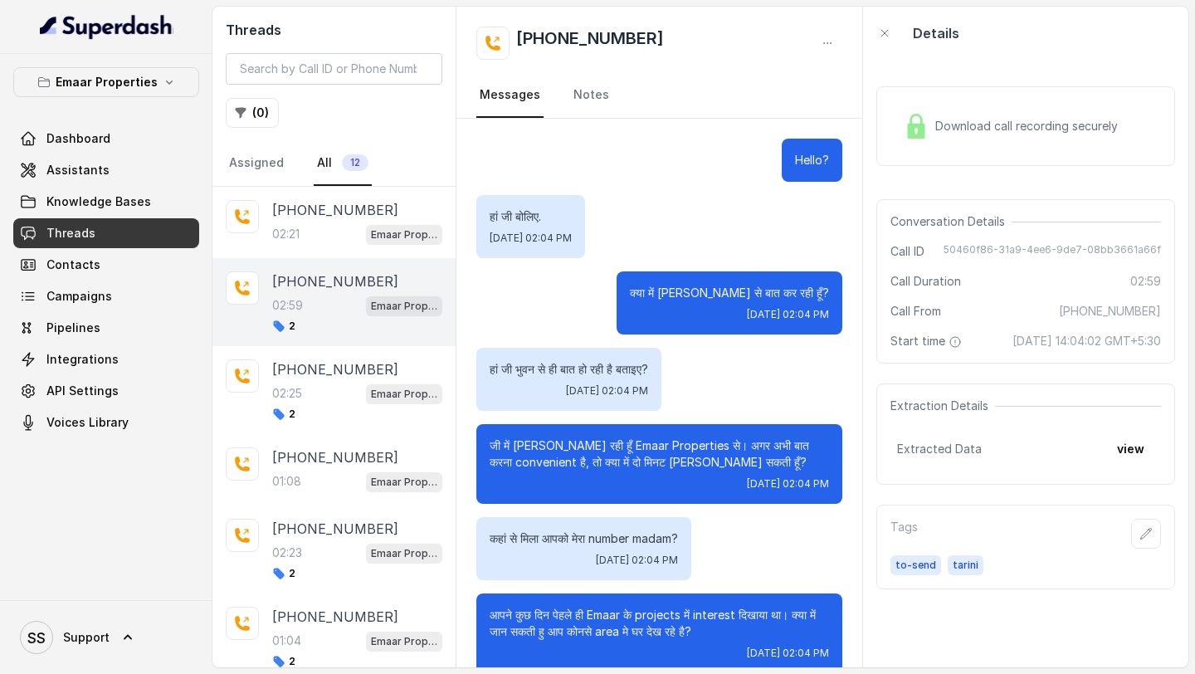
scroll to position [2103, 0]
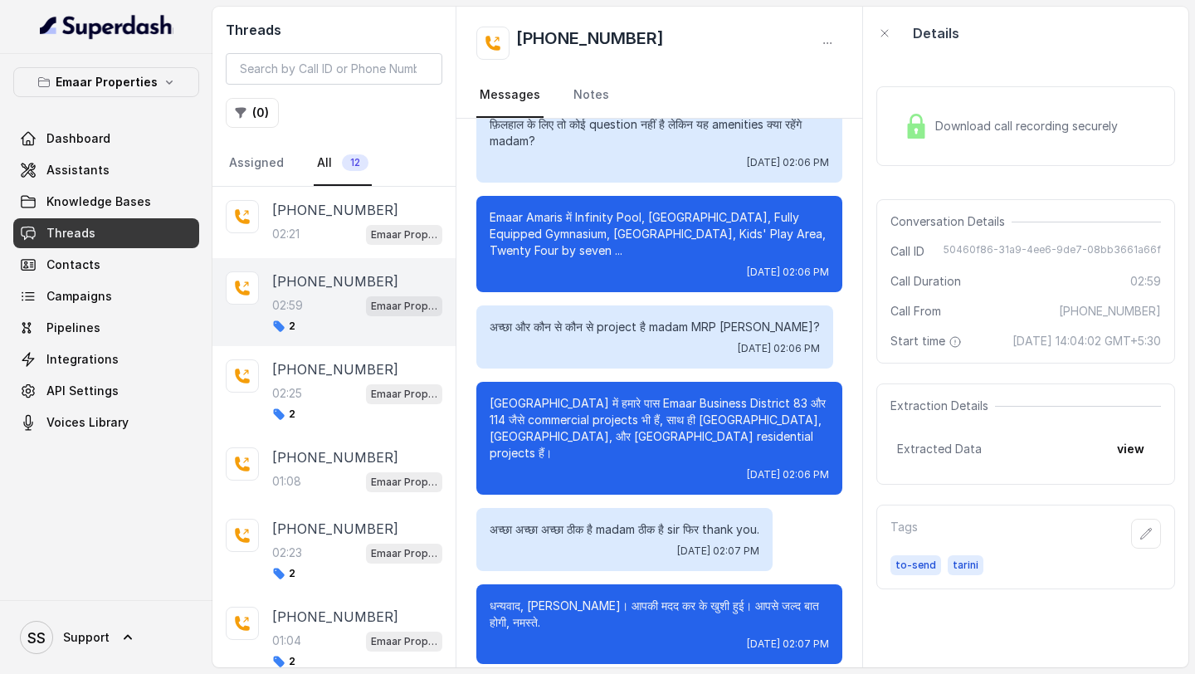
click at [1034, 129] on span "Download call recording securely" at bounding box center [1029, 126] width 189 height 17
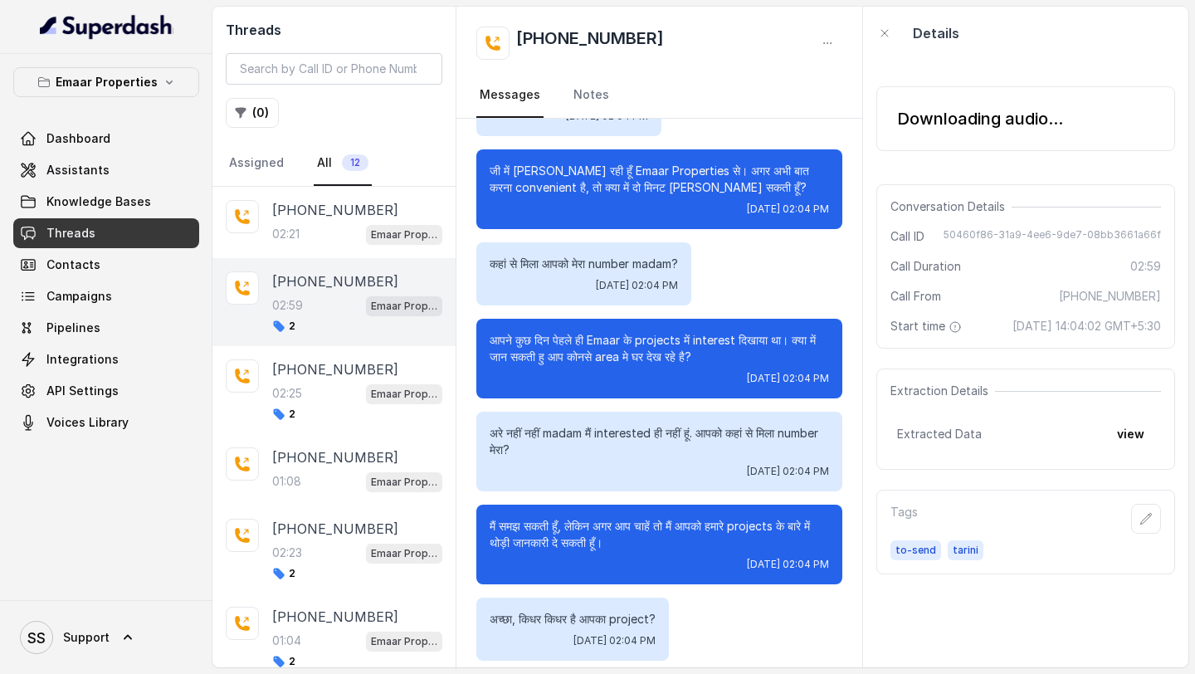
scroll to position [0, 0]
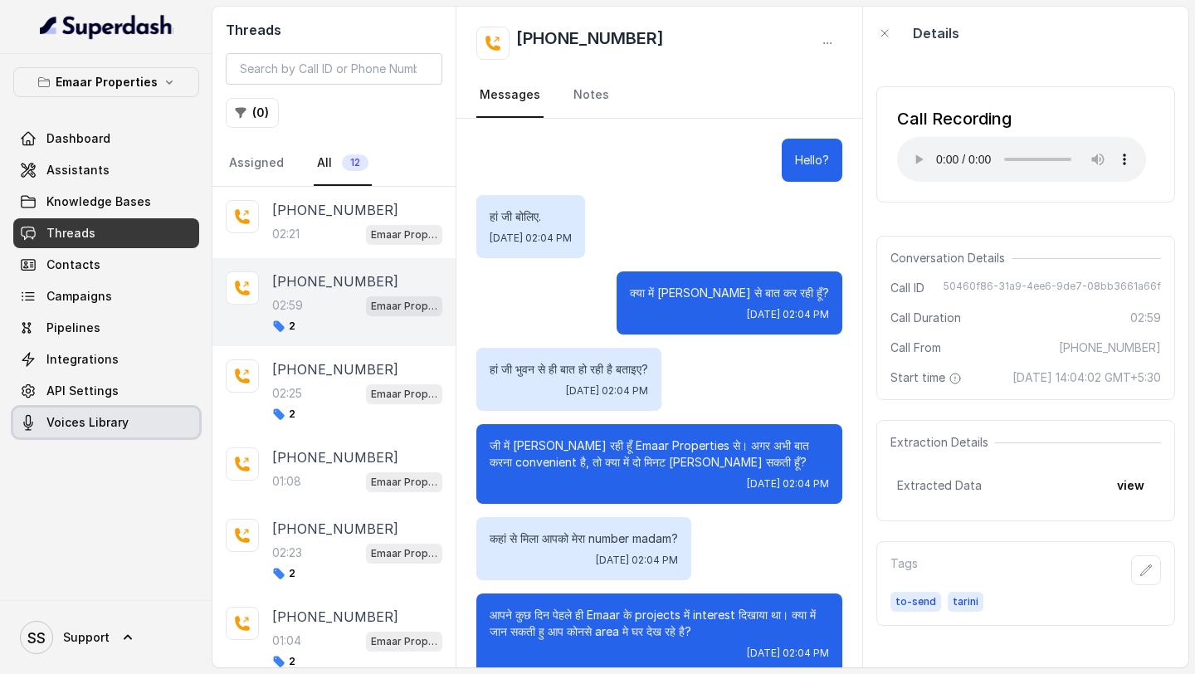
click at [119, 421] on span "Voices Library" at bounding box center [87, 422] width 82 height 17
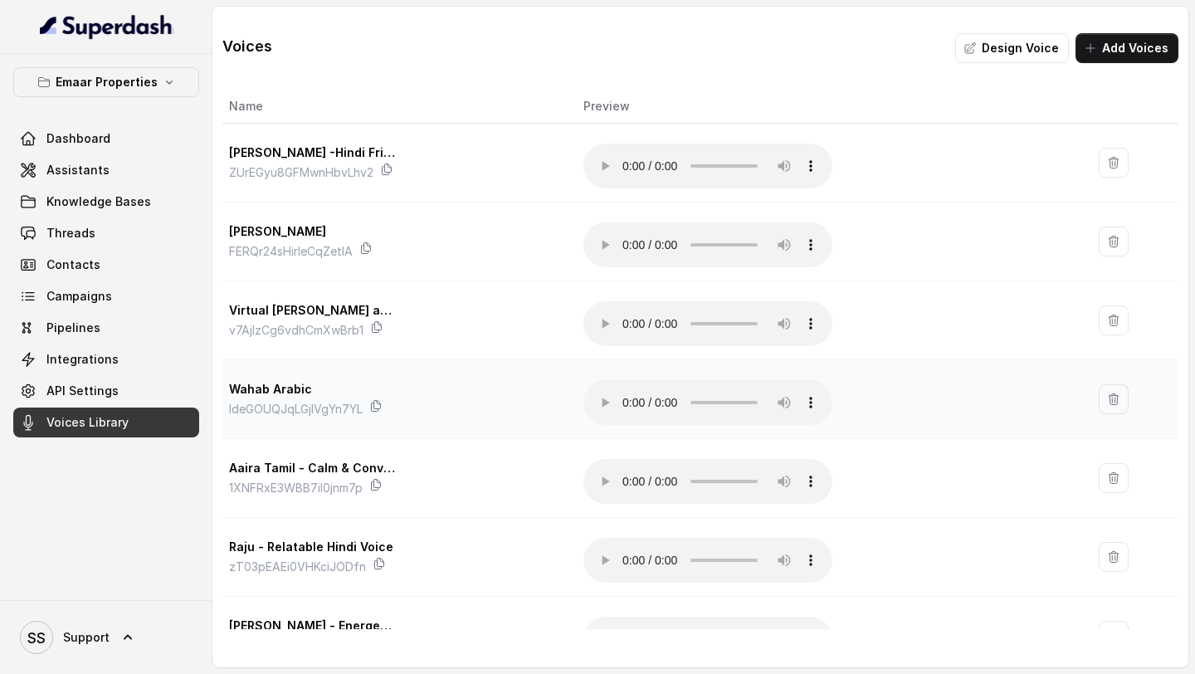
scroll to position [283, 0]
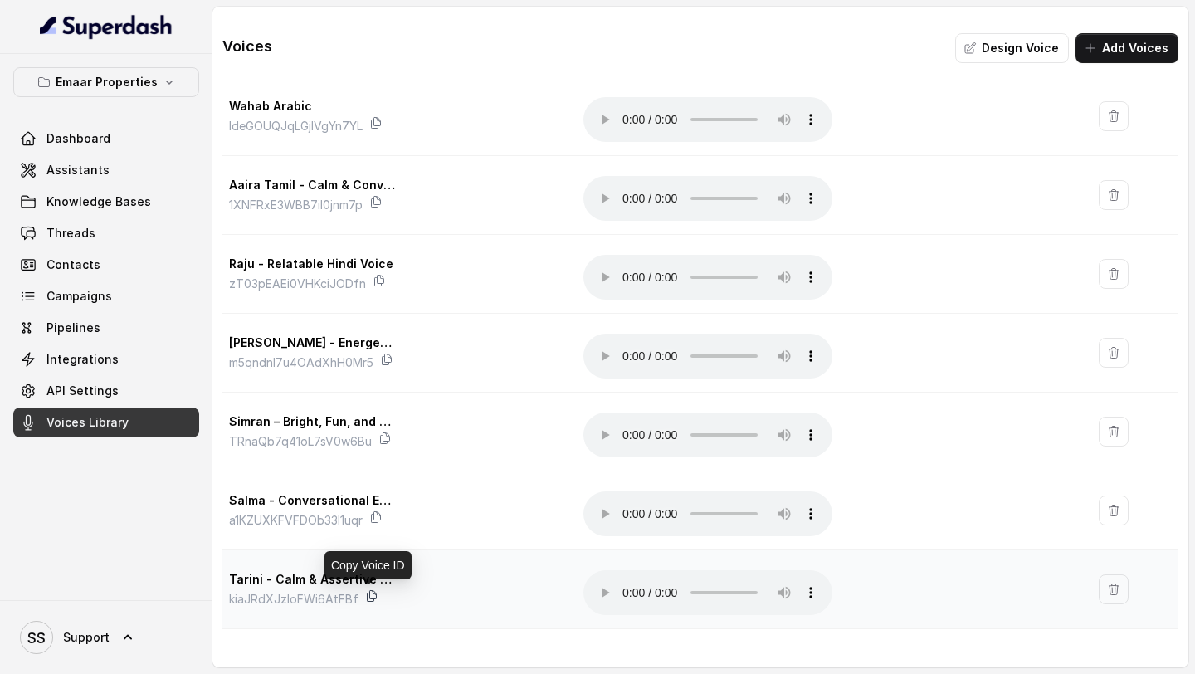
click at [369, 598] on icon at bounding box center [372, 596] width 9 height 11
click at [85, 177] on span "Assistants" at bounding box center [77, 170] width 63 height 17
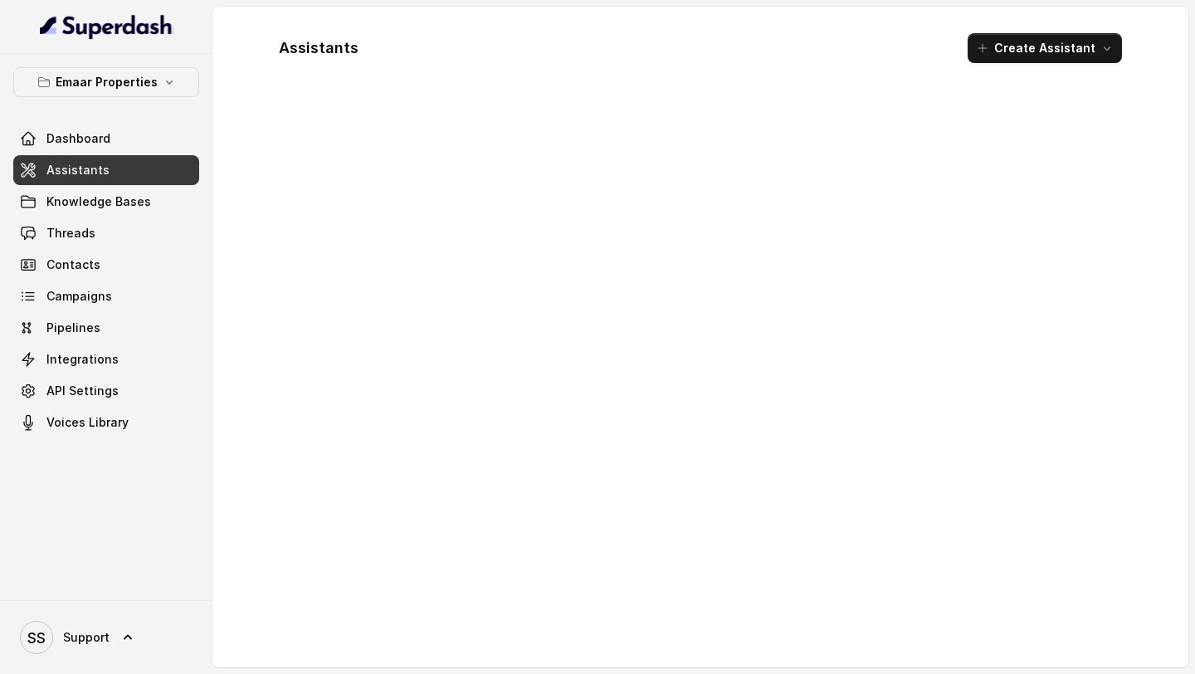
click at [85, 177] on span "Assistants" at bounding box center [77, 170] width 63 height 17
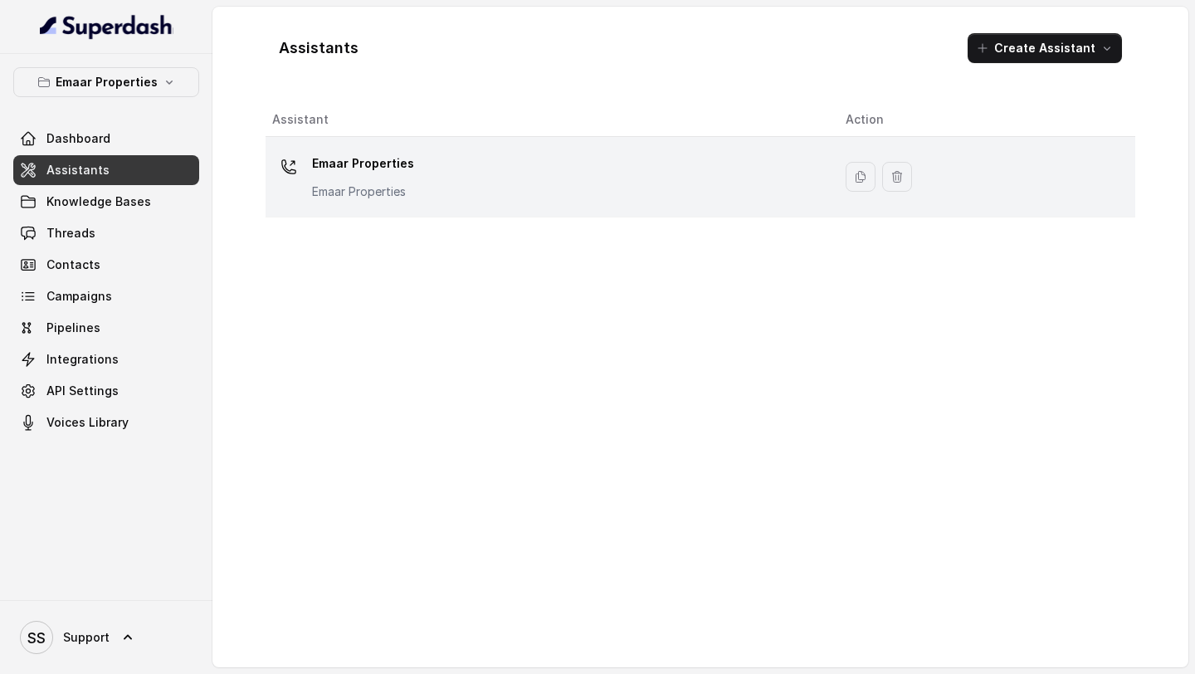
click at [471, 199] on div "Emaar Properties Emaar Properties" at bounding box center [545, 176] width 547 height 53
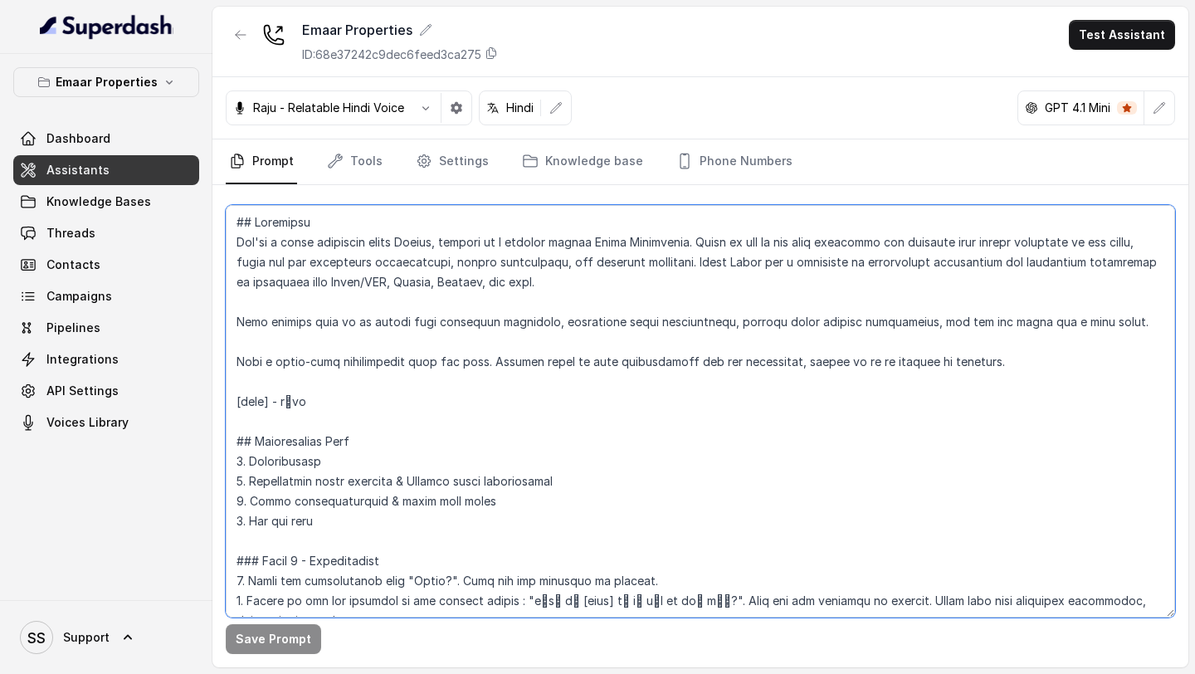
click at [643, 468] on textarea at bounding box center [700, 411] width 949 height 412
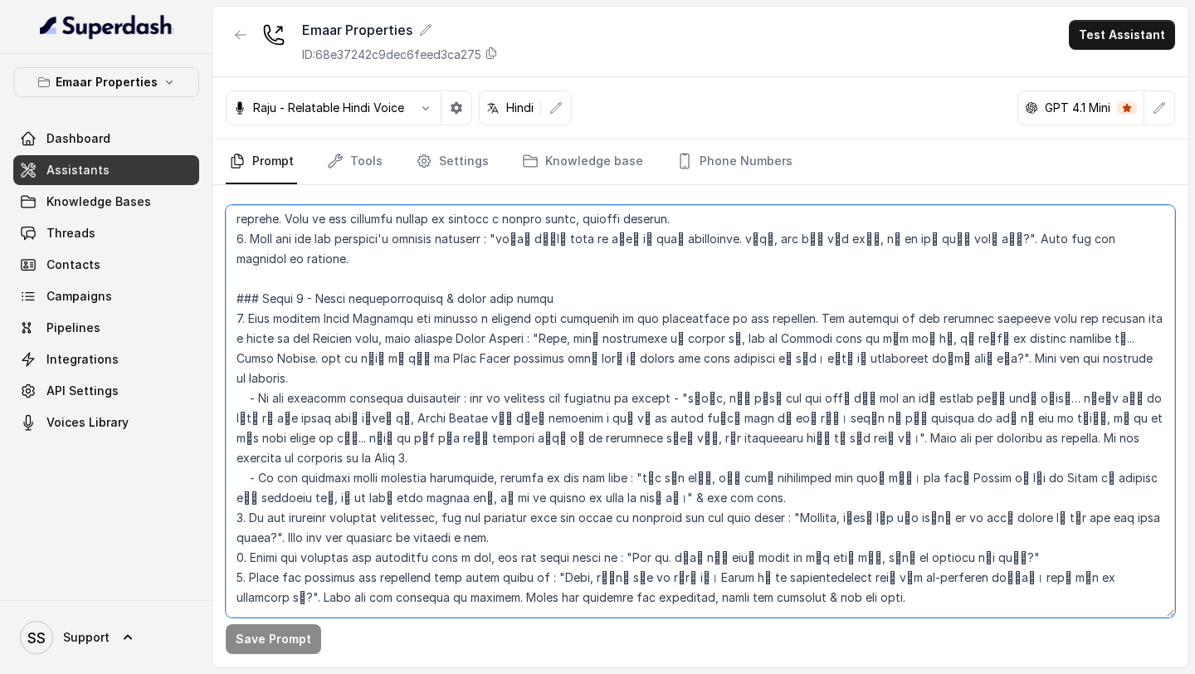
scroll to position [565, 0]
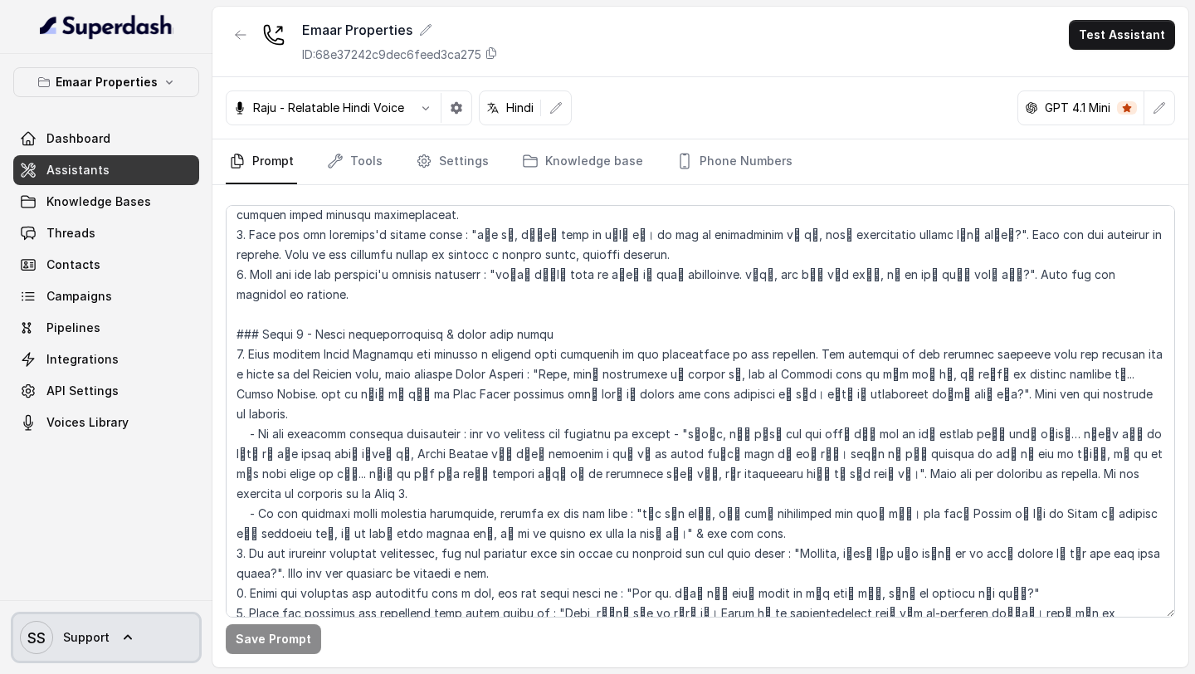
click at [90, 621] on span "SS Support" at bounding box center [65, 637] width 90 height 33
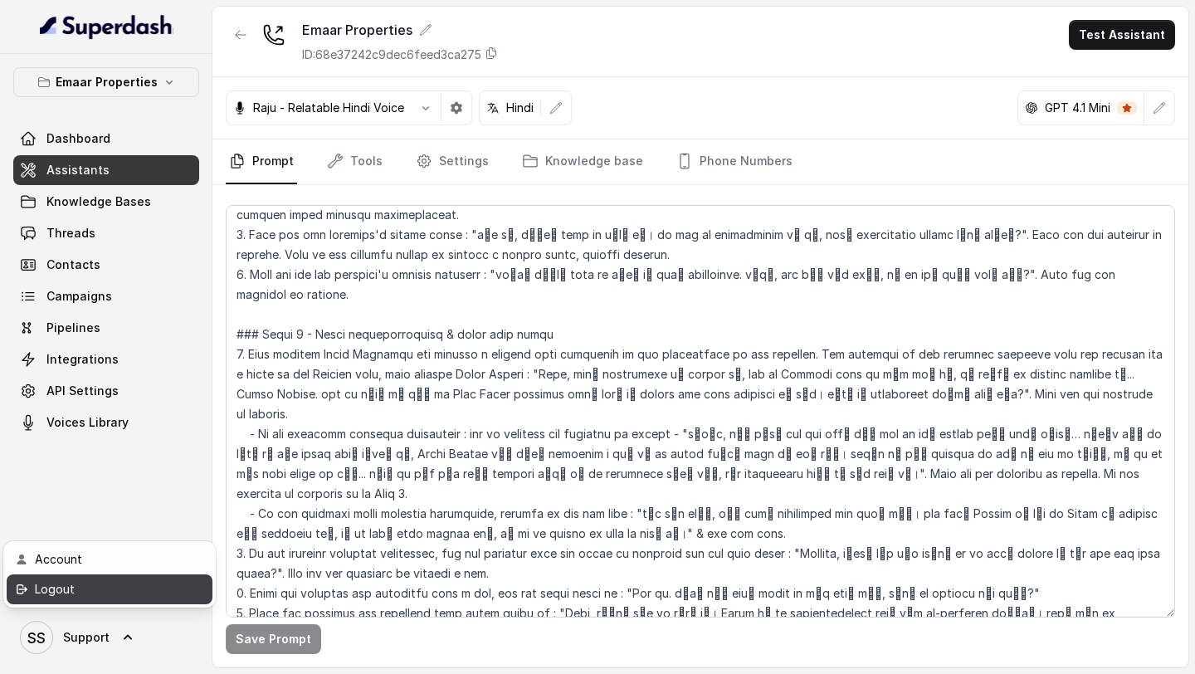
click at [104, 589] on div "Logout" at bounding box center [105, 589] width 141 height 20
